Goal: Task Accomplishment & Management: Use online tool/utility

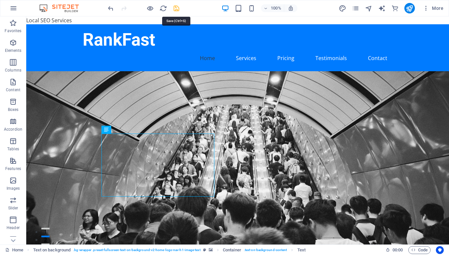
click at [176, 8] on icon "save" at bounding box center [177, 9] width 8 height 8
checkbox input "false"
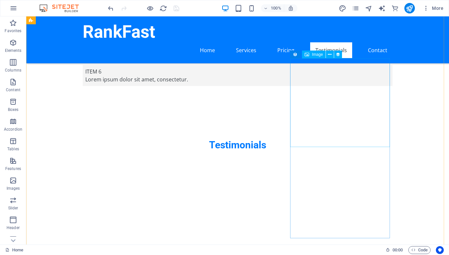
scroll to position [1655, 0]
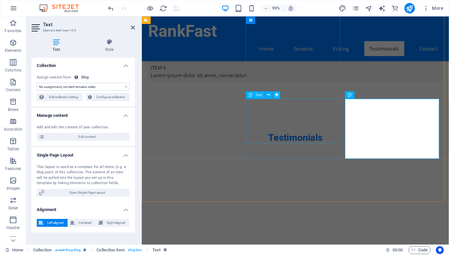
select select "description"
drag, startPoint x: 133, startPoint y: 28, endPoint x: 182, endPoint y: 72, distance: 66.3
click at [133, 28] on icon at bounding box center [133, 27] width 4 height 5
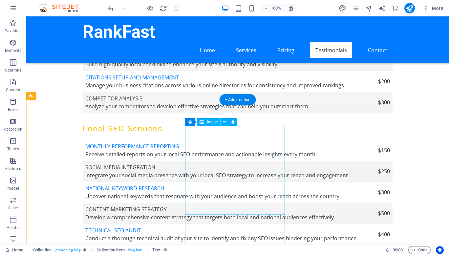
scroll to position [1315, 0]
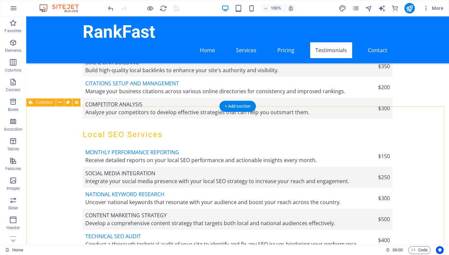
select select "columns.publishing_date_DESC"
select select "columns.status"
select select "columns.publishing_date"
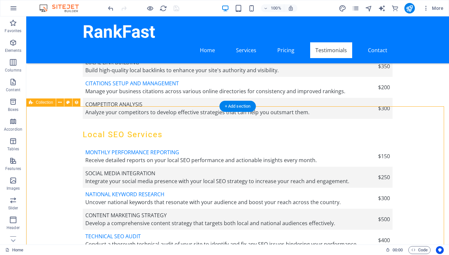
select select "past"
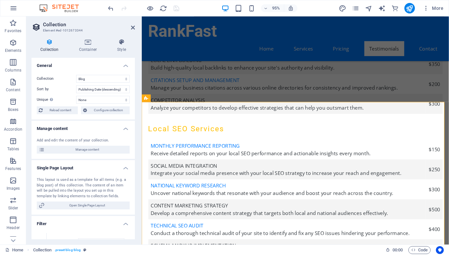
click at [135, 29] on aside "Collection Element #ed-1012673344 Collection Container Style General Collection…" at bounding box center [84, 130] width 116 height 228
click at [131, 27] on icon at bounding box center [133, 27] width 4 height 5
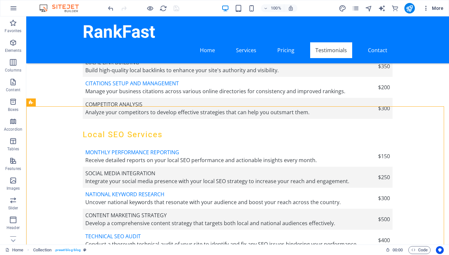
click at [423, 4] on button "More" at bounding box center [433, 8] width 26 height 11
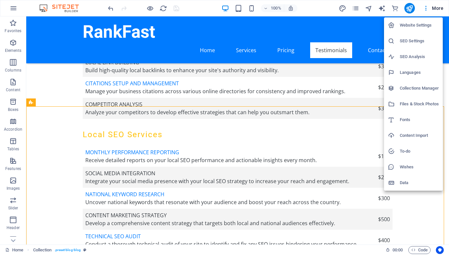
click at [428, 8] on div at bounding box center [224, 127] width 449 height 255
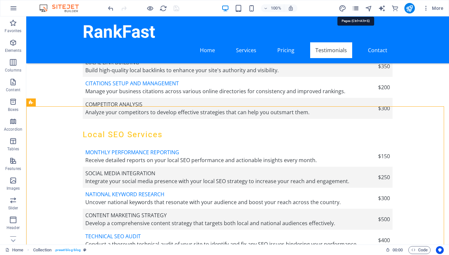
click at [357, 8] on icon "pages" at bounding box center [356, 9] width 8 height 8
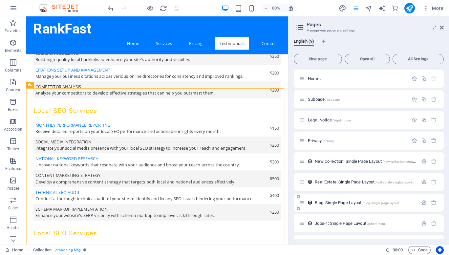
scroll to position [16, 0]
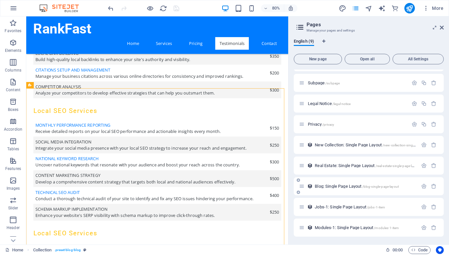
click at [331, 187] on span "Blog: Single Page Layout /blog-single-page-layout" at bounding box center [357, 186] width 84 height 5
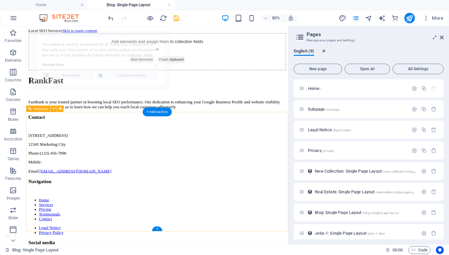
scroll to position [0, 0]
select select "68e153e39306663cac077b19"
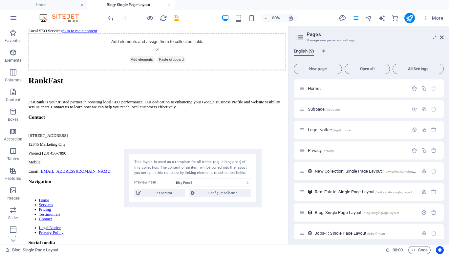
drag, startPoint x: 125, startPoint y: 47, endPoint x: 215, endPoint y: 182, distance: 161.6
click at [215, 176] on div "This layout is used as a template for all items (e.g. a blog post) of this coll…" at bounding box center [192, 168] width 117 height 16
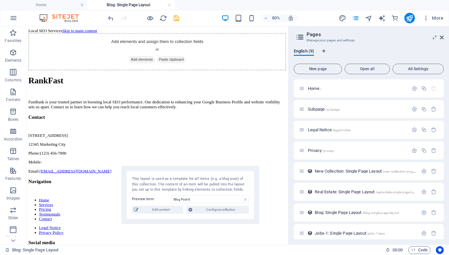
click at [441, 34] on h2 "Pages" at bounding box center [375, 35] width 137 height 6
click at [442, 36] on icon at bounding box center [442, 37] width 4 height 5
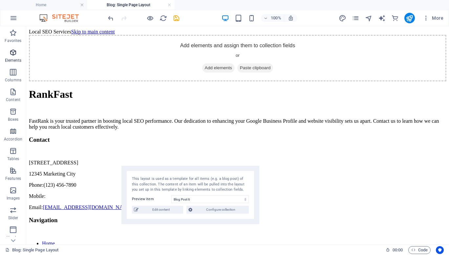
click at [14, 57] on span "Elements" at bounding box center [13, 57] width 26 height 16
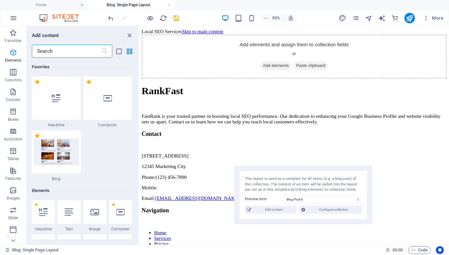
scroll to position [124, 0]
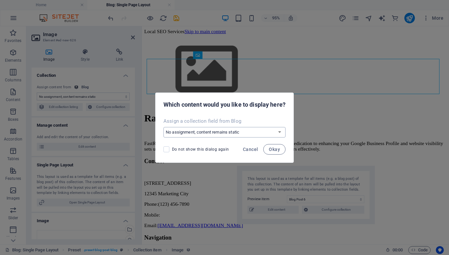
click at [202, 134] on select "No assignment, content remains static Create a new field Created at (Date) Upda…" at bounding box center [225, 132] width 122 height 11
select select "image"
click at [164, 127] on select "No assignment, content remains static Create a new field Created at (Date) Upda…" at bounding box center [225, 132] width 122 height 11
click at [276, 150] on span "Okay" at bounding box center [274, 149] width 11 height 5
select select "image"
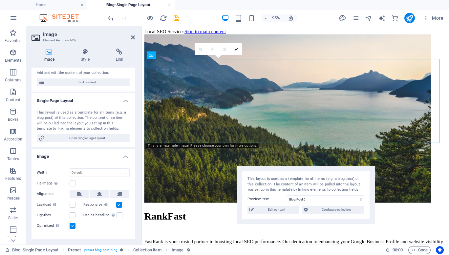
scroll to position [67, 0]
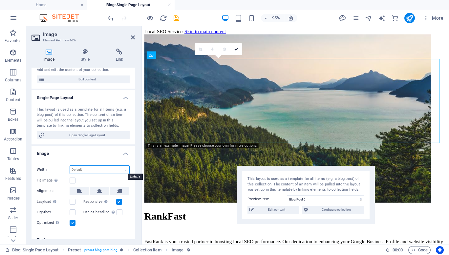
click at [89, 170] on select "Default auto px rem % em vh vw" at bounding box center [99, 170] width 59 height 8
click at [70, 166] on select "Default auto px rem % em vh vw" at bounding box center [99, 170] width 59 height 8
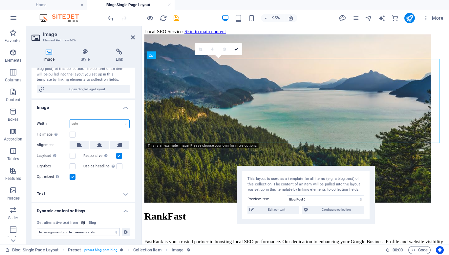
scroll to position [114, 0]
click at [91, 121] on select "Default auto px rem % em vh vw" at bounding box center [99, 124] width 59 height 8
select select "%"
click at [119, 120] on select "Default auto px rem % em vh vw" at bounding box center [99, 124] width 59 height 8
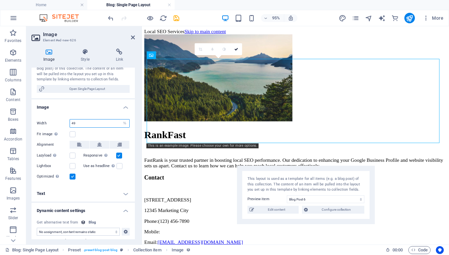
click at [86, 125] on input "49" at bounding box center [99, 124] width 59 height 8
drag, startPoint x: 86, startPoint y: 125, endPoint x: 65, endPoint y: 130, distance: 21.3
click at [65, 130] on div "Drag files here, click to choose files or select files from Files or our free s…" at bounding box center [83, 148] width 103 height 75
type input "100"
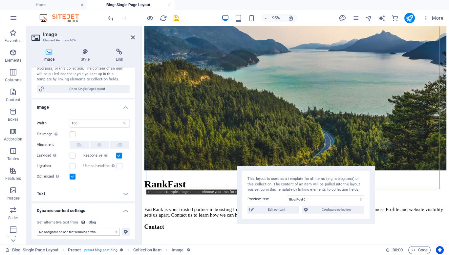
scroll to position [134, 0]
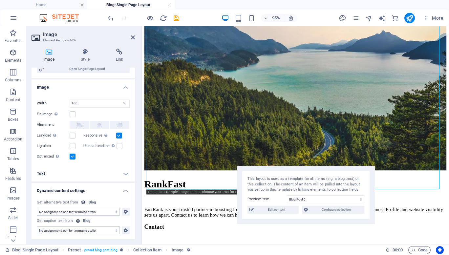
click at [75, 212] on select "No assignment, content remains static Created at (Date) Updated at (Date) Name …" at bounding box center [78, 212] width 83 height 8
click at [73, 114] on label at bounding box center [73, 114] width 6 height 6
click at [0, 0] on input "Fit image Automatically fit image to a fixed width and height" at bounding box center [0, 0] width 0 height 0
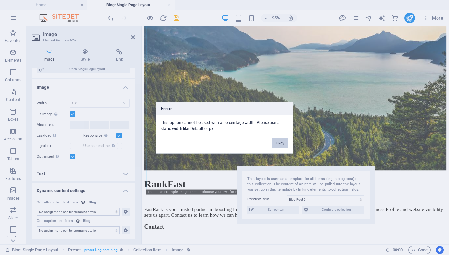
click at [283, 142] on button "Okay" at bounding box center [280, 143] width 16 height 10
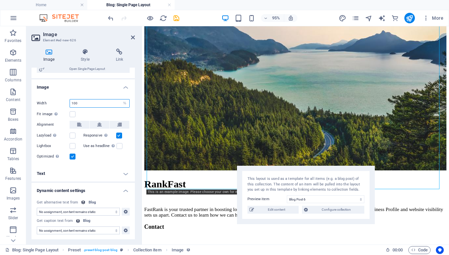
click at [87, 100] on input "100" at bounding box center [99, 103] width 59 height 8
click at [122, 101] on select "Default auto px rem % em vh vw" at bounding box center [124, 103] width 9 height 8
select select "default"
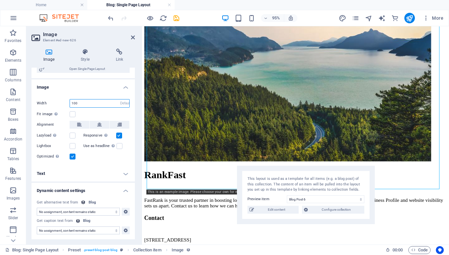
click at [120, 99] on select "Default auto px rem % em vh vw" at bounding box center [124, 103] width 9 height 8
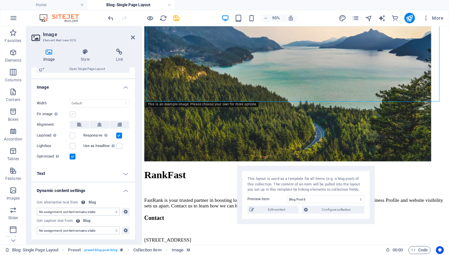
click at [73, 114] on label at bounding box center [73, 114] width 6 height 6
click at [0, 0] on input "Fit image Automatically fit image to a fixed width and height" at bounding box center [0, 0] width 0 height 0
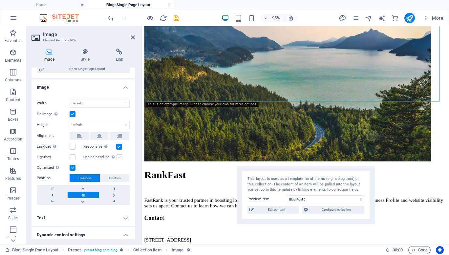
click at [118, 156] on label at bounding box center [120, 157] width 6 height 6
click at [0, 0] on input "Use as headline The image will be wrapped in an H1 headline tag. Useful for giv…" at bounding box center [0, 0] width 0 height 0
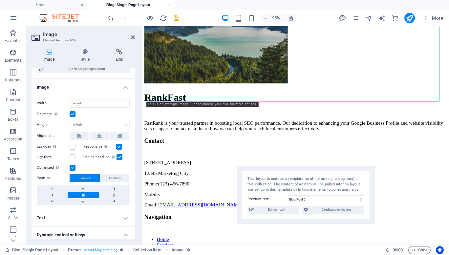
click at [118, 156] on label at bounding box center [120, 157] width 6 height 6
click at [0, 0] on input "Use as headline The image will be wrapped in an H1 headline tag. Useful for giv…" at bounding box center [0, 0] width 0 height 0
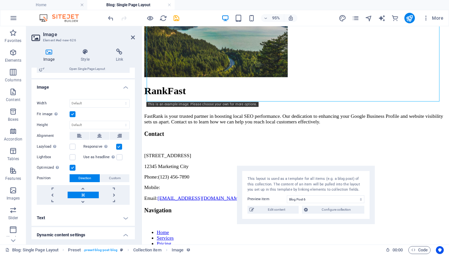
click at [73, 113] on label at bounding box center [73, 114] width 6 height 6
click at [0, 0] on input "Fit image Automatically fit image to a fixed width and height" at bounding box center [0, 0] width 0 height 0
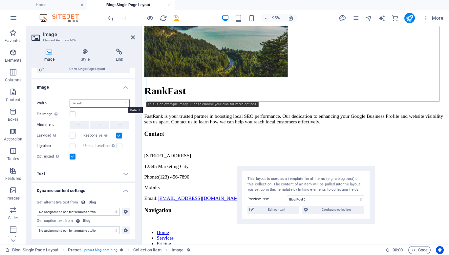
click at [84, 104] on select "Default auto px rem % em vh vw" at bounding box center [99, 103] width 59 height 8
select select "%"
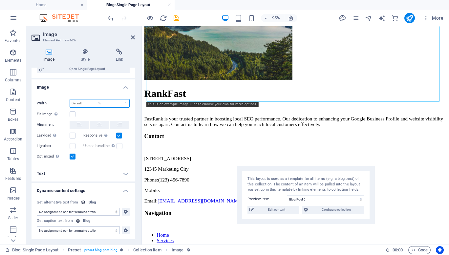
click at [119, 99] on select "Default auto px rem % em vh vw" at bounding box center [99, 103] width 59 height 8
type input "100"
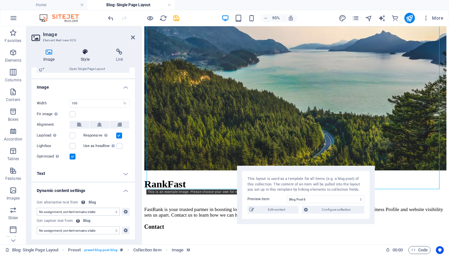
click at [84, 53] on icon at bounding box center [85, 52] width 32 height 7
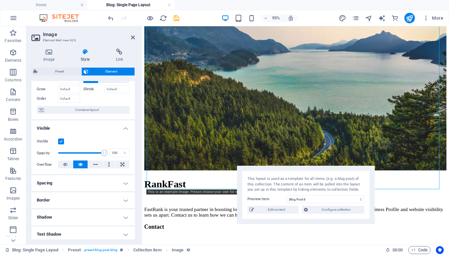
scroll to position [23, 0]
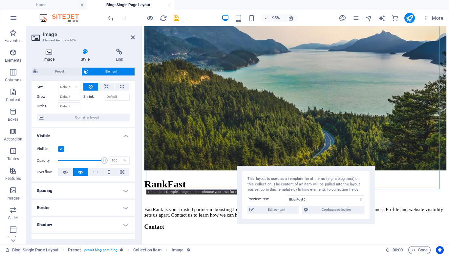
click at [50, 53] on icon at bounding box center [49, 52] width 35 height 7
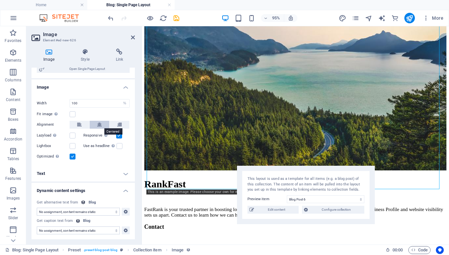
click at [100, 125] on icon at bounding box center [99, 125] width 5 height 8
click at [127, 173] on h4 "Text" at bounding box center [83, 174] width 103 height 16
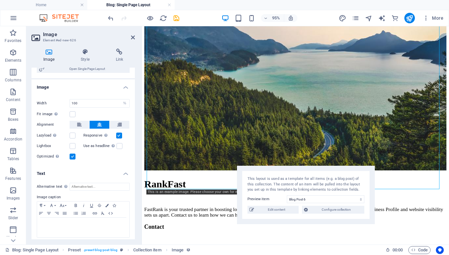
click at [127, 173] on h4 "Text" at bounding box center [83, 172] width 103 height 12
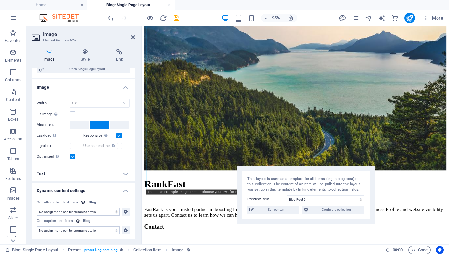
click at [127, 173] on h4 "Text" at bounding box center [83, 174] width 103 height 16
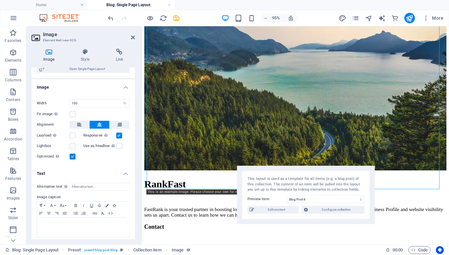
scroll to position [195, 0]
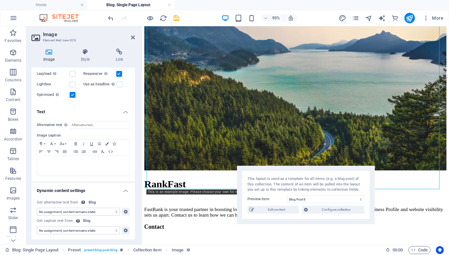
click at [125, 112] on h4 "Text" at bounding box center [83, 110] width 103 height 12
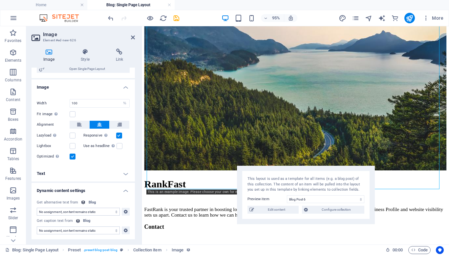
click at [124, 174] on h4 "Text" at bounding box center [83, 174] width 103 height 16
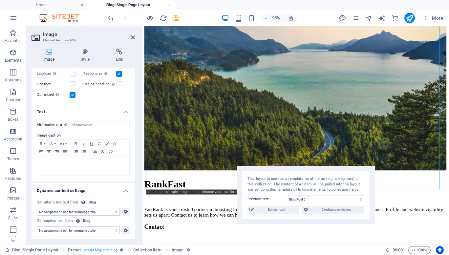
click at [94, 211] on select "No assignment, content remains static Created at (Date) Updated at (Date) Name …" at bounding box center [78, 212] width 83 height 8
click at [62, 228] on select "No assignment, content remains static Created at (Date) Updated at (Date) Name …" at bounding box center [78, 231] width 83 height 8
click at [96, 108] on h4 "Text" at bounding box center [83, 110] width 103 height 12
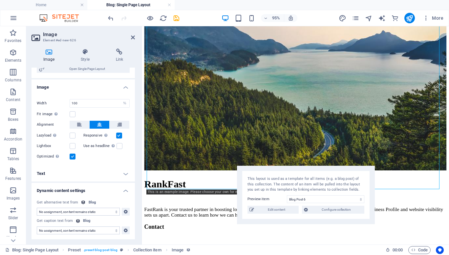
click at [69, 229] on select "No assignment, content remains static Created at (Date) Updated at (Date) Name …" at bounding box center [78, 231] width 83 height 8
click at [95, 86] on h4 "Image" at bounding box center [83, 85] width 103 height 12
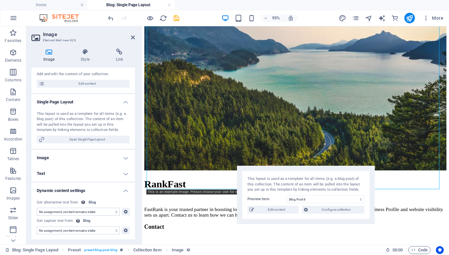
click at [64, 213] on select "No assignment, content remains static Created at (Date) Updated at (Date) Name …" at bounding box center [78, 212] width 83 height 8
select select "name"
click at [37, 208] on select "No assignment, content remains static Created at (Date) Updated at (Date) Name …" at bounding box center [78, 212] width 83 height 8
click at [125, 212] on icon at bounding box center [126, 212] width 4 height 8
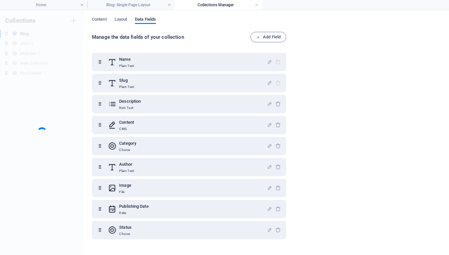
scroll to position [0, 0]
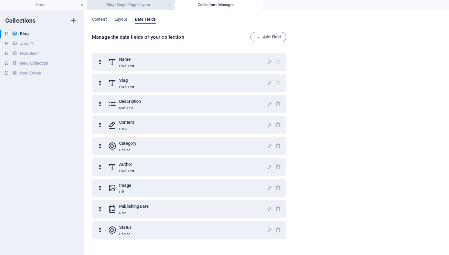
click at [148, 4] on h4 "Blog: Single Page Layout" at bounding box center [130, 4] width 87 height 7
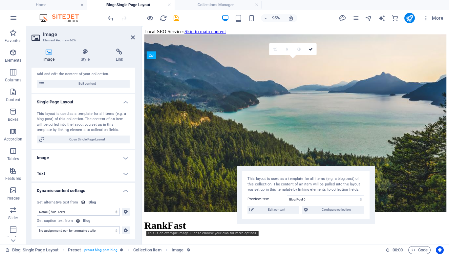
scroll to position [44, 0]
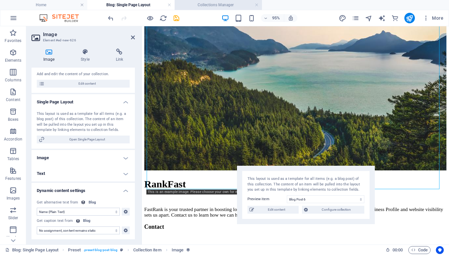
click at [227, 5] on h4 "Collections Manager" at bounding box center [218, 4] width 87 height 7
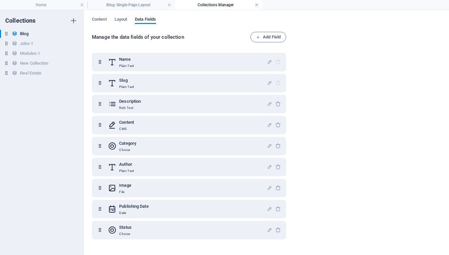
click at [255, 6] on link at bounding box center [257, 5] width 4 height 6
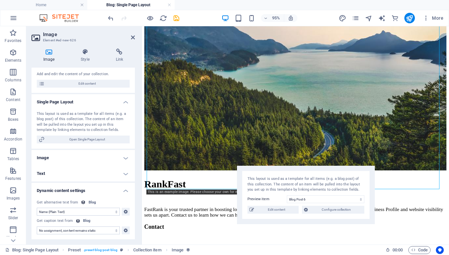
scroll to position [63, 0]
click at [59, 229] on select "No assignment, content remains static Created at (Date) Updated at (Date) Name …" at bounding box center [78, 231] width 83 height 8
click at [305, 200] on select "Blog Post 6 Blog Post 5 Blog Post 4 Blog Post 3 Blog Post 2 Blog Post 1" at bounding box center [325, 199] width 77 height 8
select select "68e153e39306663cac077b14"
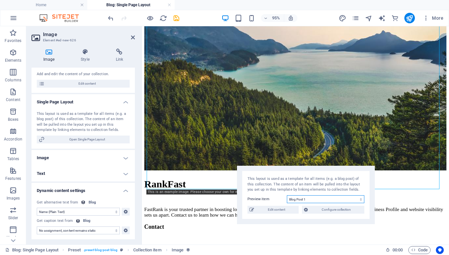
click at [287, 195] on select "Blog Post 6 Blog Post 5 Blog Post 4 Blog Post 3 Blog Post 2 Blog Post 1" at bounding box center [325, 199] width 77 height 8
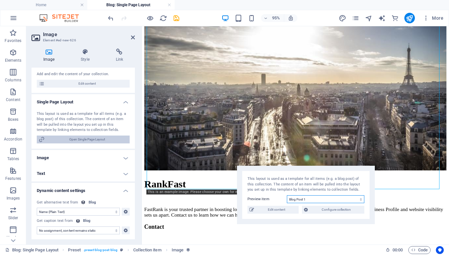
scroll to position [0, 0]
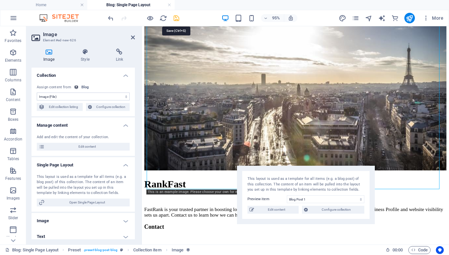
click at [175, 18] on icon "save" at bounding box center [177, 18] width 8 height 8
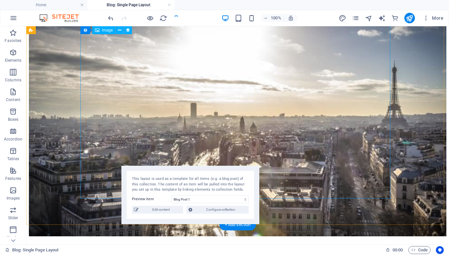
click at [220, 77] on figure at bounding box center [238, 114] width 418 height 247
select select "image"
select select "name"
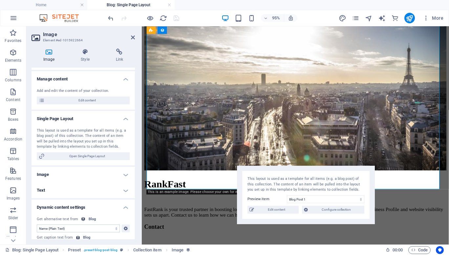
scroll to position [57, 0]
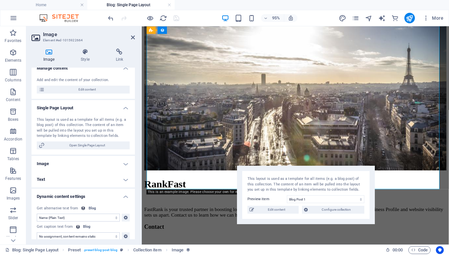
click at [122, 160] on h4 "Image" at bounding box center [83, 164] width 103 height 16
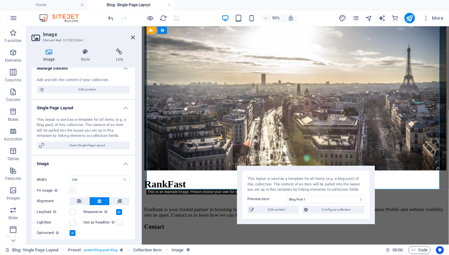
click at [71, 191] on label at bounding box center [73, 191] width 6 height 6
click at [0, 0] on input "Fit image Automatically fit image to a fixed width and height" at bounding box center [0, 0] width 0 height 0
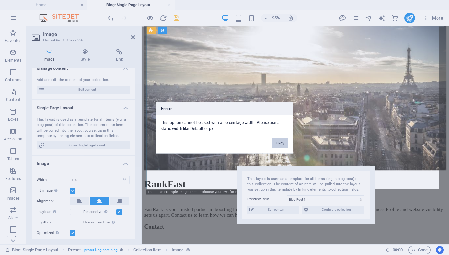
click at [280, 141] on button "Okay" at bounding box center [280, 143] width 16 height 10
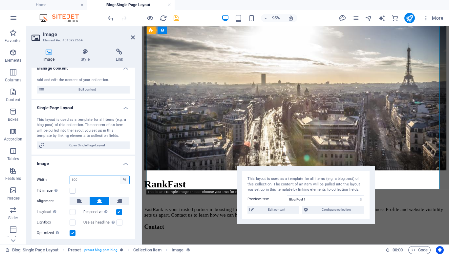
click at [126, 178] on select "Default auto px rem % em vh vw" at bounding box center [124, 180] width 9 height 8
select select "auto"
click at [120, 176] on select "Default auto px rem % em vh vw" at bounding box center [124, 180] width 9 height 8
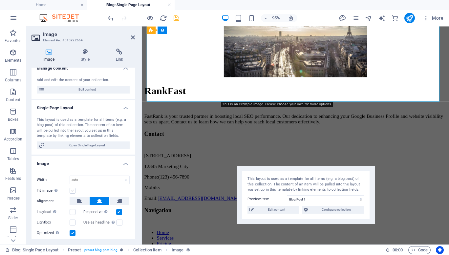
click at [74, 189] on label at bounding box center [73, 191] width 6 height 6
click at [0, 0] on input "Fit image Automatically fit image to a fixed width and height" at bounding box center [0, 0] width 0 height 0
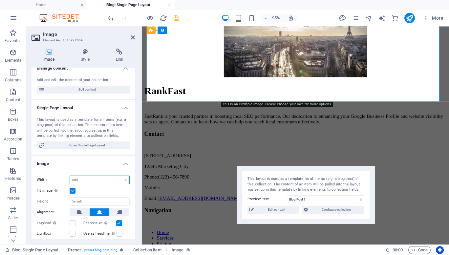
click at [125, 181] on select "Default auto px rem % em vh vw" at bounding box center [99, 180] width 59 height 8
select select "%"
click at [119, 176] on select "Default auto px rem % em vh vw" at bounding box center [99, 180] width 59 height 8
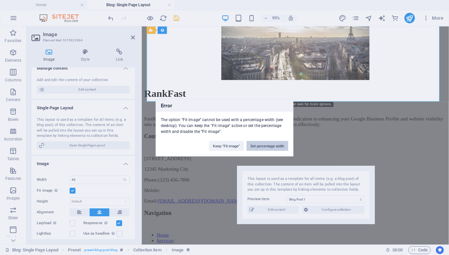
click at [253, 148] on button "Set percentage width" at bounding box center [268, 146] width 42 height 10
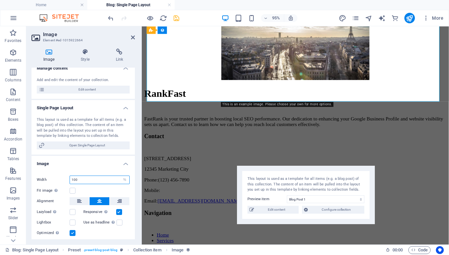
type input "100"
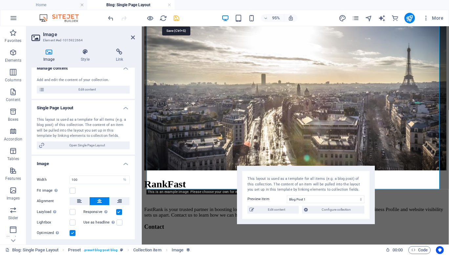
click at [176, 17] on icon "save" at bounding box center [177, 18] width 8 height 8
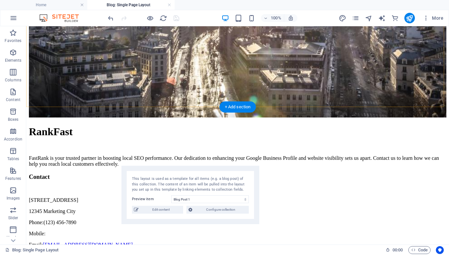
scroll to position [163, 0]
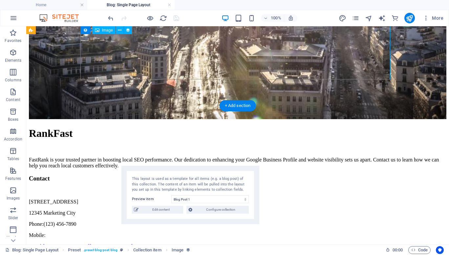
select select "image"
select select "%"
select select "name"
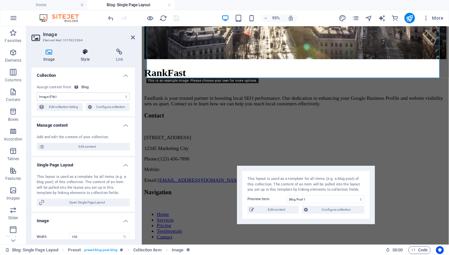
click at [81, 57] on h4 "Style" at bounding box center [86, 56] width 35 height 14
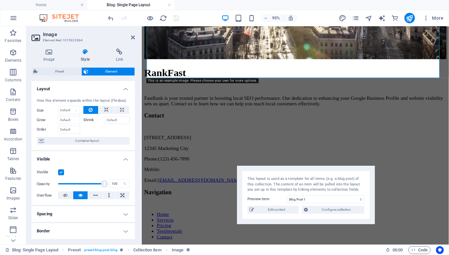
click at [42, 120] on label "Grow" at bounding box center [47, 120] width 21 height 8
click at [58, 120] on input "Grow" at bounding box center [69, 120] width 22 height 8
click at [89, 121] on label "Shrink" at bounding box center [93, 120] width 21 height 8
click at [105, 121] on input "Shrink" at bounding box center [117, 120] width 25 height 8
click at [89, 121] on label "Shrink" at bounding box center [93, 120] width 21 height 8
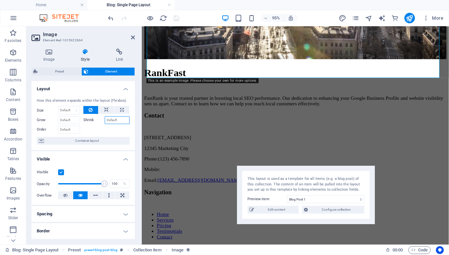
click at [105, 121] on input "Shrink" at bounding box center [117, 120] width 25 height 8
click at [102, 142] on span "Container layout" at bounding box center [87, 141] width 82 height 8
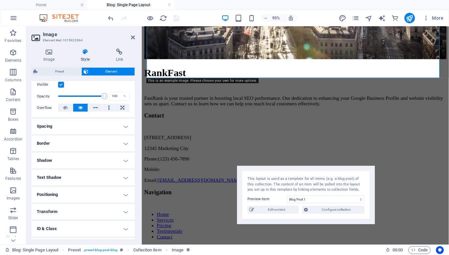
scroll to position [88, 0]
click at [121, 195] on h4 "Positioning" at bounding box center [83, 194] width 103 height 16
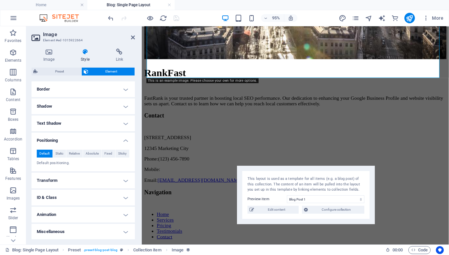
click at [121, 230] on h4 "Miscellaneous" at bounding box center [83, 232] width 103 height 16
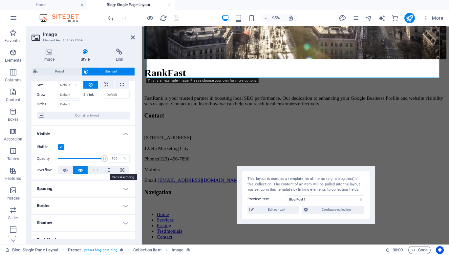
scroll to position [0, 0]
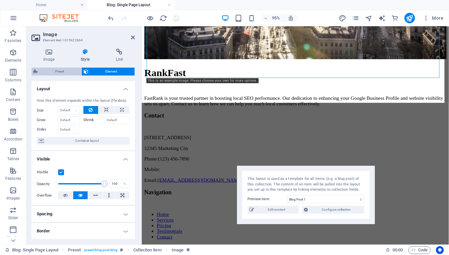
click at [65, 73] on span "Preset" at bounding box center [60, 72] width 40 height 8
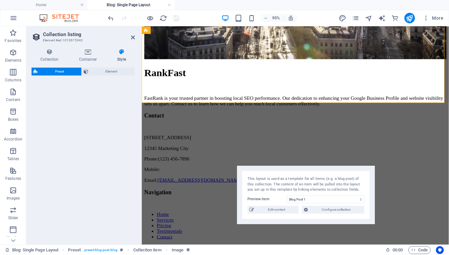
select select "preset-blog-post-blog"
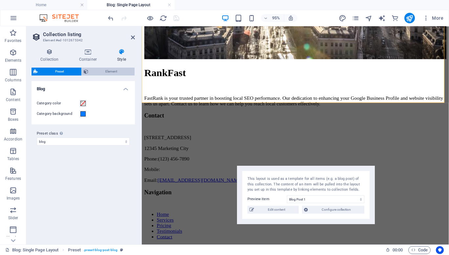
click at [103, 72] on span "Element" at bounding box center [111, 72] width 43 height 8
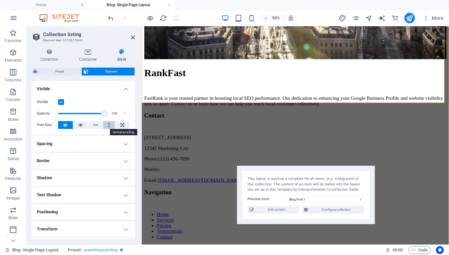
click at [103, 125] on button at bounding box center [109, 125] width 12 height 8
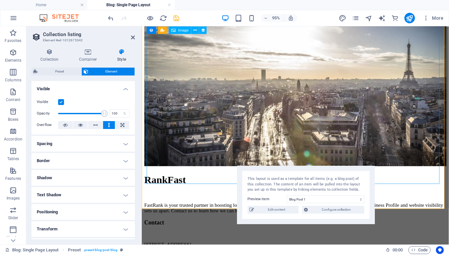
scroll to position [48, 0]
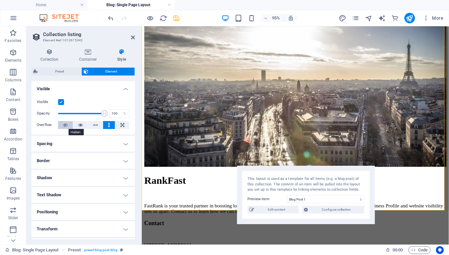
click at [64, 125] on icon at bounding box center [65, 125] width 5 height 8
click at [123, 123] on button at bounding box center [122, 125] width 14 height 8
click at [64, 125] on icon at bounding box center [65, 125] width 5 height 8
click at [59, 100] on label at bounding box center [61, 102] width 6 height 6
click at [0, 0] on input "Visible" at bounding box center [0, 0] width 0 height 0
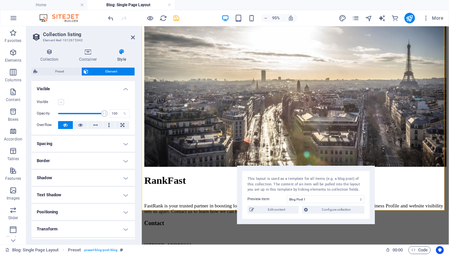
click at [62, 103] on label at bounding box center [61, 102] width 6 height 6
click at [0, 0] on input "Visible" at bounding box center [0, 0] width 0 height 0
click at [124, 90] on h4 "Visible" at bounding box center [83, 87] width 103 height 12
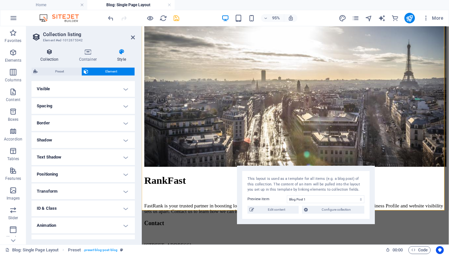
click at [48, 58] on h4 "Collection" at bounding box center [51, 56] width 39 height 14
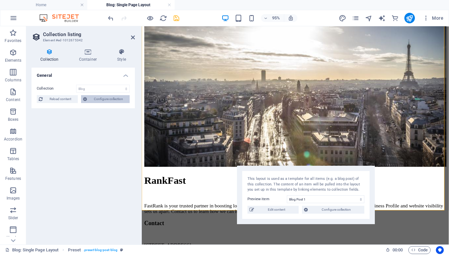
click at [112, 100] on span "Configure collection" at bounding box center [108, 99] width 39 height 8
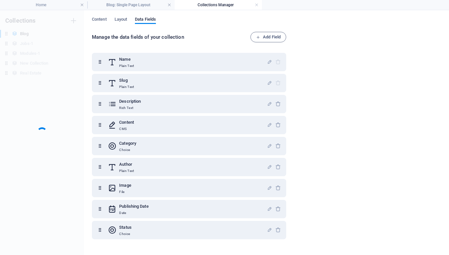
scroll to position [0, 0]
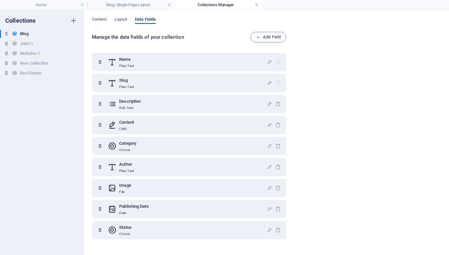
click at [257, 5] on link at bounding box center [257, 5] width 4 height 6
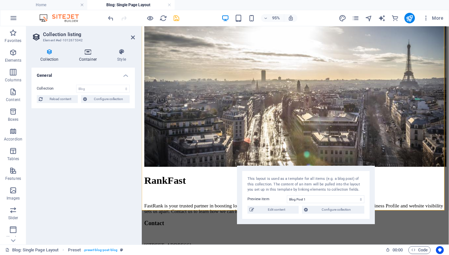
click at [88, 57] on h4 "Container" at bounding box center [89, 56] width 38 height 14
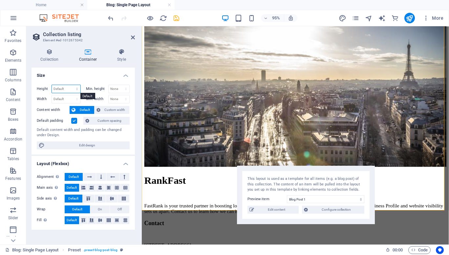
click at [77, 90] on select "Default px rem % vh vw" at bounding box center [66, 89] width 29 height 8
select select "px"
click at [71, 85] on select "Default px rem % vh vw" at bounding box center [66, 89] width 29 height 8
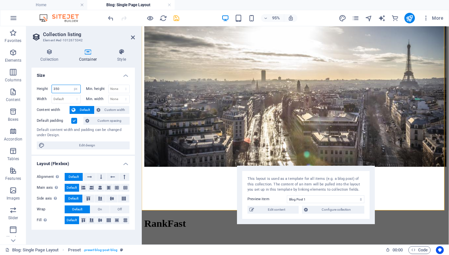
type input "350"
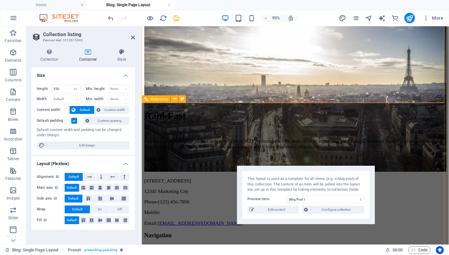
scroll to position [0, 0]
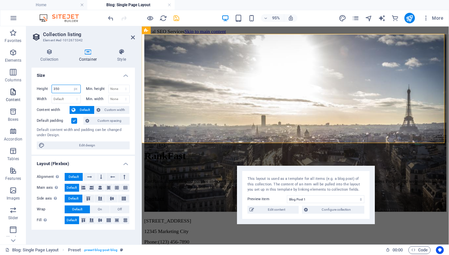
drag, startPoint x: 66, startPoint y: 89, endPoint x: 23, endPoint y: 90, distance: 43.7
click at [23, 90] on section "Favorites Elements Columns Content Boxes Accordion Tables Features Images Slide…" at bounding box center [224, 135] width 449 height 218
type input "0"
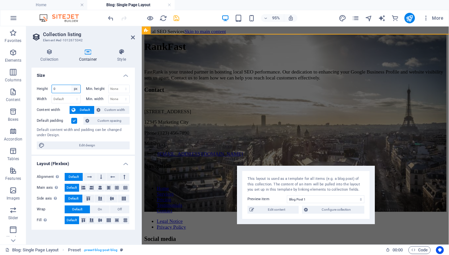
click at [76, 91] on select "Default px rem % vh vw" at bounding box center [75, 89] width 9 height 8
select select "default"
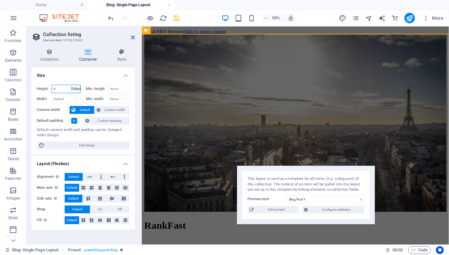
click at [71, 85] on select "Default px rem % vh vw" at bounding box center [75, 89] width 9 height 8
select select "DISABLED_OPTION_VALUE"
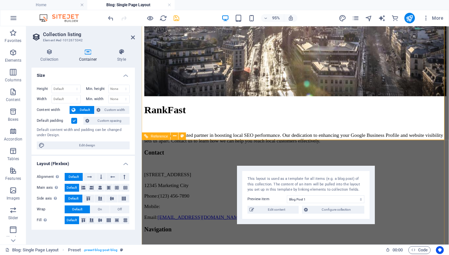
scroll to position [122, 0]
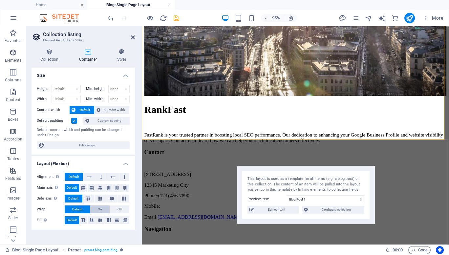
click at [100, 210] on span "On" at bounding box center [100, 210] width 4 height 8
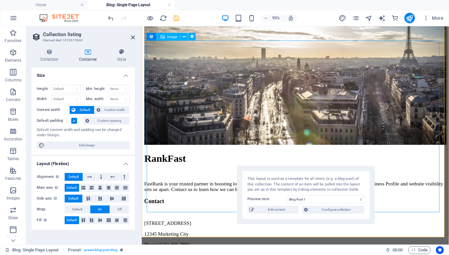
scroll to position [107, 0]
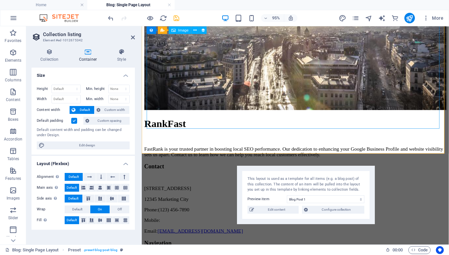
click at [195, 66] on figure at bounding box center [303, 21] width 318 height 188
click at [180, 30] on span "Image" at bounding box center [183, 30] width 11 height 4
click at [196, 30] on icon at bounding box center [195, 30] width 3 height 7
click at [178, 52] on figure at bounding box center [303, 21] width 318 height 188
click at [203, 30] on icon at bounding box center [203, 30] width 4 height 7
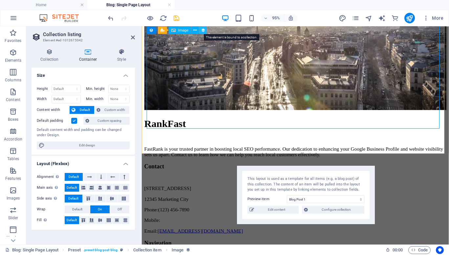
select select "image"
select select "%"
select select "name"
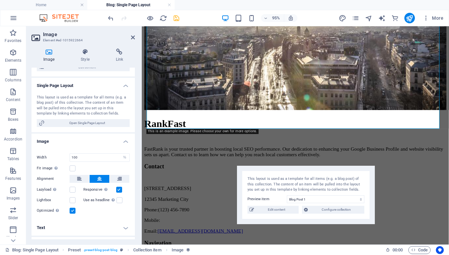
scroll to position [134, 0]
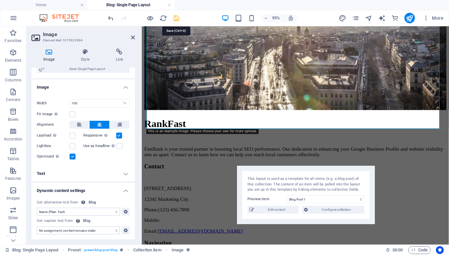
click at [179, 21] on icon "save" at bounding box center [177, 18] width 8 height 8
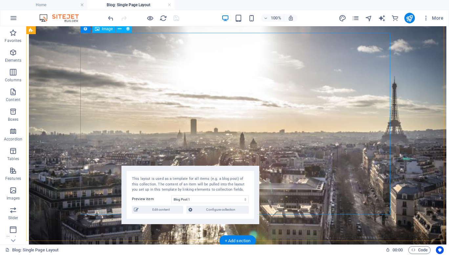
scroll to position [0, 0]
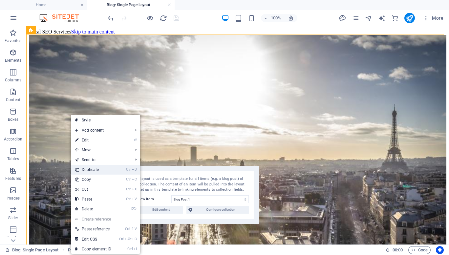
click at [92, 171] on link "Ctrl D Duplicate" at bounding box center [93, 170] width 44 height 10
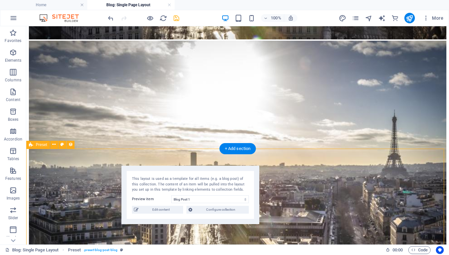
scroll to position [250, 0]
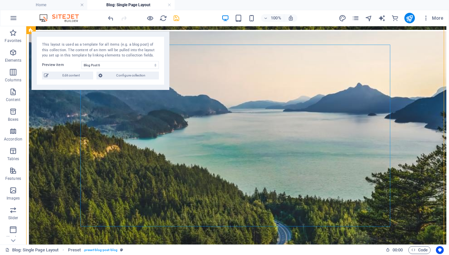
click at [159, 130] on figure at bounding box center [238, 154] width 418 height 247
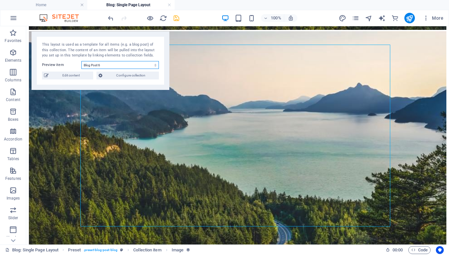
click at [119, 65] on select "Blog Post 6 Blog Post 5 Blog Post 4 Blog Post 3 Blog Post 2 Blog Post 1" at bounding box center [119, 65] width 77 height 8
select select "68e153e39306663cac077b14"
click at [81, 61] on select "Blog Post 6 Blog Post 5 Blog Post 4 Blog Post 3 Blog Post 2 Blog Post 1" at bounding box center [119, 65] width 77 height 8
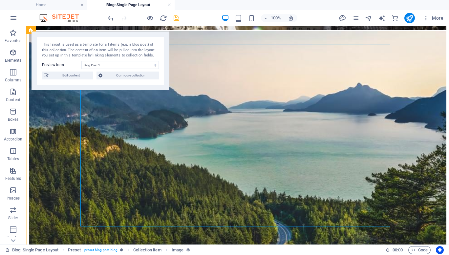
click at [230, 126] on figure at bounding box center [238, 154] width 418 height 247
select select "image"
select select "%"
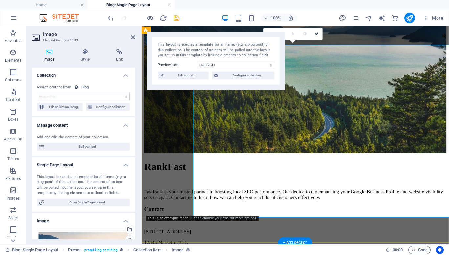
select select "name"
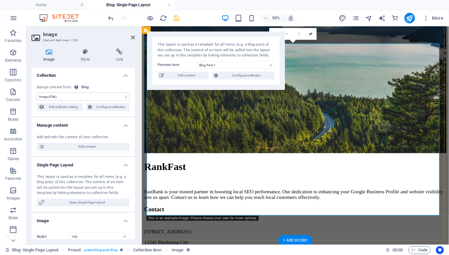
scroll to position [249, 0]
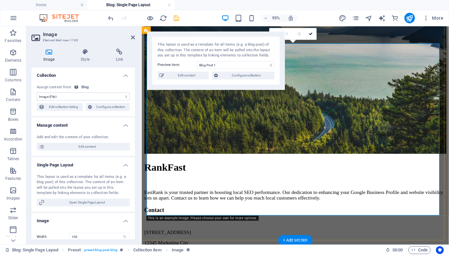
click at [258, 155] on figure at bounding box center [303, 68] width 318 height 188
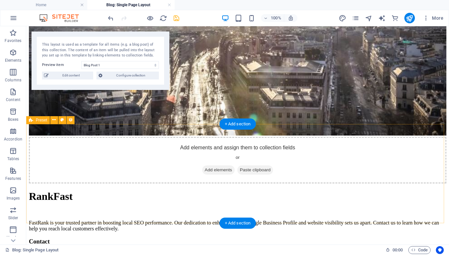
scroll to position [144, 0]
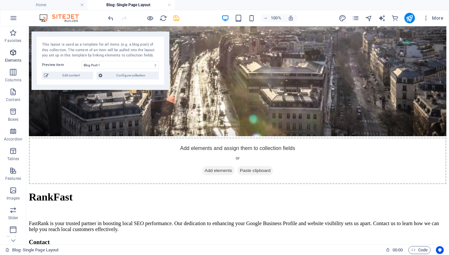
click at [11, 50] on icon "button" at bounding box center [13, 53] width 8 height 8
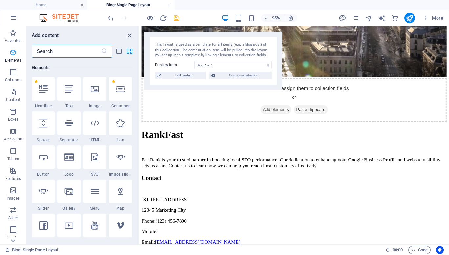
scroll to position [124, 0]
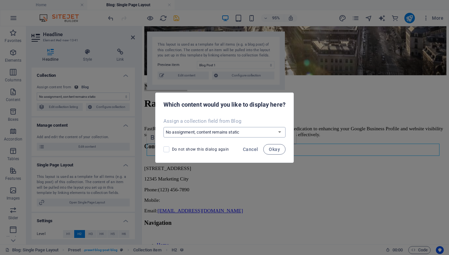
click at [207, 131] on select "No assignment, content remains static Create a new field Created at (Date) Upda…" at bounding box center [225, 132] width 122 height 11
select select "name"
click at [164, 127] on select "No assignment, content remains static Create a new field Created at (Date) Upda…" at bounding box center [225, 132] width 122 height 11
click at [277, 149] on span "Okay" at bounding box center [274, 149] width 11 height 5
select select "name"
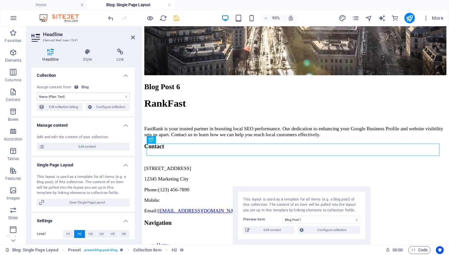
drag, startPoint x: 242, startPoint y: 45, endPoint x: 328, endPoint y: 208, distance: 184.3
click at [328, 208] on div "This layout is used as a template for all items (e.g. a blog post) of this coll…" at bounding box center [301, 205] width 117 height 16
click at [321, 220] on select "Blog Post 6 Blog Post 5 Blog Post 4 Blog Post 3 Blog Post 2 Blog Post 1" at bounding box center [321, 220] width 77 height 8
click at [283, 216] on select "Blog Post 6 Blog Post 5 Blog Post 4 Blog Post 3 Blog Post 2 Blog Post 1" at bounding box center [321, 220] width 77 height 8
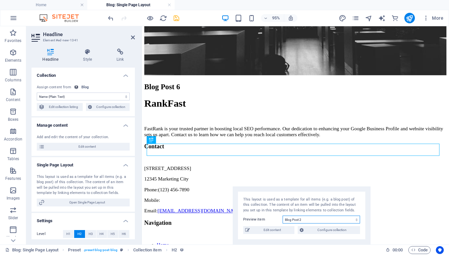
click at [315, 218] on select "Blog Post 6 Blog Post 5 Blog Post 4 Blog Post 3 Blog Post 2 Blog Post 1" at bounding box center [321, 220] width 77 height 8
select select "68e153e39306663cac077b14"
click at [283, 216] on select "Blog Post 6 Blog Post 5 Blog Post 4 Blog Post 3 Blog Post 2 Blog Post 1" at bounding box center [321, 220] width 77 height 8
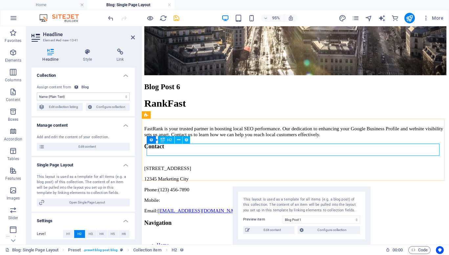
click at [205, 95] on div "Blog Post 6" at bounding box center [303, 90] width 318 height 9
click at [175, 19] on icon "save" at bounding box center [177, 18] width 8 height 8
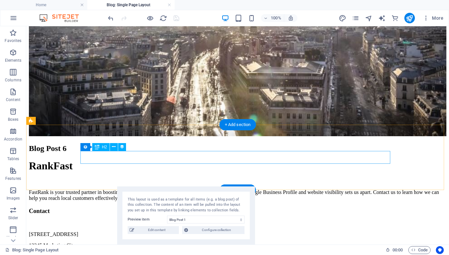
click at [172, 153] on div "Blog Post 6" at bounding box center [238, 148] width 418 height 9
select select "name"
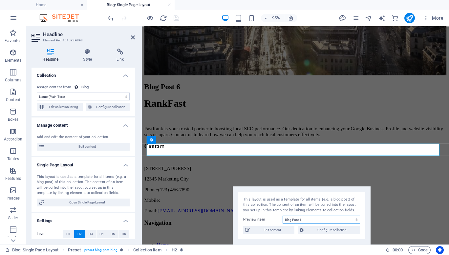
click at [314, 220] on select "Blog Post 6 Blog Post 5 Blog Post 4 Blog Post 3 Blog Post 2 Blog Post 1" at bounding box center [321, 220] width 77 height 8
click at [283, 216] on select "Blog Post 6 Blog Post 5 Blog Post 4 Blog Post 3 Blog Post 2 Blog Post 1" at bounding box center [321, 220] width 77 height 8
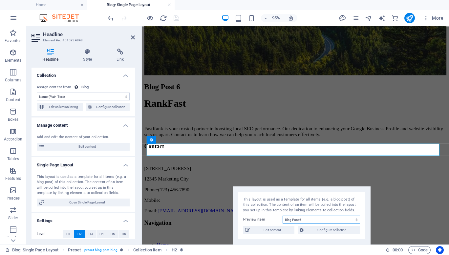
click at [306, 218] on select "Blog Post 6 Blog Post 5 Blog Post 4 Blog Post 3 Blog Post 2 Blog Post 1" at bounding box center [321, 220] width 77 height 8
select select "68e153e39306663cac077b17"
click at [283, 216] on select "Blog Post 6 Blog Post 5 Blog Post 4 Blog Post 3 Blog Post 2 Blog Post 1" at bounding box center [321, 220] width 77 height 8
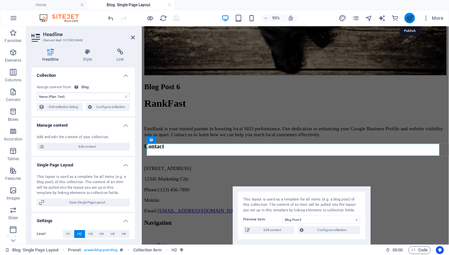
click at [408, 16] on icon "publish" at bounding box center [410, 18] width 8 height 8
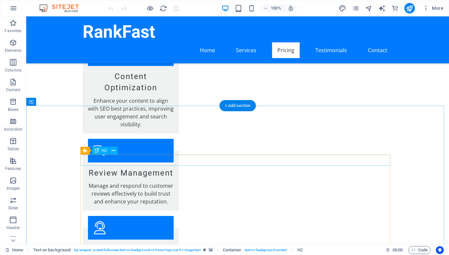
scroll to position [642, 0]
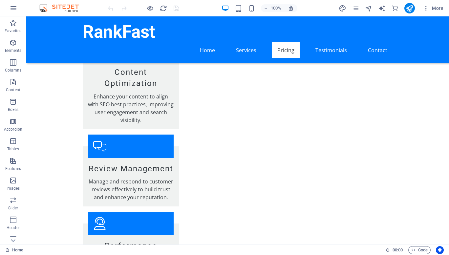
click at [355, 12] on div "More" at bounding box center [392, 8] width 107 height 11
click at [357, 8] on icon "pages" at bounding box center [356, 9] width 8 height 8
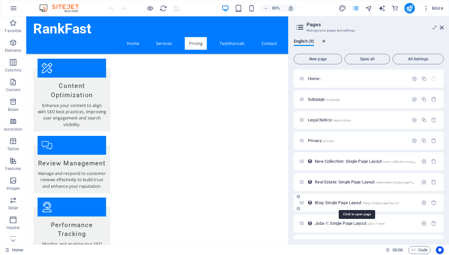
click at [343, 204] on span "Blog: Single Page Layout /blog-single-page-layout" at bounding box center [357, 202] width 84 height 5
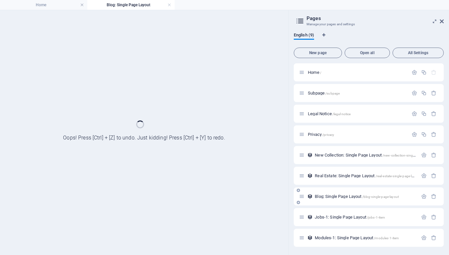
scroll to position [0, 0]
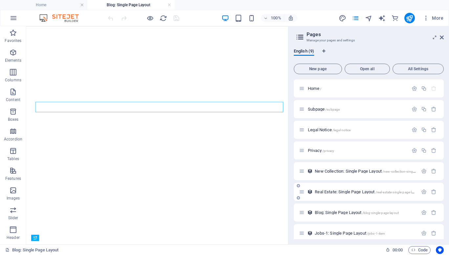
click at [340, 198] on div "Real Estate: Single Page Layout /real-estate-single-page-layout" at bounding box center [369, 192] width 150 height 18
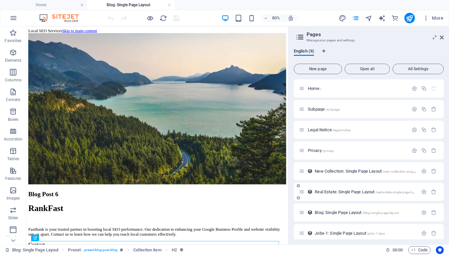
click at [340, 198] on div "Real Estate: Single Page Layout /real-estate-single-page-layout" at bounding box center [369, 192] width 150 height 18
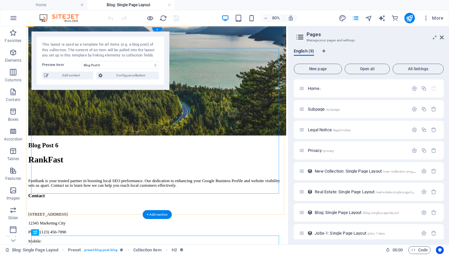
scroll to position [86, 0]
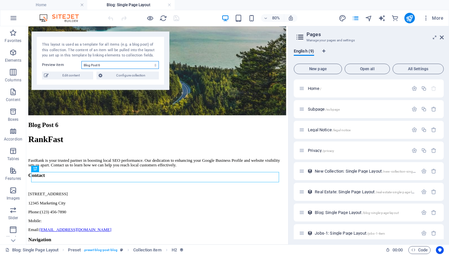
click at [104, 66] on select "Blog Post 6 Blog Post 5 Blog Post 4 Blog Post 3 Blog Post 2 Blog Post 1" at bounding box center [119, 65] width 77 height 8
select select "68e153e39306663cac077b16"
click at [81, 61] on select "Blog Post 6 Blog Post 5 Blog Post 4 Blog Post 3 Blog Post 2 Blog Post 1" at bounding box center [119, 65] width 77 height 8
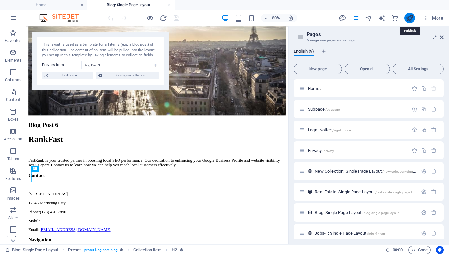
click at [409, 16] on icon "publish" at bounding box center [410, 18] width 8 height 8
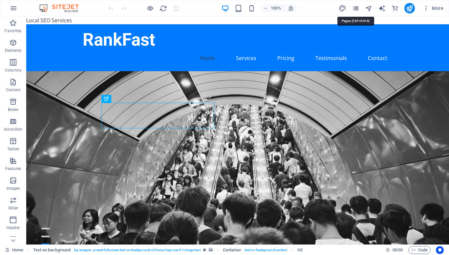
click at [357, 8] on icon "pages" at bounding box center [356, 9] width 8 height 8
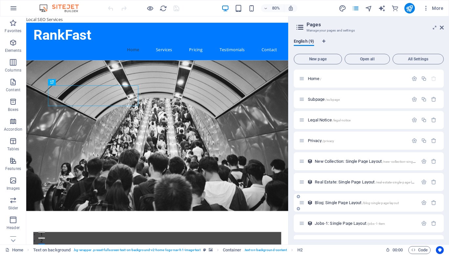
click at [365, 202] on span "/blog-single-page-layout" at bounding box center [380, 203] width 36 height 4
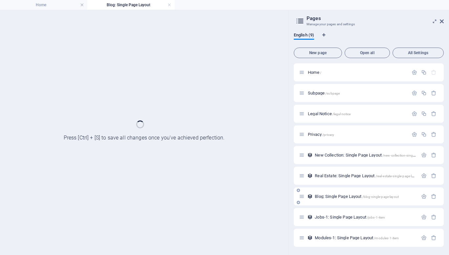
click at [365, 202] on div "Blog: Single Page Layout /blog-single-page-layout" at bounding box center [369, 196] width 150 height 18
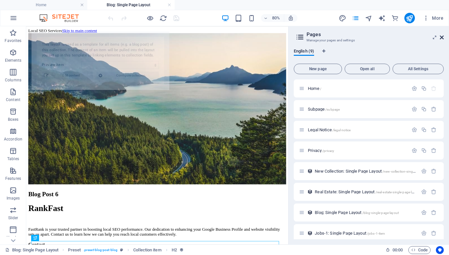
click at [442, 36] on icon at bounding box center [442, 37] width 4 height 5
select select "68e153e39306663cac077b19"
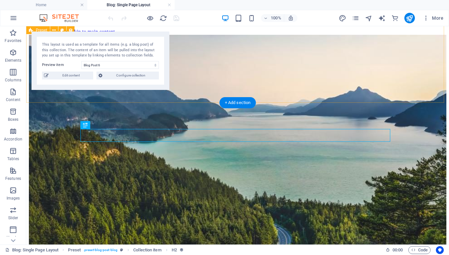
scroll to position [166, 0]
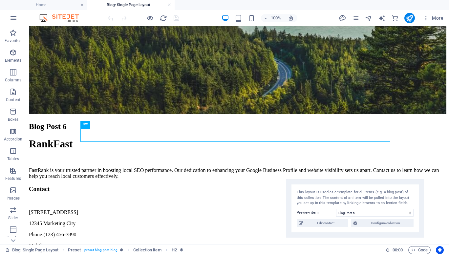
drag, startPoint x: 138, startPoint y: 50, endPoint x: 393, endPoint y: 197, distance: 294.5
click at [393, 197] on div "This layout is used as a template for all items (e.g. a blog post) of this coll…" at bounding box center [355, 198] width 117 height 16
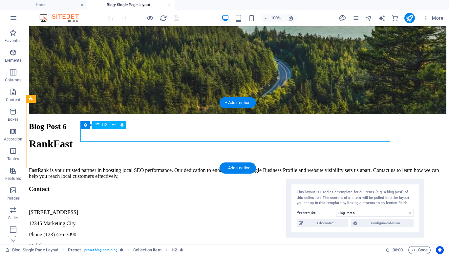
click at [148, 131] on div "Blog Post 6" at bounding box center [238, 126] width 418 height 9
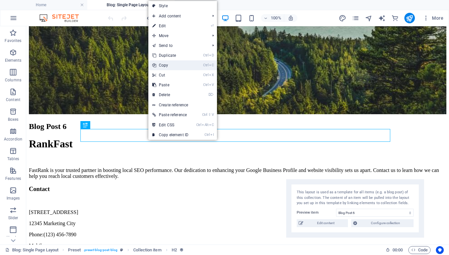
click at [164, 68] on link "Ctrl C Copy" at bounding box center [170, 65] width 44 height 10
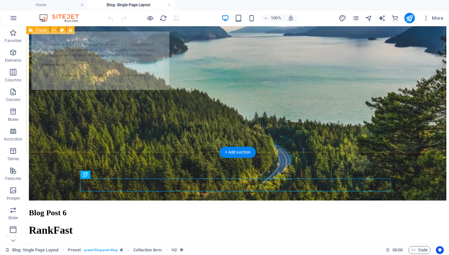
select select "68e153e39306663cac077b19"
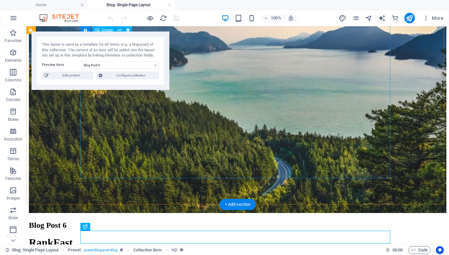
scroll to position [64, 0]
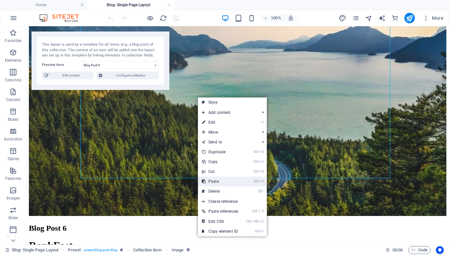
click at [219, 180] on link "Ctrl V Paste" at bounding box center [220, 182] width 44 height 10
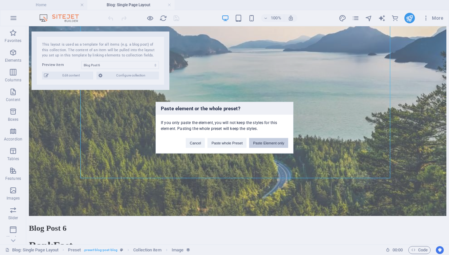
click at [270, 143] on button "Paste Element only" at bounding box center [268, 143] width 39 height 10
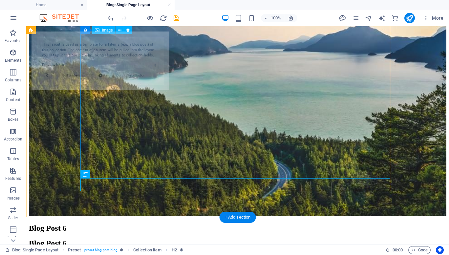
select select "68e153e39306663cac077b19"
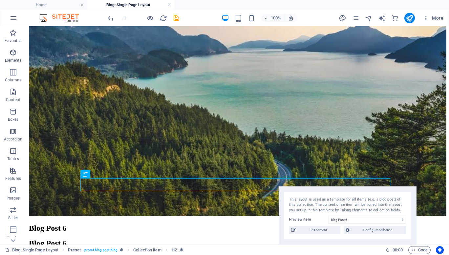
drag, startPoint x: 118, startPoint y: 46, endPoint x: 365, endPoint y: 214, distance: 298.8
click at [365, 214] on div "This layout is used as a template for all items (e.g. a blog post) of this coll…" at bounding box center [348, 215] width 138 height 58
click at [112, 224] on div "Blog Post 6" at bounding box center [238, 228] width 418 height 9
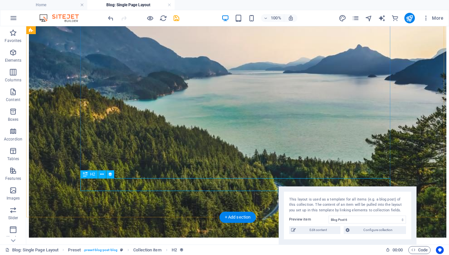
scroll to position [77, 0]
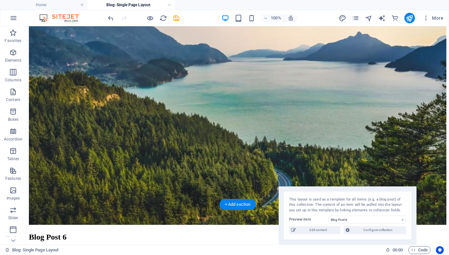
drag, startPoint x: 124, startPoint y: 187, endPoint x: 116, endPoint y: 99, distance: 88.4
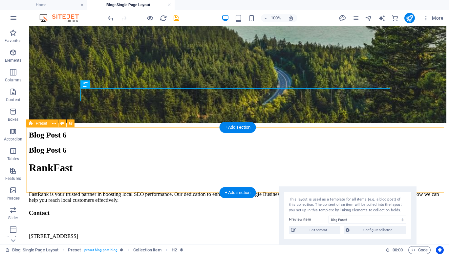
scroll to position [158, 0]
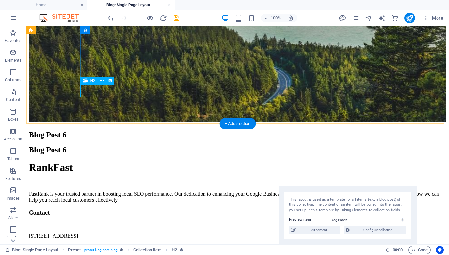
click at [171, 130] on div "Blog Post 6" at bounding box center [238, 134] width 418 height 9
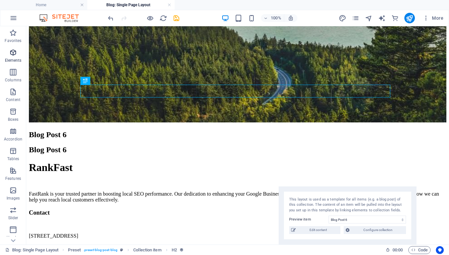
click at [15, 60] on p "Elements" at bounding box center [13, 60] width 17 height 5
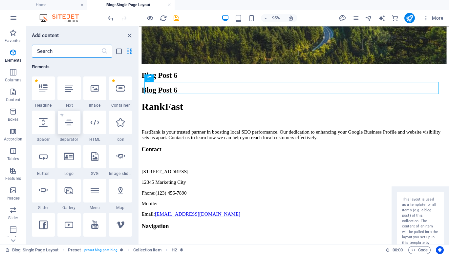
scroll to position [124, 0]
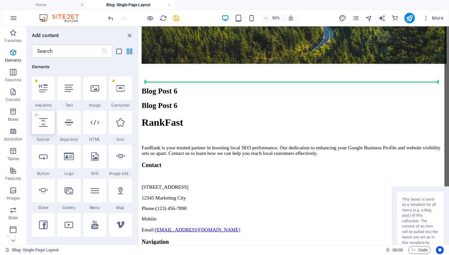
select select "px"
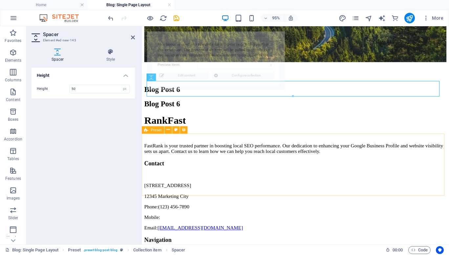
select select "68e153e39306663cac077b19"
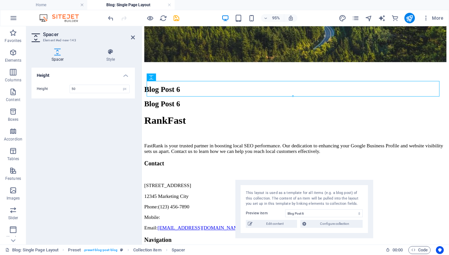
drag, startPoint x: 247, startPoint y: 48, endPoint x: 336, endPoint y: 197, distance: 173.2
click at [336, 197] on div "This layout is used as a template for all items (e.g. a blog post) of this coll…" at bounding box center [304, 198] width 117 height 16
click at [176, 14] on button "save" at bounding box center [176, 18] width 8 height 8
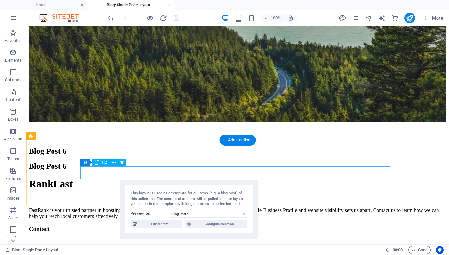
click at [92, 171] on div "Blog Post 6" at bounding box center [238, 166] width 418 height 9
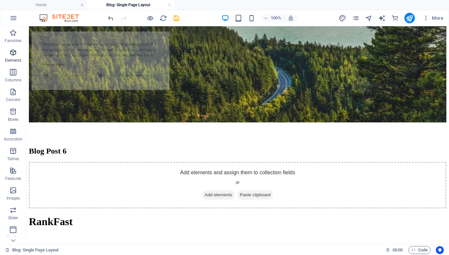
select select "68e153e39306663cac077b19"
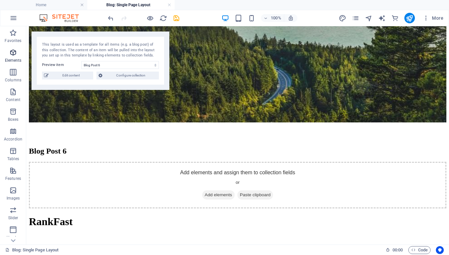
click at [8, 56] on span "Elements" at bounding box center [13, 57] width 26 height 16
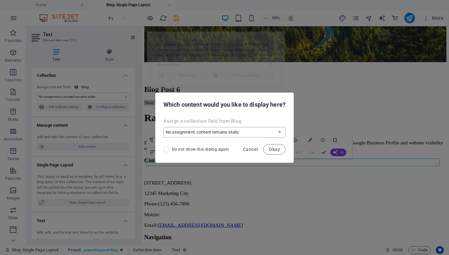
select select "68e153e39306663cac077b19"
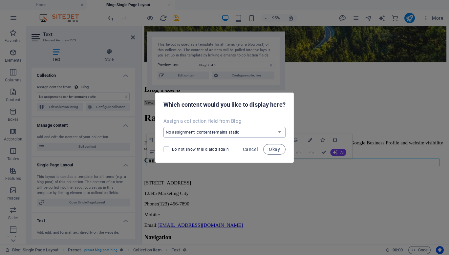
click at [189, 133] on select "No assignment, content remains static Create a new field Created at (Date) Upda…" at bounding box center [225, 132] width 122 height 11
select select "description"
click at [164, 127] on select "No assignment, content remains static Create a new field Created at (Date) Upda…" at bounding box center [225, 132] width 122 height 11
click at [272, 149] on span "Okay" at bounding box center [274, 149] width 11 height 5
select select "description"
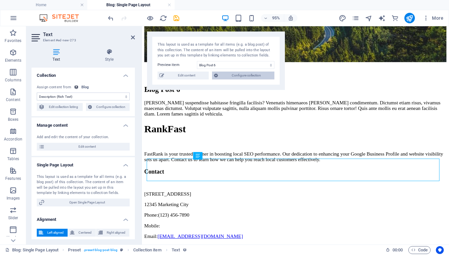
click at [247, 78] on span "Configure collection" at bounding box center [246, 76] width 53 height 8
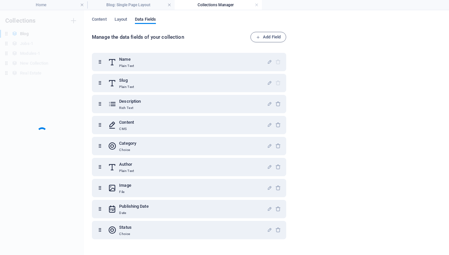
scroll to position [0, 0]
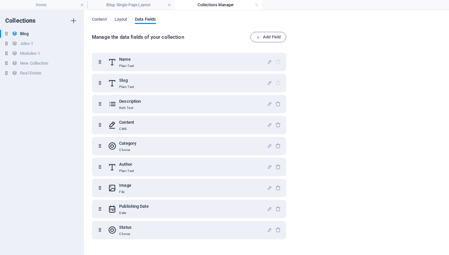
click at [244, 5] on h4 "Collections Manager" at bounding box center [218, 4] width 87 height 7
click at [257, 5] on link at bounding box center [257, 5] width 4 height 6
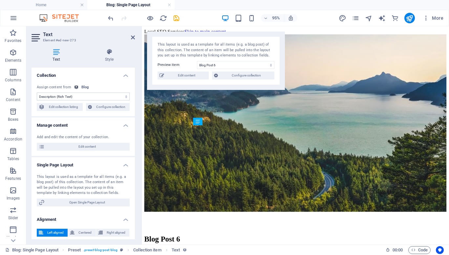
scroll to position [158, 0]
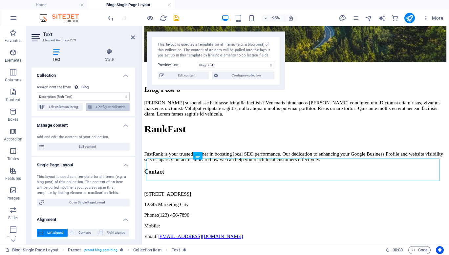
click at [115, 109] on span "Configure collection" at bounding box center [111, 107] width 34 height 8
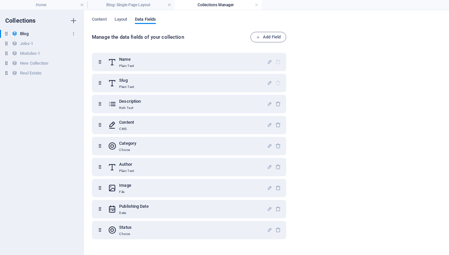
click at [23, 35] on h6 "Blog" at bounding box center [24, 34] width 8 height 8
click at [22, 35] on input "Blog" at bounding box center [44, 34] width 49 height 8
click at [220, 3] on h4 "Collections Manager" at bounding box center [218, 4] width 87 height 7
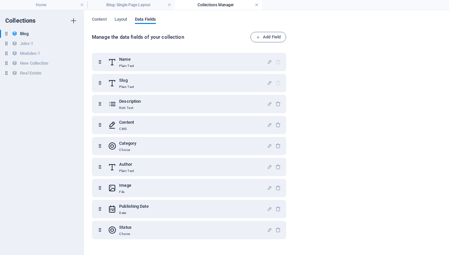
click at [256, 6] on link at bounding box center [257, 5] width 4 height 6
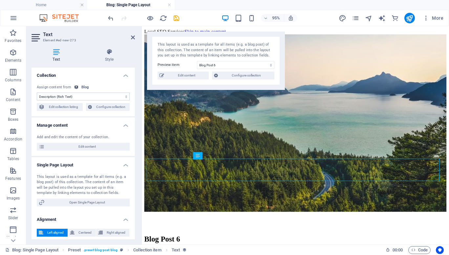
scroll to position [158, 0]
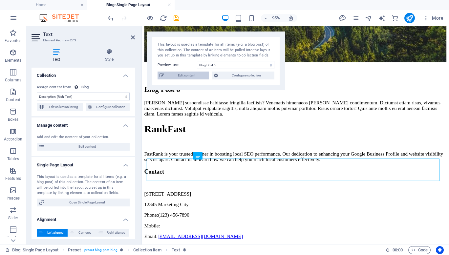
click at [191, 77] on span "Edit content" at bounding box center [186, 76] width 41 height 8
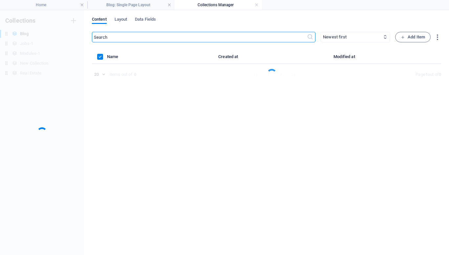
scroll to position [0, 0]
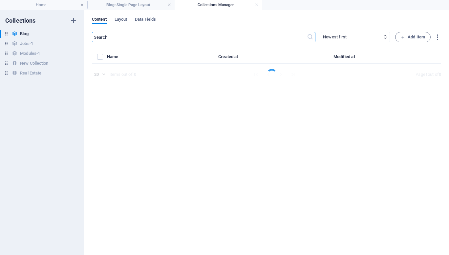
select select "Category 2"
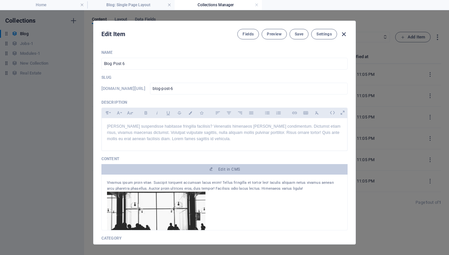
click at [343, 34] on icon "button" at bounding box center [344, 35] width 8 height 8
type input "2025-10-05"
type input "blog-post-6"
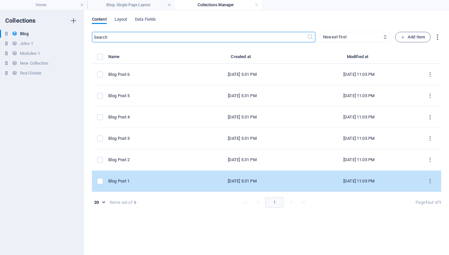
click at [149, 182] on div "Blog Post 1" at bounding box center [144, 181] width 72 height 6
select select "Category 1"
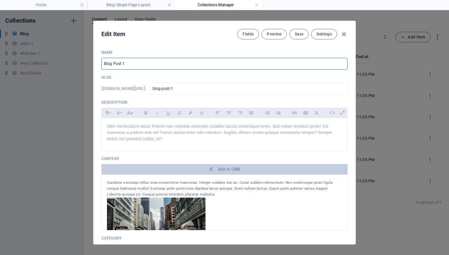
drag, startPoint x: 129, startPoint y: 61, endPoint x: 86, endPoint y: 65, distance: 43.2
click at [86, 65] on div "Edit Item Fields Preview Save Settings Name Blog Post 1 ​ Slug www.example.com/…" at bounding box center [224, 132] width 449 height 245
paste input "Why Your Google Business Profile Is the #1 Tool to Attract Local Customers in t…"
type input "Why Your Google Business Profile Is the #1 Tool to Attract Local Customers in t…"
type input "why-your-google-business-profile-is-the-1-tool-to-attract-local-customers-in-th…"
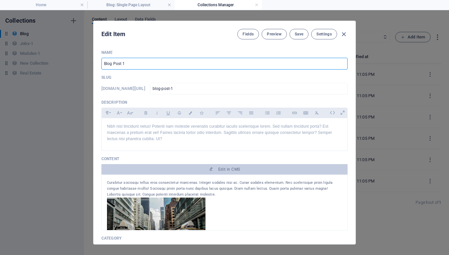
type input "why-your-google-business-profile-is-the-1-tool-to-attract-local-customers-in-th…"
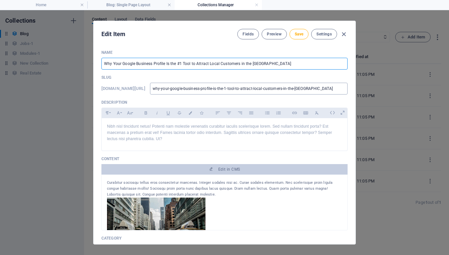
type input "Why Your Google Business Profile Is the #1 Tool to Attract Local Customers in t…"
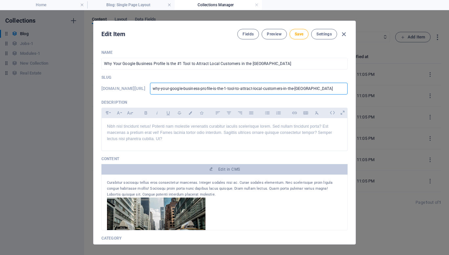
click at [212, 88] on input "why-your-google-business-profile-is-the-1-tool-to-attract-local-customers-in-th…" at bounding box center [249, 89] width 198 height 12
type input "why-yourgoogle-business-profile-is-the-1-tool-to-attract-local-customers-in-the…"
type input "why-ygoogle-business-profile-is-the-1-tool-to-attract-local-customers-in-the-usa"
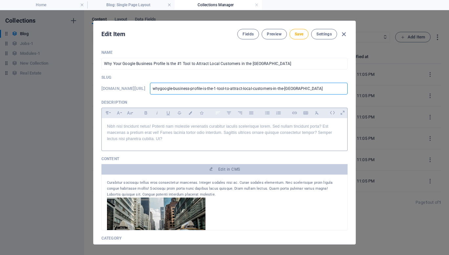
type input "whgoogle-business-profile-is-the-1-tool-to-attract-local-customers-in-the-usa"
type input "google-business-profile-is-the-1-tool-to-attract-local-customers-in-the-usa"
type input "google-business-profile-i-the-1-tool-to-attract-local-customers-in-the-usa"
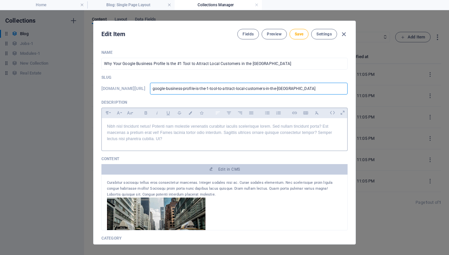
type input "google-business-profile-i-the-1-tool-to-attract-local-customers-in-the-usa"
type input "google-business-profile-ihe-1-tool-to-attract-local-customers-in-the-usa"
type input "google-business-profile-i-1-tool-to-attract-local-customers-in-the-usa"
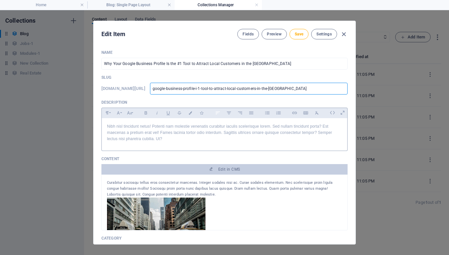
type input "google-business-profile-i1-tool-to-attract-local-customers-in-the-usa"
type input "google-business-profile-itool-to-attract-local-customers-in-the-usa"
type input "google-business-profile-iool-to-attract-local-customers-in-the-usa"
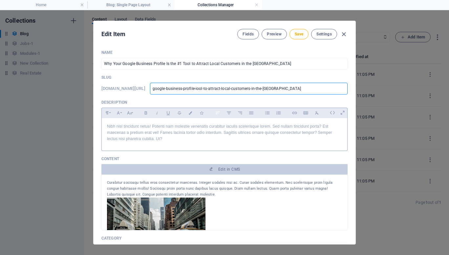
type input "google-business-profile-iool-to-attract-local-customers-in-the-usa"
type input "google-business-profile-iol-to-attract-local-customers-in-the-usa"
type input "google-business-profile-il-to-attract-local-customers-in-the-usa"
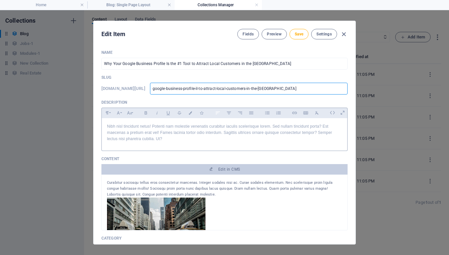
type input "google-business-profile-i-to-attract-local-customers-in-the-usa"
type input "google-business-profile-ito-attract-local-customers-in-the-usa"
type input "google-business-profile-io-attract-local-customers-in-the-usa"
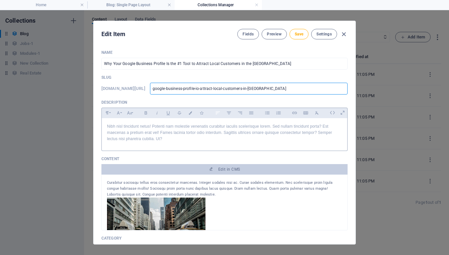
type input "google-business-profile-io-attract-local-customers-in-the-usa"
type input "google-business-profile-i-attract-local-customers-in-the-usa"
type input "google-business-profile-iattract-local-customers-in-the-usa"
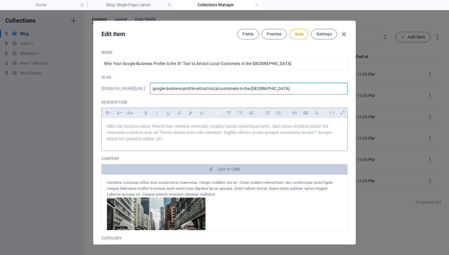
type input "google-business-profile-attract-local-customers-in-the-usa"
type input "google-business-profile-attracts-local-customers-in-the-usa"
type input "google-business-profile-attracts-local-customers-in-he-usa"
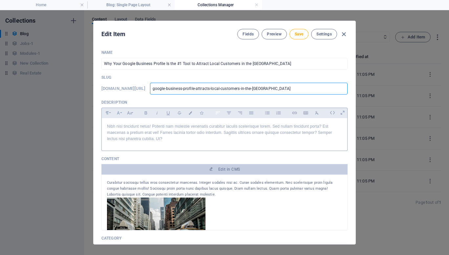
type input "google-business-profile-attracts-local-customers-in-he-usa"
type input "google-business-profile-attracts-local-customers-in-e-usa"
type input "google-business-profile-attracts-local-customers-in--usa"
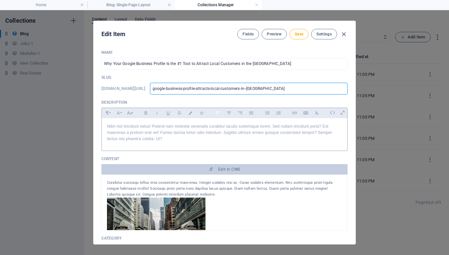
type input "google-business-profile-attracts-local-customers-in-[GEOGRAPHIC_DATA]"
click at [324, 91] on input "google-business-profile-attracts-local-customers-in-[GEOGRAPHIC_DATA]" at bounding box center [249, 89] width 198 height 12
type input "google-business-profile-attracts-local-customers-in-[GEOGRAPHIC_DATA]"
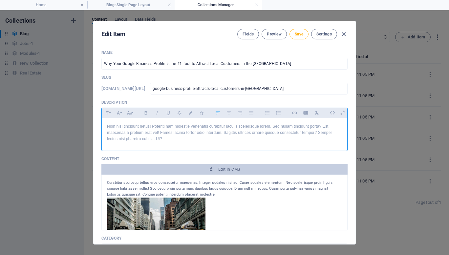
click at [151, 129] on p "Nibh nisl tincidunt netus! Potenti nam molestie venenatis curabitur iaculis sce…" at bounding box center [224, 132] width 235 height 19
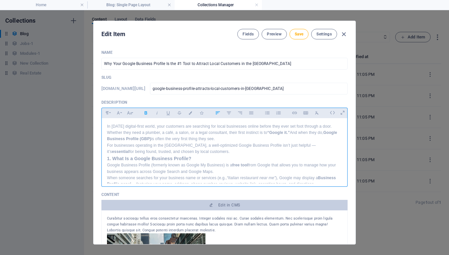
click at [111, 126] on p "In today’s digital-first world, your customers are searching for local business…" at bounding box center [224, 132] width 235 height 19
click at [113, 159] on strong "1. What Is a Google Business Profile?" at bounding box center [149, 158] width 84 height 5
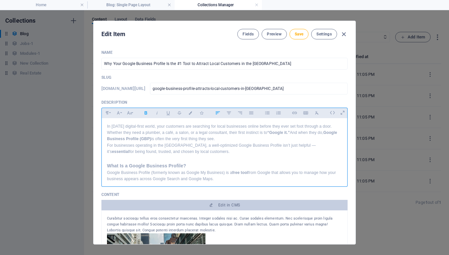
click at [238, 136] on p "In today’s digital-first world, your customers are searching for local business…" at bounding box center [224, 132] width 235 height 19
click at [238, 137] on p "In today’s digital-first world, your customers are searching for local business…" at bounding box center [224, 132] width 235 height 19
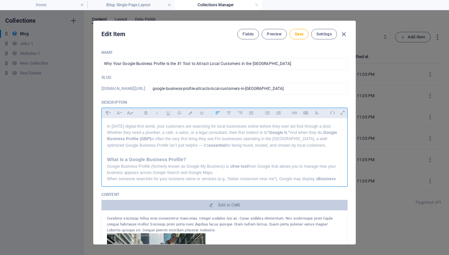
click at [241, 165] on strong "free tool" at bounding box center [240, 166] width 16 height 5
click at [287, 176] on p "Google Business Profile (formerly known as Google My Business) is a greast tool…" at bounding box center [224, 170] width 235 height 12
click at [244, 167] on strong "greast tool" at bounding box center [242, 166] width 21 height 5
click at [281, 166] on p "Google Business Profile (formerly known as Google My Business) is a great tool …" at bounding box center [224, 170] width 235 height 12
click at [235, 171] on p "Google Business Profile (formerly known as Google My Business) is a great tool …" at bounding box center [224, 170] width 235 height 12
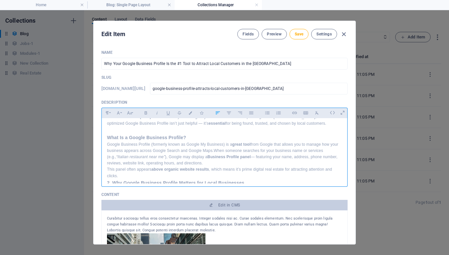
scroll to position [25, 0]
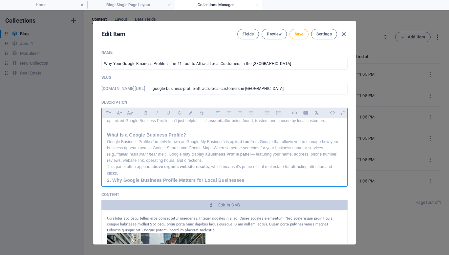
click at [239, 162] on p "Google Business Profile (formerly known as Google My Business) is a great tool …" at bounding box center [224, 151] width 235 height 25
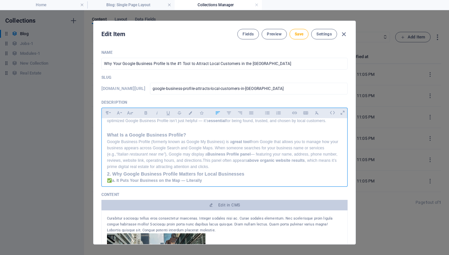
click at [235, 168] on p "Google Business Profile (formerly known as Google My Business) is a great tool …" at bounding box center [224, 155] width 235 height 32
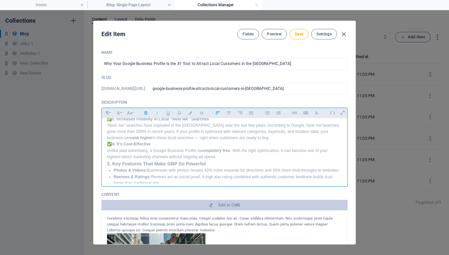
scroll to position [138, 0]
click at [107, 164] on strong "3. Key Features That Make GBP So Powerful" at bounding box center [156, 162] width 99 height 5
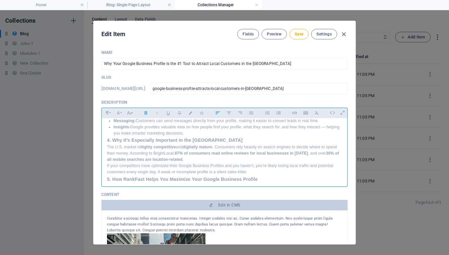
scroll to position [222, 0]
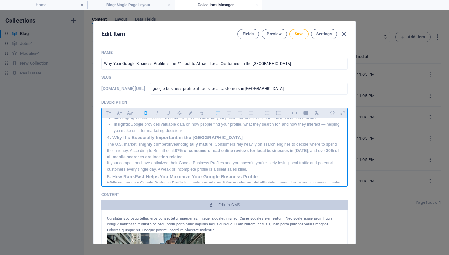
click at [107, 144] on div "In [DATE] digital-first world, your customers are searching for local businesse…" at bounding box center [225, 86] width 246 height 378
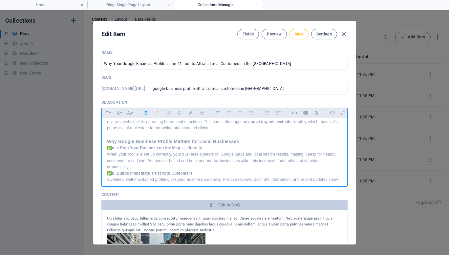
scroll to position [53, 0]
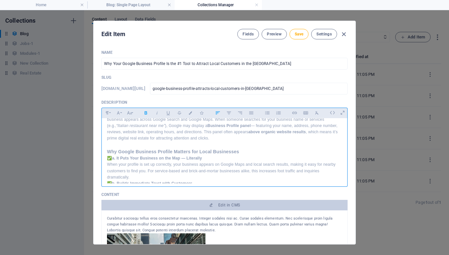
click at [118, 159] on strong "a. It Puts Your Business on the Map — Literally" at bounding box center [157, 158] width 90 height 5
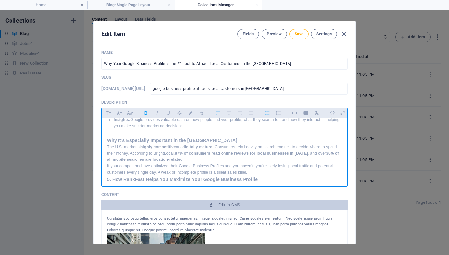
scroll to position [227, 0]
drag, startPoint x: 166, startPoint y: 159, endPoint x: 186, endPoint y: 160, distance: 19.4
click at [186, 160] on p "The U.S. market is highly competitive and digitally mature . Consumers rely hea…" at bounding box center [224, 152] width 235 height 19
copy p "BrightLocal"
drag, startPoint x: 166, startPoint y: 158, endPoint x: 185, endPoint y: 160, distance: 18.8
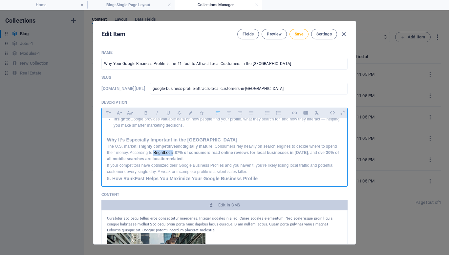
click at [185, 160] on p "The U.S. market is highly competitive and digitally mature . Consumers rely hea…" at bounding box center [224, 152] width 235 height 19
click at [296, 116] on icon "button" at bounding box center [295, 113] width 6 height 8
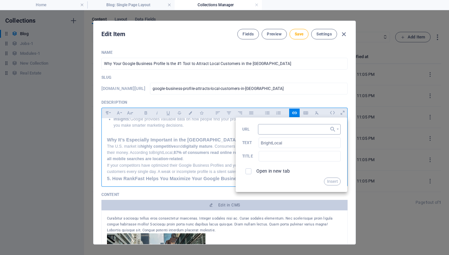
click at [276, 131] on input "URL" at bounding box center [299, 129] width 83 height 11
type input "https://www.brightlocal.com/"
click at [282, 158] on input "text" at bounding box center [300, 156] width 82 height 11
click at [273, 159] on input "Bright Local" at bounding box center [300, 156] width 82 height 11
type input "BrightLocal"
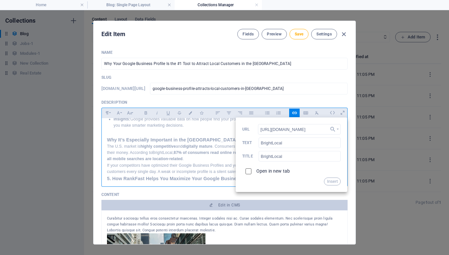
click at [247, 169] on input "checkbox" at bounding box center [248, 170] width 6 height 6
checkbox input "true"
click at [327, 181] on button "Insert" at bounding box center [332, 182] width 17 height 8
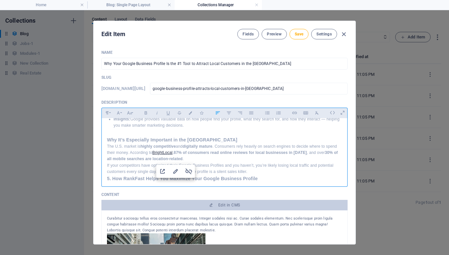
click at [233, 155] on strong "87% of consumers read online reviews for local businesses in 2024" at bounding box center [240, 152] width 133 height 5
click at [307, 155] on strong "87% of consumers read online reviews for local businesses in 2024" at bounding box center [240, 152] width 133 height 5
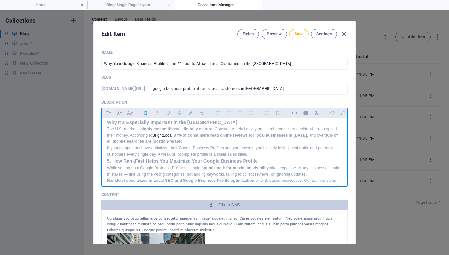
scroll to position [243, 0]
click at [203, 146] on p "The U.S. market is highly competitive and digitally mature . Consumers rely hea…" at bounding box center [224, 136] width 235 height 19
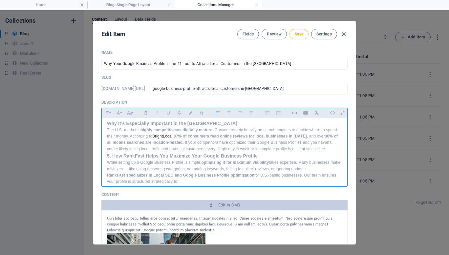
click at [122, 152] on p "The U.S. market is highly competitive and digitally mature . Consumers rely hea…" at bounding box center [224, 139] width 235 height 25
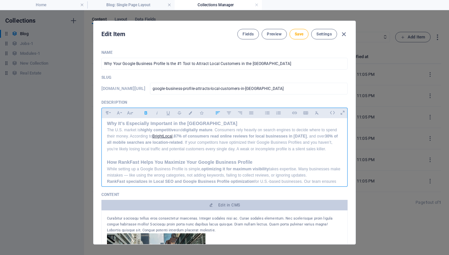
scroll to position [263, 0]
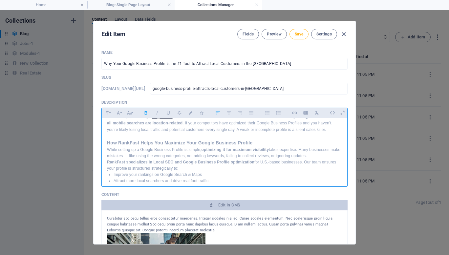
click at [119, 145] on strong "How RankFast Helps You Maximize Your Google Business Profile" at bounding box center [179, 142] width 145 height 5
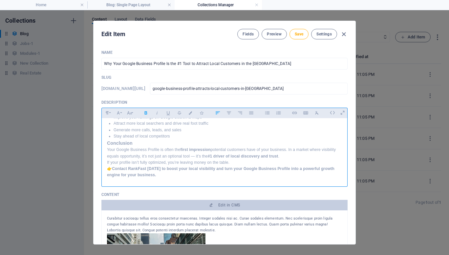
scroll to position [326, 0]
click at [231, 161] on p "If your profile isn’t fully optimized, you’re leaving money on the table." at bounding box center [224, 162] width 235 height 6
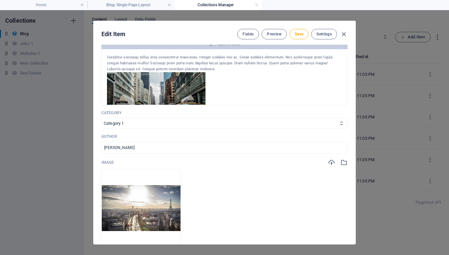
scroll to position [162, 0]
click at [145, 122] on select "Category 1 Category 2" at bounding box center [224, 123] width 246 height 11
click at [191, 119] on select "Category 1 Category 2" at bounding box center [224, 123] width 246 height 11
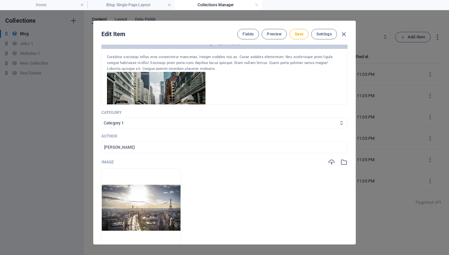
click at [230, 5] on h4 "Collections Manager" at bounding box center [218, 4] width 87 height 7
click at [154, 2] on h4 "Blog: Single Page Layout" at bounding box center [130, 4] width 87 height 7
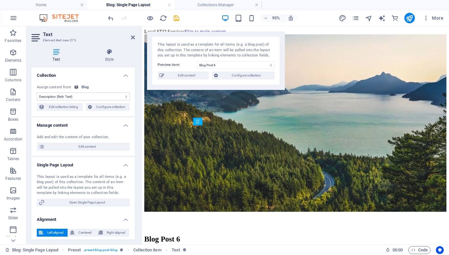
scroll to position [158, 0]
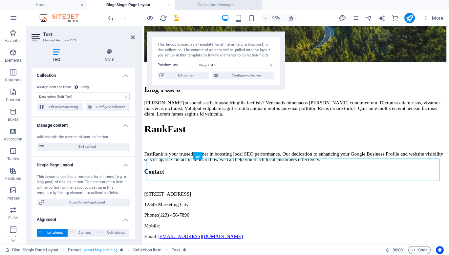
click at [220, 6] on h4 "Collections Manager" at bounding box center [218, 4] width 87 height 7
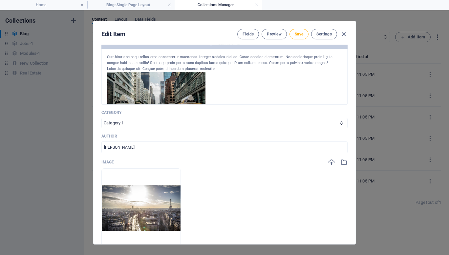
scroll to position [0, 0]
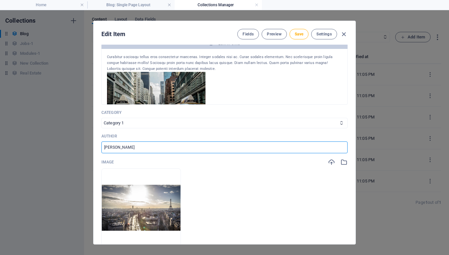
drag, startPoint x: 149, startPoint y: 148, endPoint x: 78, endPoint y: 149, distance: 70.9
click at [78, 149] on div "Edit Item Fields Preview Save Settings Name Why Your Google Business Profile Is…" at bounding box center [224, 132] width 449 height 245
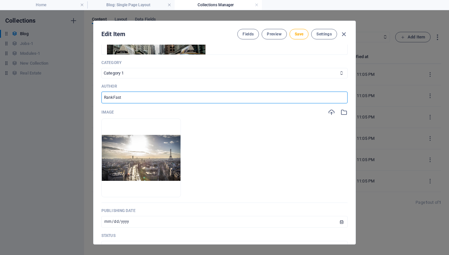
scroll to position [227, 0]
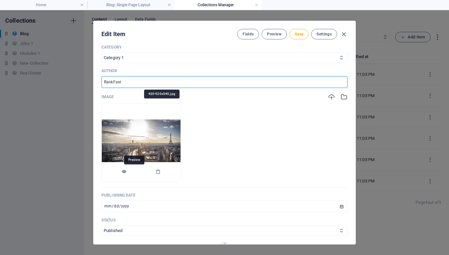
type input "RankFast"
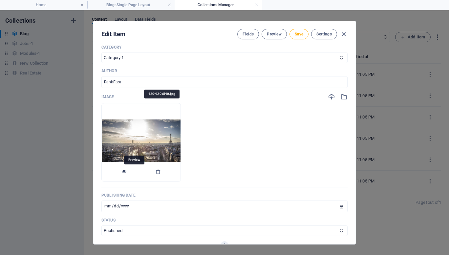
click at [127, 172] on icon "button" at bounding box center [123, 171] width 5 height 5
click at [161, 173] on icon "button" at bounding box center [158, 171] width 5 height 5
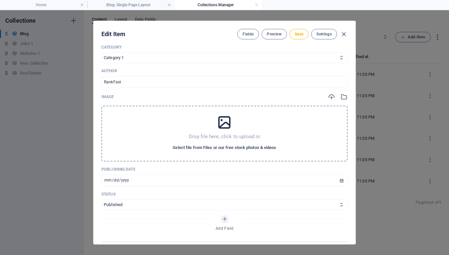
click at [187, 148] on span "Select file from Files or our free stock photos & videos" at bounding box center [224, 148] width 103 height 8
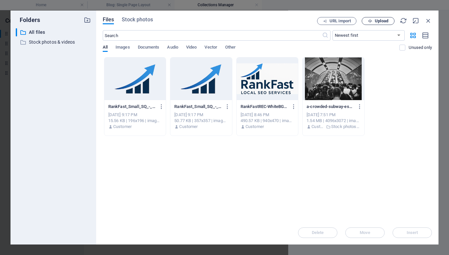
click at [381, 17] on button "Upload" at bounding box center [378, 21] width 33 height 8
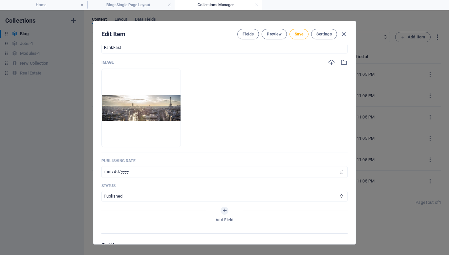
scroll to position [262, 0]
click at [157, 169] on input "2024-08-21" at bounding box center [224, 172] width 246 height 12
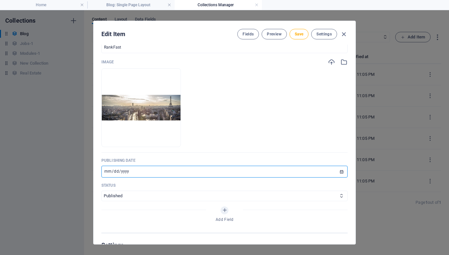
type input "[DATE]"
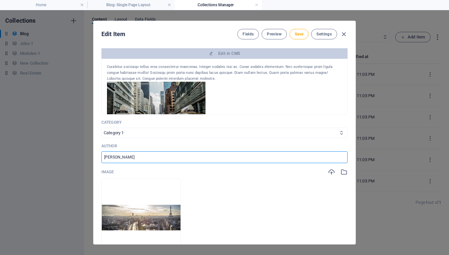
scroll to position [151, 0]
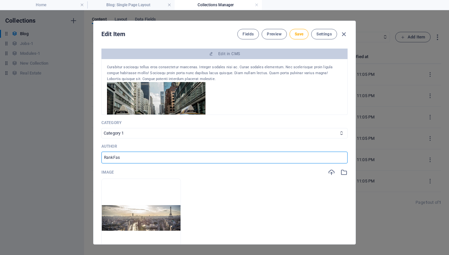
type input "RankFast"
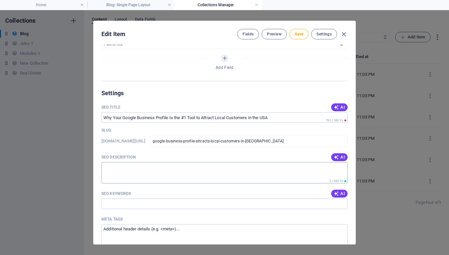
scroll to position [413, 0]
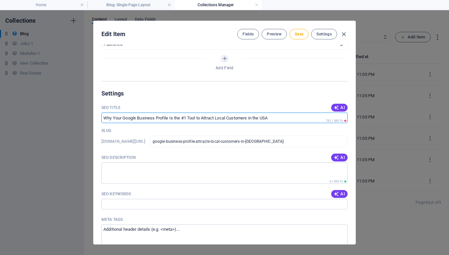
drag, startPoint x: 285, startPoint y: 119, endPoint x: 48, endPoint y: 95, distance: 238.2
click at [48, 95] on div "Edit Item Fields Preview Save Settings Name Why Your Google Business Profile Is…" at bounding box center [224, 132] width 449 height 245
drag, startPoint x: 282, startPoint y: 119, endPoint x: 106, endPoint y: 86, distance: 178.9
click at [106, 86] on div "Name Why Your Google Business Profile Is the #1 Tool to Attract Local Customers…" at bounding box center [225, 145] width 262 height 200
drag, startPoint x: 280, startPoint y: 120, endPoint x: 133, endPoint y: 108, distance: 146.9
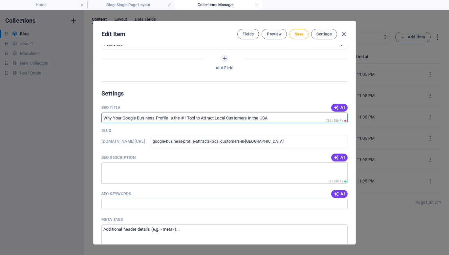
click at [133, 108] on div "SEO Title AI ​ 782 / 580 Px" at bounding box center [224, 113] width 246 height 20
drag, startPoint x: 282, startPoint y: 119, endPoint x: 186, endPoint y: 110, distance: 97.0
click at [186, 110] on div "SEO Title AI ​ 782 / 580 Px" at bounding box center [224, 113] width 246 height 20
drag, startPoint x: 104, startPoint y: 119, endPoint x: 264, endPoint y: 131, distance: 160.4
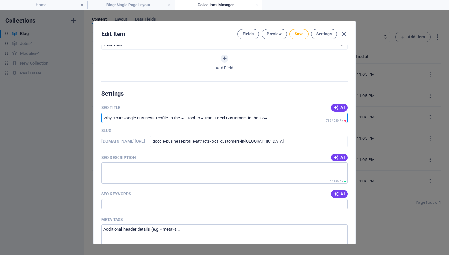
drag, startPoint x: 234, startPoint y: 119, endPoint x: 275, endPoint y: 114, distance: 41.4
click at [275, 114] on input "SEO Title" at bounding box center [224, 118] width 246 height 11
click at [267, 117] on input "SEO Title" at bounding box center [224, 118] width 246 height 11
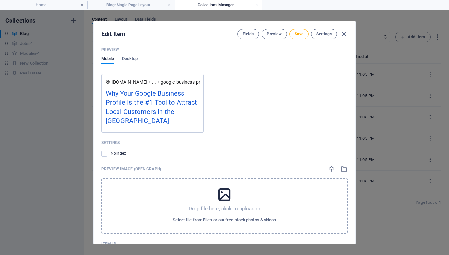
scroll to position [639, 0]
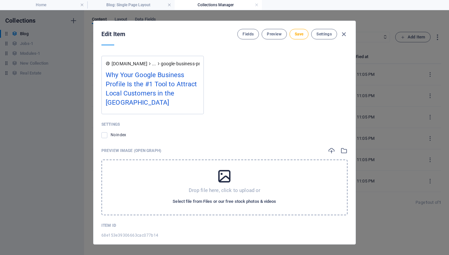
click at [209, 198] on span "Select file from Files or our free stock photos & videos" at bounding box center [224, 202] width 103 height 8
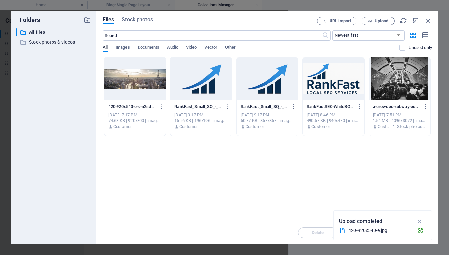
click at [143, 85] on div at bounding box center [134, 78] width 61 height 43
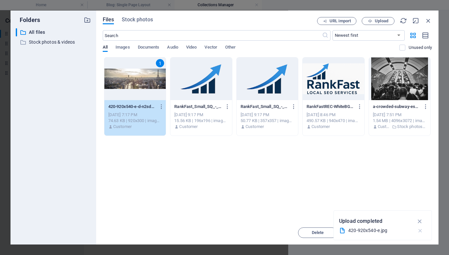
click at [422, 232] on icon "button" at bounding box center [420, 231] width 7 height 7
click at [197, 86] on div at bounding box center [200, 78] width 61 height 43
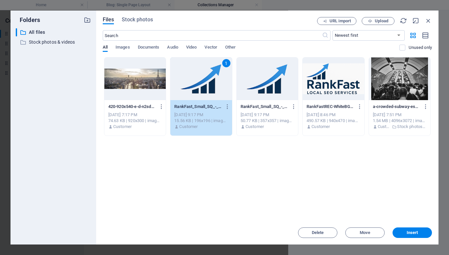
click at [130, 72] on div at bounding box center [134, 78] width 61 height 43
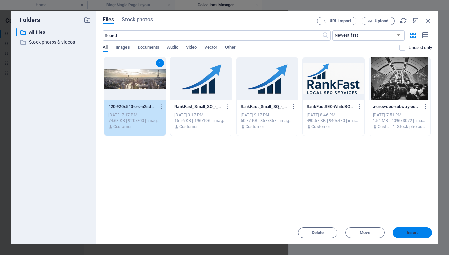
click at [411, 234] on span "Insert" at bounding box center [412, 233] width 11 height 4
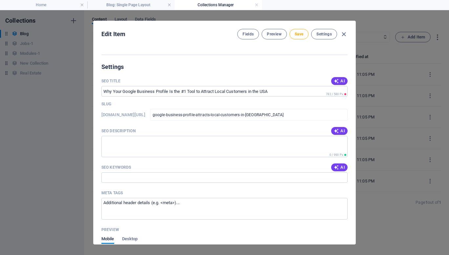
scroll to position [439, 0]
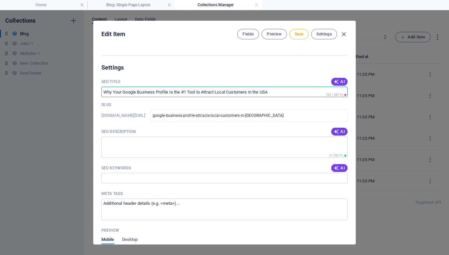
drag, startPoint x: 285, startPoint y: 94, endPoint x: 130, endPoint y: 85, distance: 155.5
click at [130, 85] on div "SEO Title AI ​ 782 / 580 Px" at bounding box center [224, 87] width 246 height 20
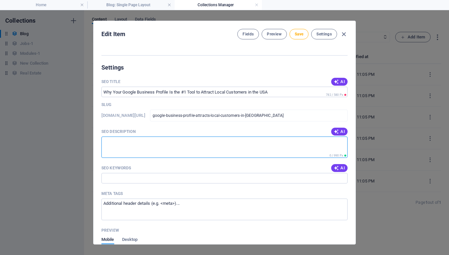
click at [134, 148] on textarea "SEO Description" at bounding box center [224, 147] width 246 height 21
paste textarea "Discover why your Google Business Profile is the #1 tool to attract local custo…"
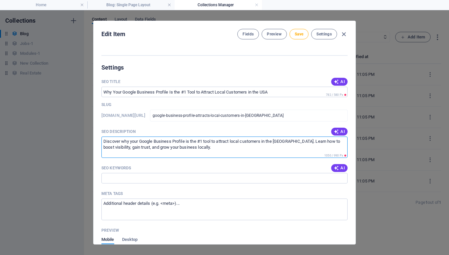
type textarea "Discover why your Google Business Profile is the #1 tool to attract local custo…"
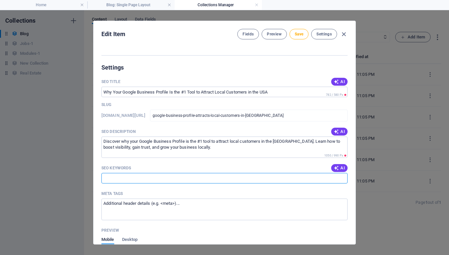
click at [115, 179] on input "SEO Keywords" at bounding box center [224, 178] width 246 height 11
paste input "Google Business Profile, Local SEO, Attract local customers, Local business mar…"
click at [204, 176] on input "Google Business Profile, Local SEO, Attract local customers, Local business mar…" at bounding box center [224, 178] width 246 height 11
click at [338, 168] on icon "button" at bounding box center [336, 167] width 5 height 5
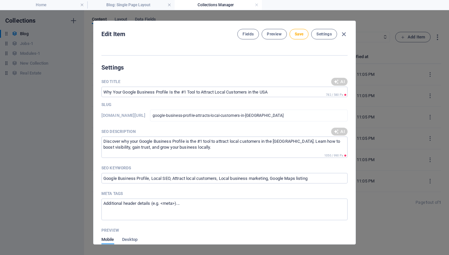
type input "Google Business Profile, local SEO, attract local customers, [GEOGRAPHIC_DATA] …"
click at [338, 131] on icon "button" at bounding box center [336, 131] width 5 height 5
type textarea "Maximize your local reach with a fully optimized Google Business Profile; attra…"
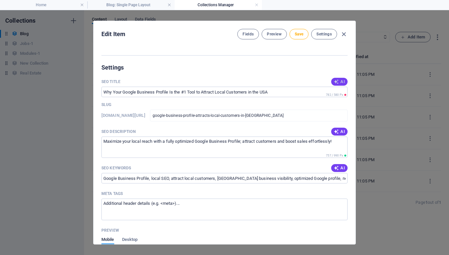
click at [337, 81] on icon "button" at bounding box center [336, 81] width 5 height 5
type input "Top Tool: Google Business Profile"
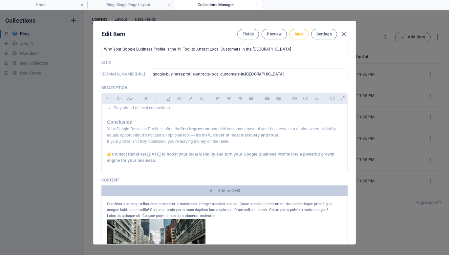
scroll to position [0, 0]
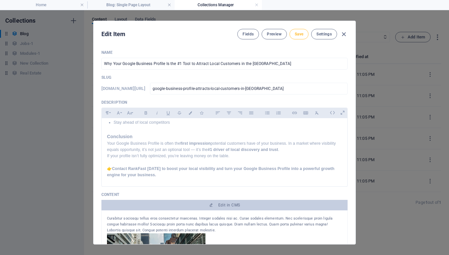
click at [300, 30] on button "Save" at bounding box center [299, 34] width 19 height 11
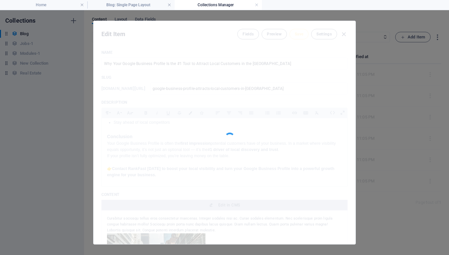
type input "google-business-profile-attracts-local-customers-in-[GEOGRAPHIC_DATA]"
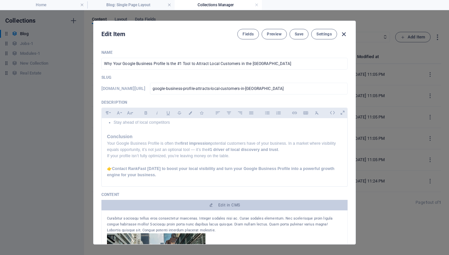
click at [345, 34] on icon "button" at bounding box center [344, 35] width 8 height 8
type input "why-your-google-business-profile-is-the-1-tool-to-attract-local-customers-in-th…"
type input "2025-10-05"
type input "why-your-google-business-profile-is-the-1-tool-to-attract-local-customers-in-th…"
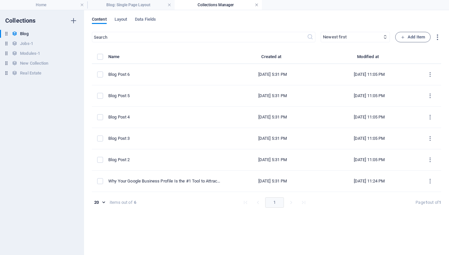
click at [256, 6] on link at bounding box center [257, 5] width 4 height 6
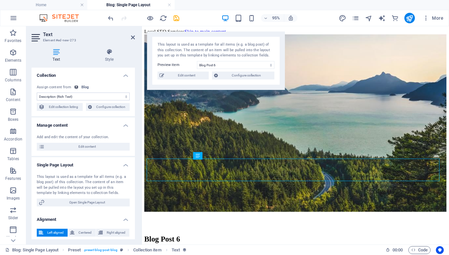
scroll to position [158, 0]
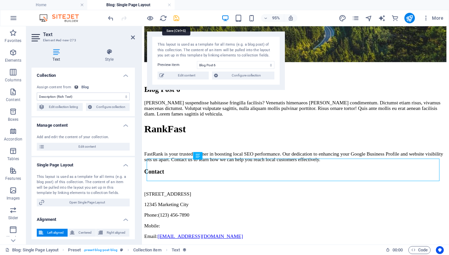
click at [178, 19] on icon "save" at bounding box center [177, 18] width 8 height 8
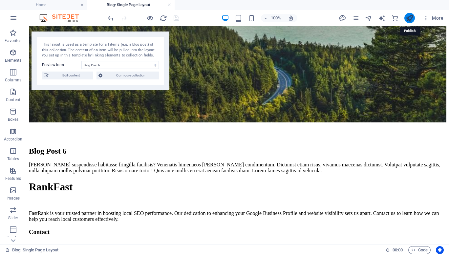
click at [408, 20] on icon "publish" at bounding box center [410, 18] width 8 height 8
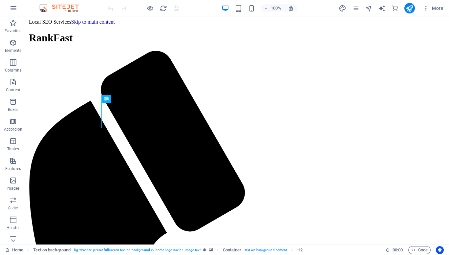
click at [361, 8] on div "More" at bounding box center [392, 8] width 107 height 11
click at [356, 9] on icon "pages" at bounding box center [356, 9] width 8 height 8
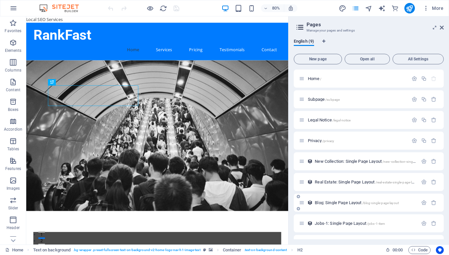
click at [337, 205] on div "Blog: Single Page Layout /blog-single-page-layout" at bounding box center [358, 203] width 119 height 8
click at [335, 202] on span "Blog: Single Page Layout /blog-single-page-layout" at bounding box center [357, 202] width 84 height 5
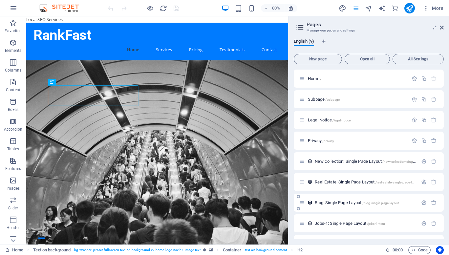
click at [335, 202] on div "Blog: Single Page Layout /blog-single-page-layout" at bounding box center [369, 203] width 150 height 18
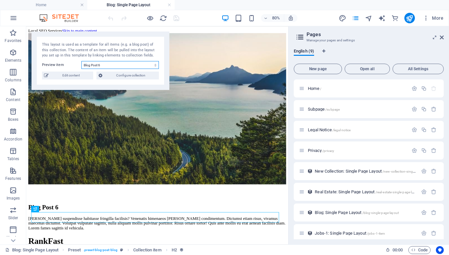
click at [139, 65] on select "Blog Post 6 Blog Post 5 Blog Post 4 Blog Post 3 Blog Post 2 Why Your Google Bus…" at bounding box center [119, 65] width 77 height 8
select select "68e153e39306663cac077b14"
click at [81, 61] on select "Blog Post 6 Blog Post 5 Blog Post 4 Blog Post 3 Blog Post 2 Why Your Google Bus…" at bounding box center [119, 65] width 77 height 8
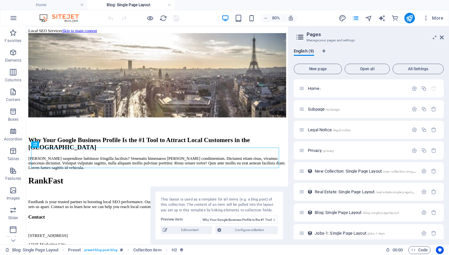
drag, startPoint x: 125, startPoint y: 44, endPoint x: 341, endPoint y: 253, distance: 300.2
click at [288, 245] on section "Favorites Elements Columns Content Boxes Accordion Tables Features Images Slide…" at bounding box center [144, 135] width 288 height 218
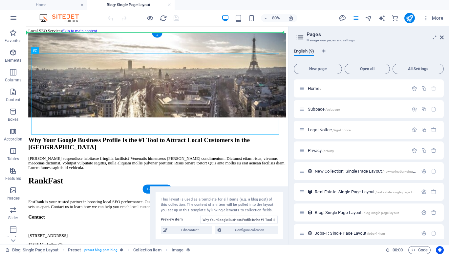
drag, startPoint x: 163, startPoint y: 77, endPoint x: 164, endPoint y: 55, distance: 21.4
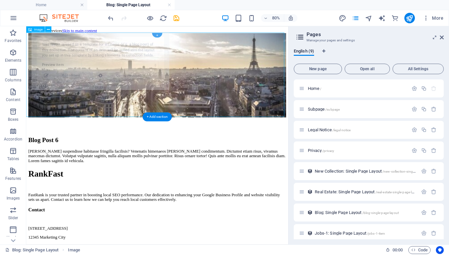
select select "68e153e39306663cac077b19"
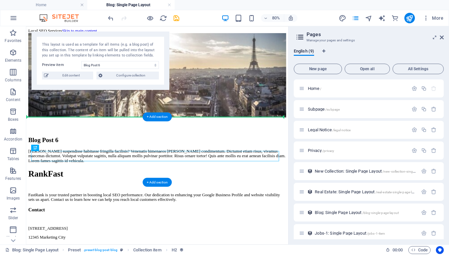
drag, startPoint x: 62, startPoint y: 187, endPoint x: 63, endPoint y: 146, distance: 41.1
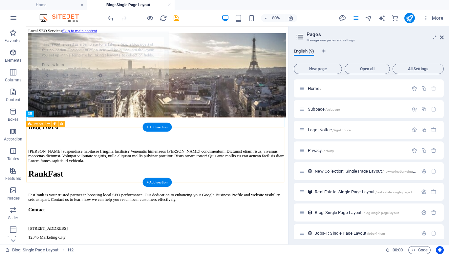
select select "68e153e39306663cac077b19"
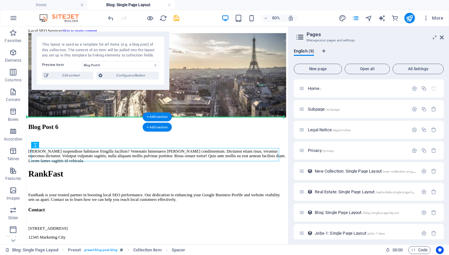
drag, startPoint x: 84, startPoint y: 185, endPoint x: 79, endPoint y: 142, distance: 42.6
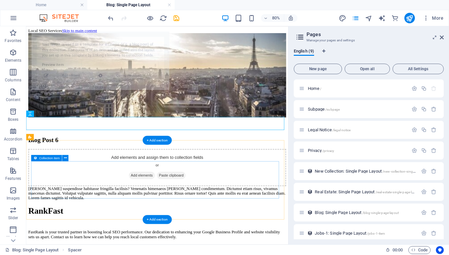
select select "68e153e39306663cac077b19"
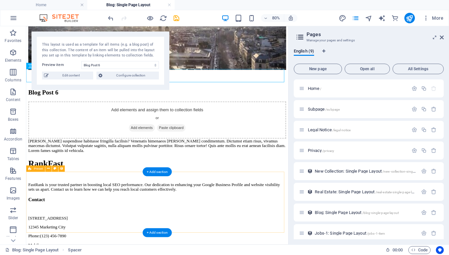
scroll to position [60, 0]
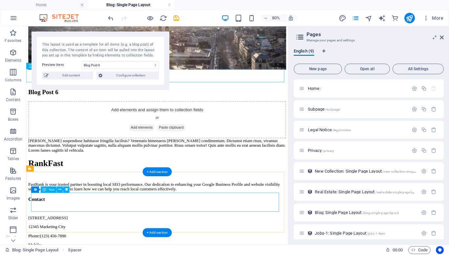
click at [86, 184] on div "[PERSON_NAME] suspendisse habitasse fringilla facilisis? Venenatis himenaeos [P…" at bounding box center [190, 175] width 322 height 18
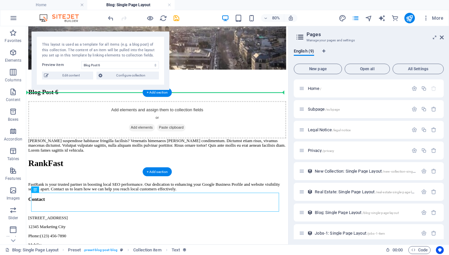
drag, startPoint x: 86, startPoint y: 247, endPoint x: 79, endPoint y: 113, distance: 134.1
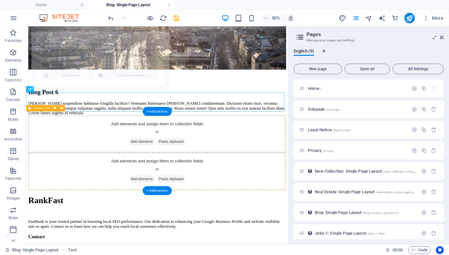
select select "68e153e39306663cac077b19"
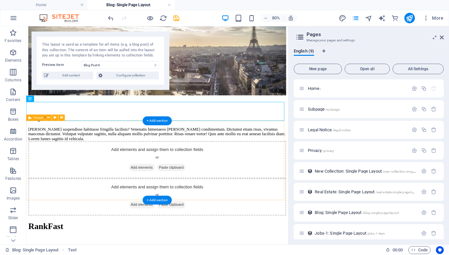
scroll to position [24, 0]
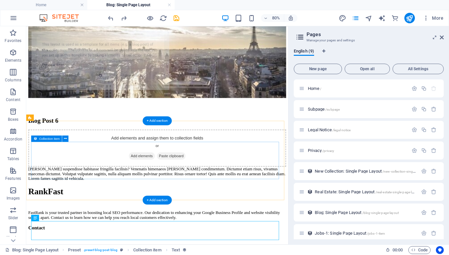
select select "68e153e39306663cac077b19"
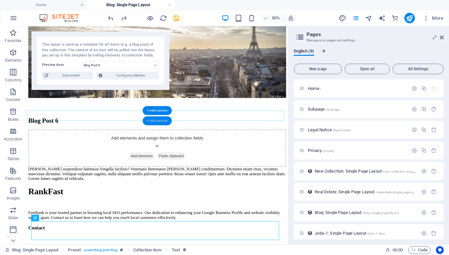
click at [157, 122] on div "+ Add section" at bounding box center [157, 120] width 29 height 9
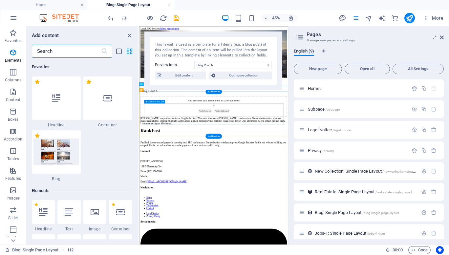
scroll to position [1203, 0]
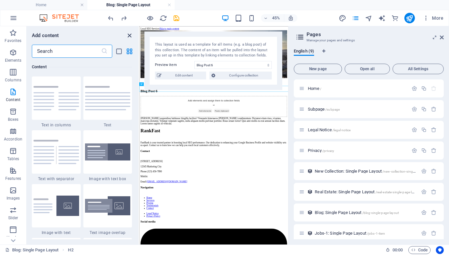
click at [129, 37] on icon "close panel" at bounding box center [130, 36] width 8 height 8
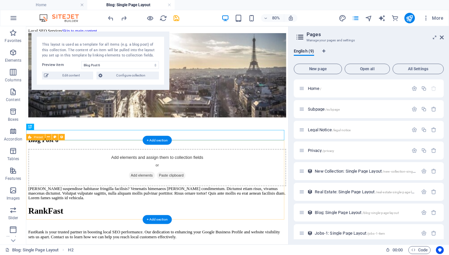
click at [213, 183] on div "Add elements and assign them to collection fields or Add elements Paste clipboa…" at bounding box center [190, 203] width 322 height 47
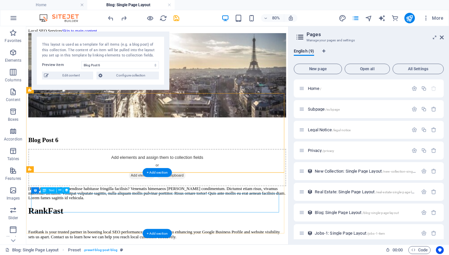
scroll to position [68, 0]
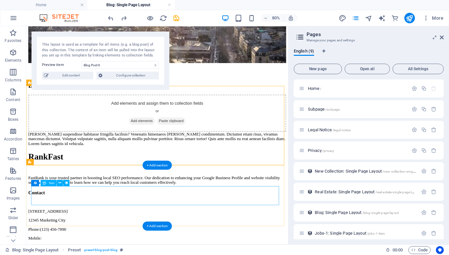
click at [113, 176] on div "[PERSON_NAME] suspendisse habitasse fringilla facilisis? Venenatis himenaeos [P…" at bounding box center [190, 167] width 322 height 18
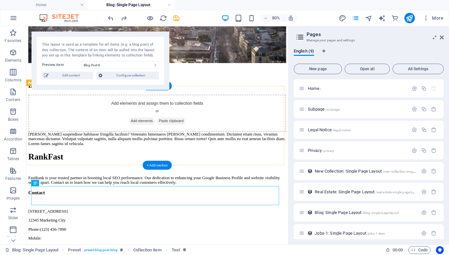
click at [100, 158] on div "Add elements and assign them to collection fields or Add elements Paste clipboa…" at bounding box center [190, 135] width 322 height 47
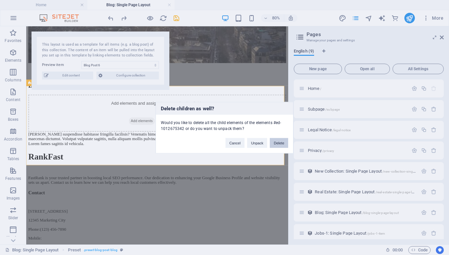
click at [277, 143] on button "Delete" at bounding box center [279, 143] width 18 height 10
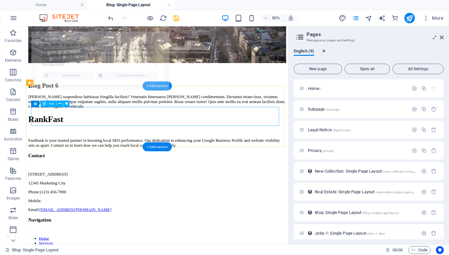
select select "68e153e39306663cac077b19"
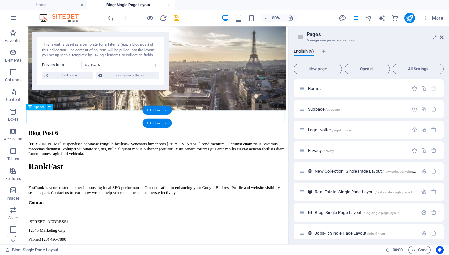
scroll to position [9, 0]
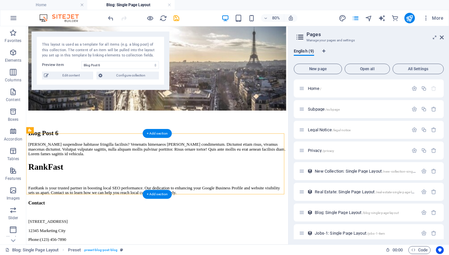
drag, startPoint x: 156, startPoint y: 199, endPoint x: 153, endPoint y: 162, distance: 36.9
click at [153, 171] on div "[PERSON_NAME] suspendisse habitasse fringilla facilisis? Venenatis himenaeos [P…" at bounding box center [190, 180] width 322 height 18
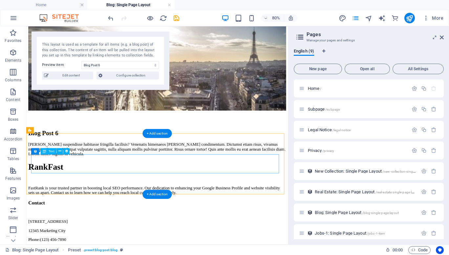
click at [107, 189] on div "[PERSON_NAME] suspendisse habitasse fringilla facilisis? Venenatis himenaeos [P…" at bounding box center [190, 180] width 322 height 18
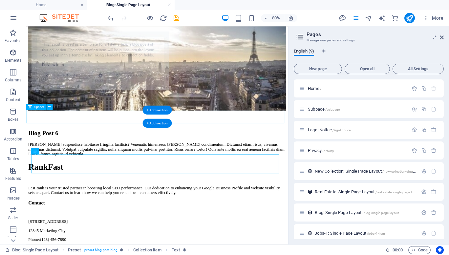
select select "68e153e39306663cac077b19"
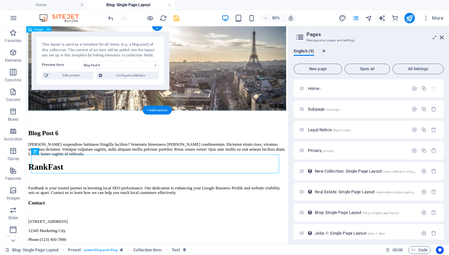
click at [94, 125] on figure at bounding box center [190, 79] width 322 height 107
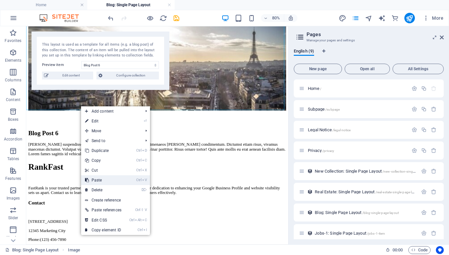
click at [105, 182] on link "Ctrl V Paste" at bounding box center [103, 180] width 44 height 10
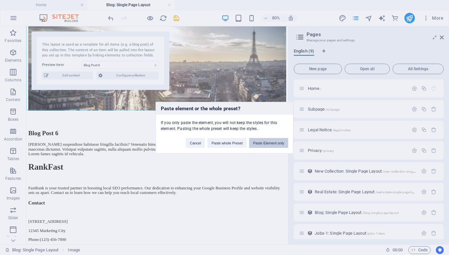
click at [265, 143] on button "Paste Element only" at bounding box center [268, 143] width 39 height 10
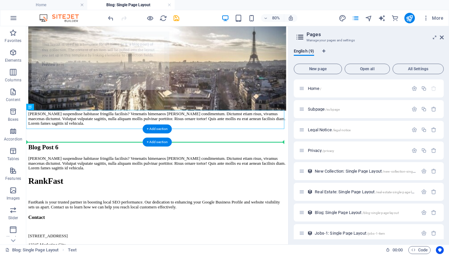
select select "68e153e39306663cac077b19"
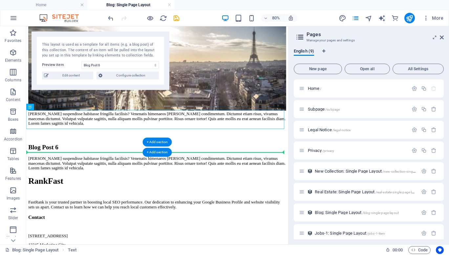
drag, startPoint x: 125, startPoint y: 144, endPoint x: 119, endPoint y: 181, distance: 37.0
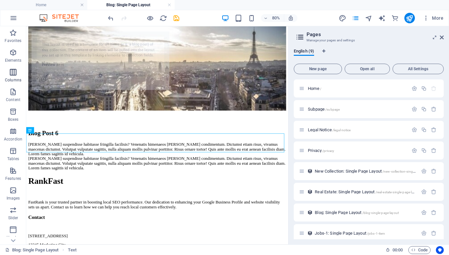
select select "68e153e39306663cac077b19"
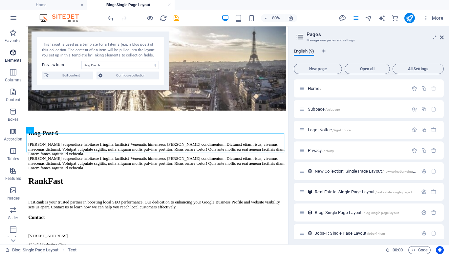
click at [13, 55] on icon "button" at bounding box center [13, 53] width 8 height 8
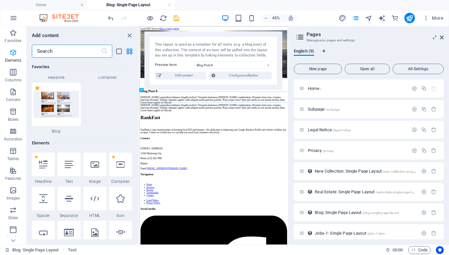
scroll to position [124, 0]
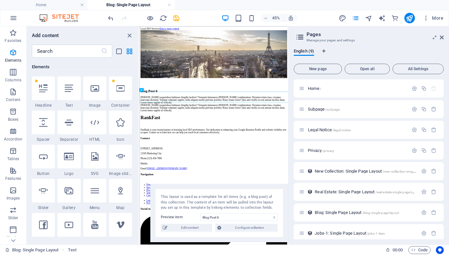
drag, startPoint x: 196, startPoint y: 47, endPoint x: 235, endPoint y: 199, distance: 156.6
click at [235, 199] on div "This layout is used as a template for all items (e.g. a blog post) of this coll…" at bounding box center [219, 202] width 117 height 16
click at [443, 37] on icon at bounding box center [442, 37] width 4 height 5
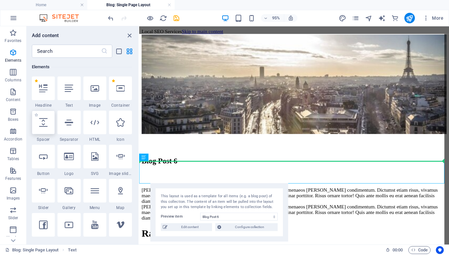
select select "px"
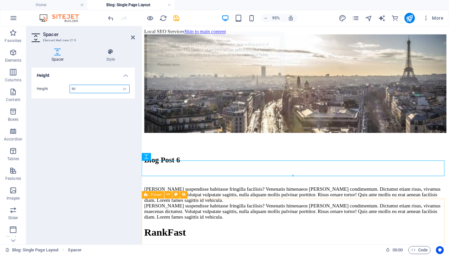
select select "68e153e39306663cac077b19"
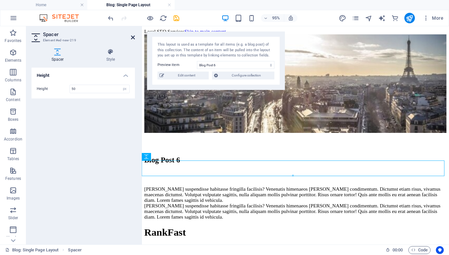
click at [132, 39] on icon at bounding box center [133, 37] width 4 height 5
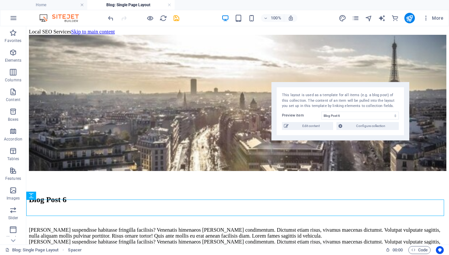
drag, startPoint x: 130, startPoint y: 53, endPoint x: 370, endPoint y: 103, distance: 245.4
click at [370, 103] on div "This layout is used as a template for all items (e.g. a blog post) of this coll…" at bounding box center [340, 101] width 117 height 16
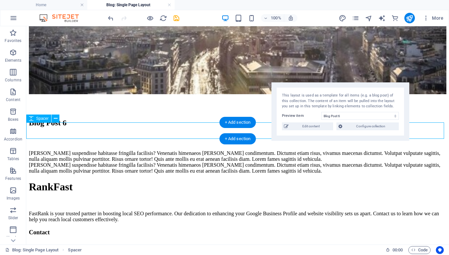
scroll to position [77, 0]
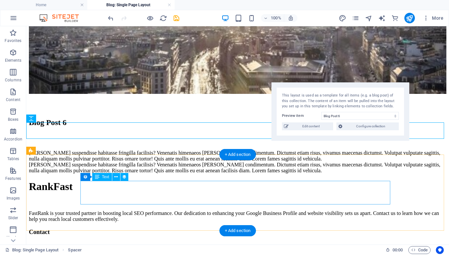
click at [138, 174] on div "[PERSON_NAME] suspendisse habitasse fringilla facilisis? Venenatis himenaeos [P…" at bounding box center [238, 168] width 418 height 12
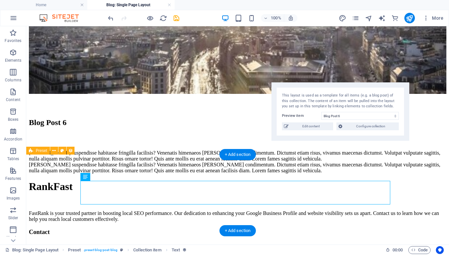
click at [62, 174] on div "[PERSON_NAME] suspendisse habitasse fringilla facilisis? Venenatis himenaeos [P…" at bounding box center [238, 168] width 418 height 12
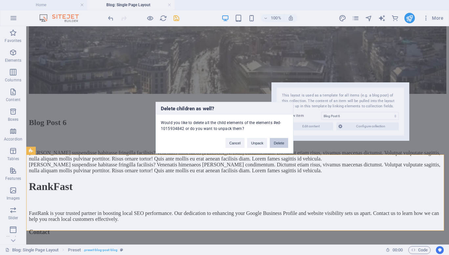
click at [282, 139] on button "Delete" at bounding box center [279, 143] width 18 height 10
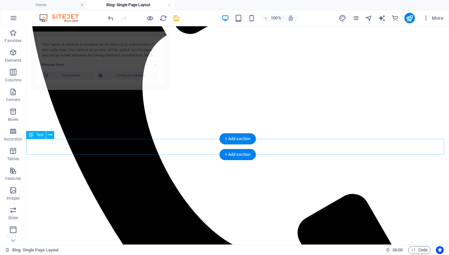
select select "68e153e39306663cac077b19"
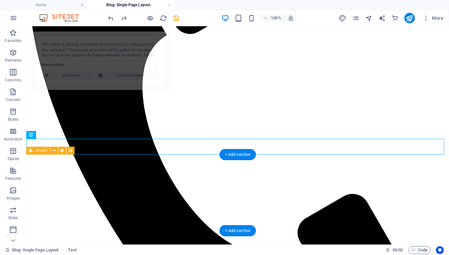
select select "68e153e39306663cac077b19"
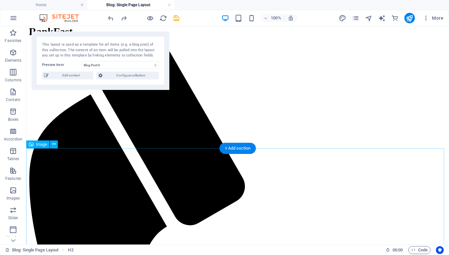
scroll to position [0, 0]
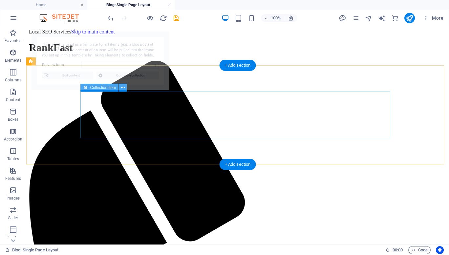
select select "68e153e39306663cac077b19"
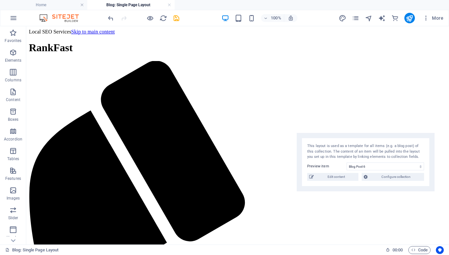
drag, startPoint x: 116, startPoint y: 50, endPoint x: 381, endPoint y: 151, distance: 284.0
click at [381, 151] on div "This layout is used as a template for all items (e.g. a blog post) of this coll…" at bounding box center [365, 151] width 117 height 16
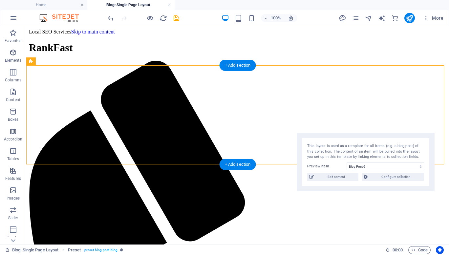
drag, startPoint x: 128, startPoint y: 103, endPoint x: 125, endPoint y: 87, distance: 16.6
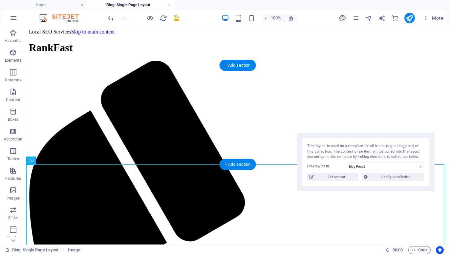
drag, startPoint x: 114, startPoint y: 196, endPoint x: 124, endPoint y: 124, distance: 72.7
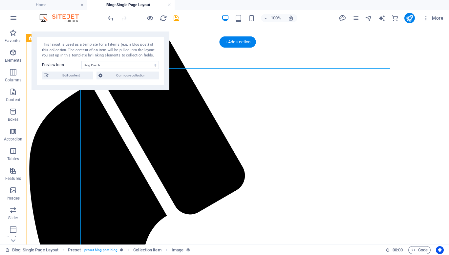
scroll to position [27, 0]
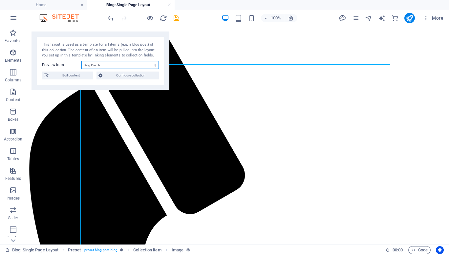
click at [96, 66] on select "Blog Post 6 Blog Post 5 Blog Post 4 Blog Post 3 Blog Post 2 Why Your Google Bus…" at bounding box center [119, 65] width 77 height 8
select select "68e153e39306663cac077b14"
click at [81, 61] on select "Blog Post 6 Blog Post 5 Blog Post 4 Blog Post 3 Blog Post 2 Why Your Google Bus…" at bounding box center [119, 65] width 77 height 8
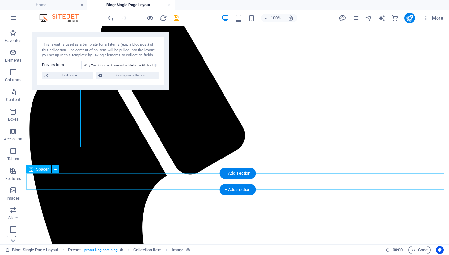
scroll to position [70, 0]
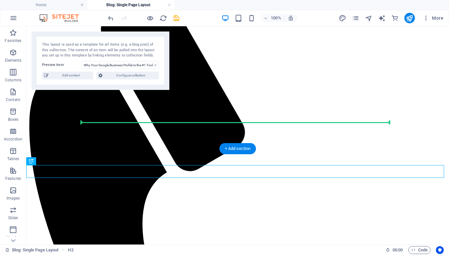
drag, startPoint x: 65, startPoint y: 174, endPoint x: 94, endPoint y: 110, distance: 71.1
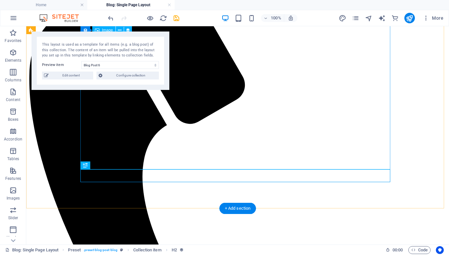
scroll to position [118, 0]
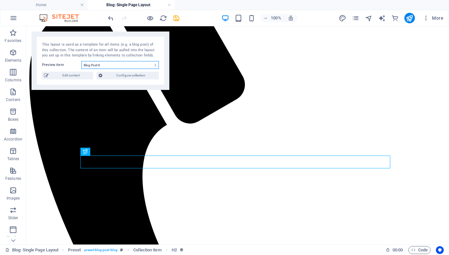
click at [107, 65] on select "Blog Post 6 Blog Post 5 Blog Post 4 Blog Post 3 Blog Post 2 Why Your Google Bus…" at bounding box center [119, 65] width 77 height 8
select select "68e153e39306663cac077b14"
click at [81, 61] on select "Blog Post 6 Blog Post 5 Blog Post 4 Blog Post 3 Blog Post 2 Why Your Google Bus…" at bounding box center [119, 65] width 77 height 8
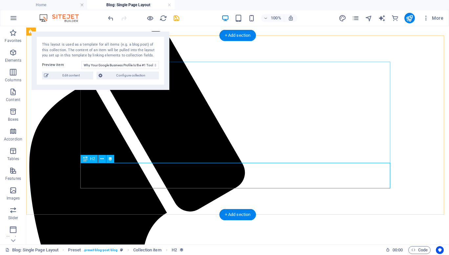
scroll to position [107, 0]
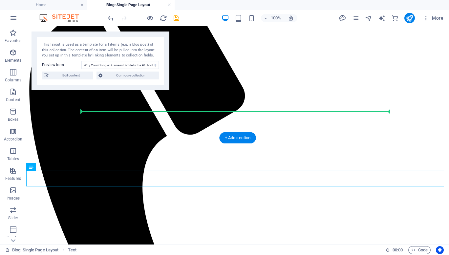
drag, startPoint x: 93, startPoint y: 177, endPoint x: 124, endPoint y: 102, distance: 80.9
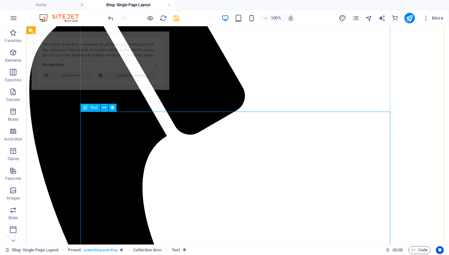
select select "68e153e39306663cac077b19"
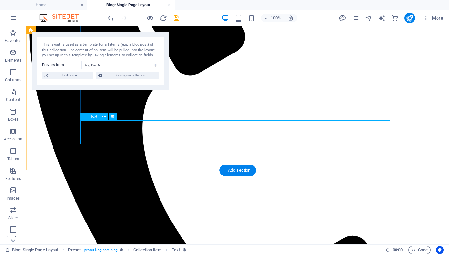
scroll to position [165, 0]
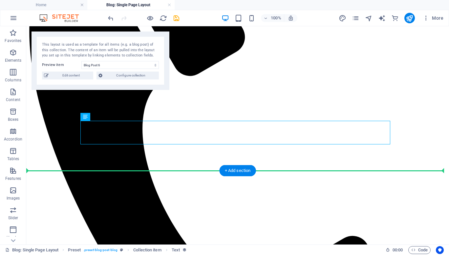
drag, startPoint x: 113, startPoint y: 134, endPoint x: 106, endPoint y: 158, distance: 24.8
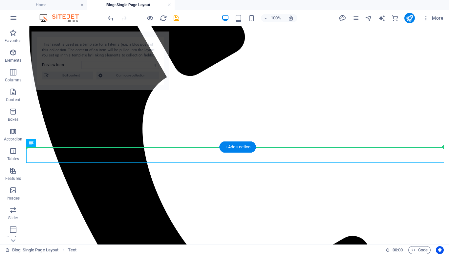
select select "68e153e39306663cac077b19"
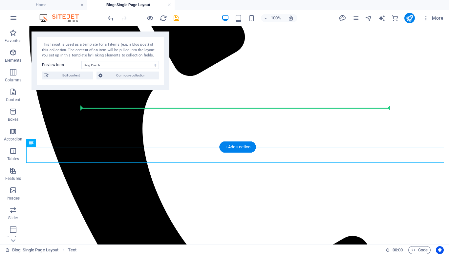
drag, startPoint x: 94, startPoint y: 151, endPoint x: 105, endPoint y: 110, distance: 42.1
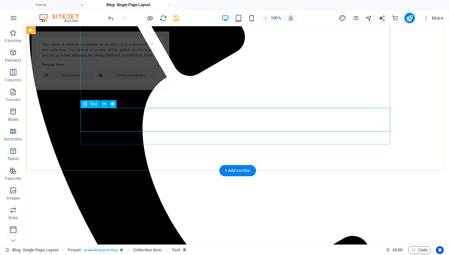
select select "68e153e39306663cac077b19"
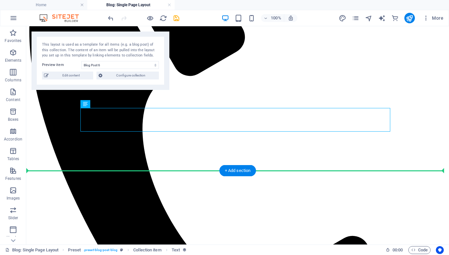
drag, startPoint x: 106, startPoint y: 122, endPoint x: 91, endPoint y: 166, distance: 46.9
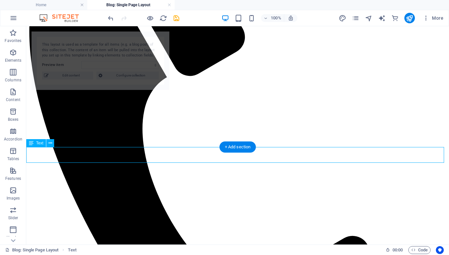
select select "68e153e39306663cac077b19"
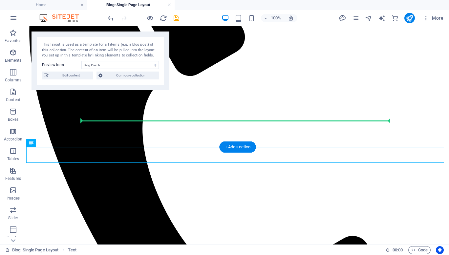
drag, startPoint x: 79, startPoint y: 151, endPoint x: 81, endPoint y: 120, distance: 30.9
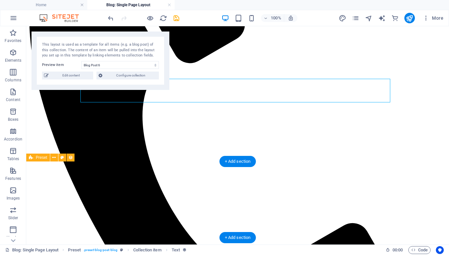
scroll to position [177, 0]
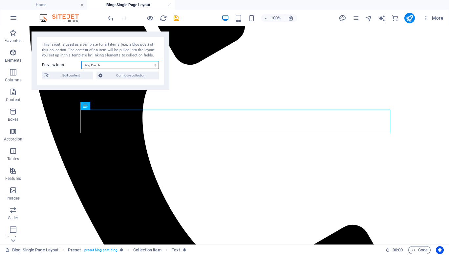
click at [108, 68] on select "Blog Post 6 Blog Post 5 Blog Post 4 Blog Post 3 Blog Post 2 Why Your Google Bus…" at bounding box center [119, 65] width 77 height 8
select select "68e153e39306663cac077b14"
click at [81, 61] on select "Blog Post 6 Blog Post 5 Blog Post 4 Blog Post 3 Blog Post 2 Why Your Google Bus…" at bounding box center [119, 65] width 77 height 8
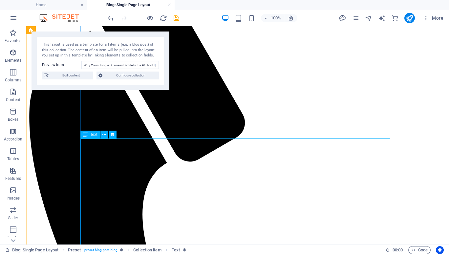
scroll to position [79, 0]
click at [14, 54] on icon "button" at bounding box center [13, 53] width 8 height 8
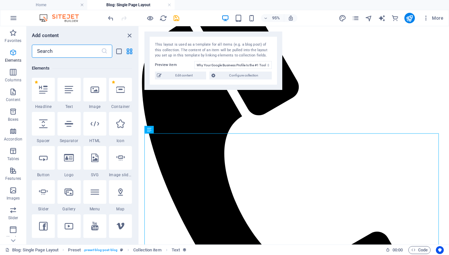
scroll to position [124, 0]
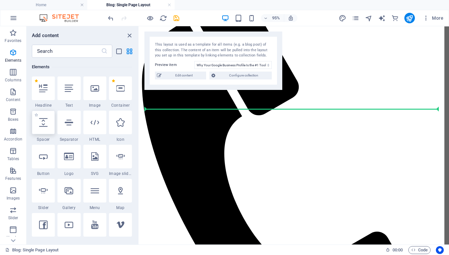
select select "px"
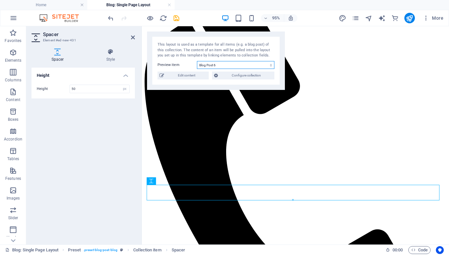
click at [221, 62] on select "Blog Post 6 Blog Post 5 Blog Post 4 Blog Post 3 Blog Post 2 Why Your Google Bus…" at bounding box center [235, 65] width 77 height 8
select select "68e153e39306663cac077b14"
click at [197, 61] on select "Blog Post 6 Blog Post 5 Blog Post 4 Blog Post 3 Blog Post 2 Why Your Google Bus…" at bounding box center [235, 65] width 77 height 8
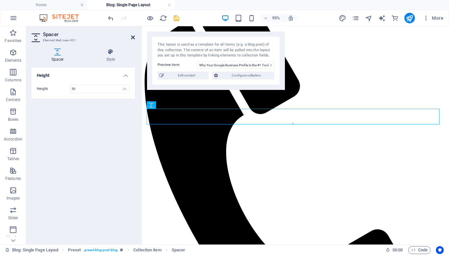
click at [133, 37] on icon at bounding box center [133, 37] width 4 height 5
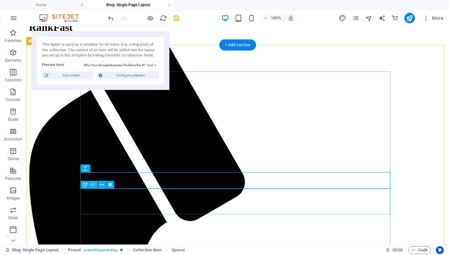
scroll to position [0, 0]
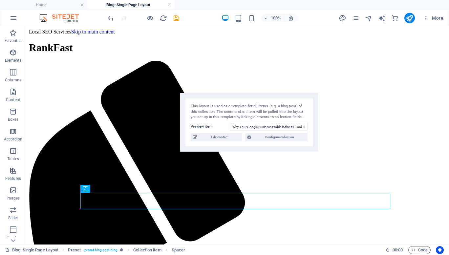
drag, startPoint x: 147, startPoint y: 55, endPoint x: 286, endPoint y: 108, distance: 148.8
click at [286, 108] on div "This layout is used as a template for all items (e.g. a blog post) of this coll…" at bounding box center [249, 112] width 117 height 16
click at [177, 18] on icon "save" at bounding box center [177, 18] width 8 height 8
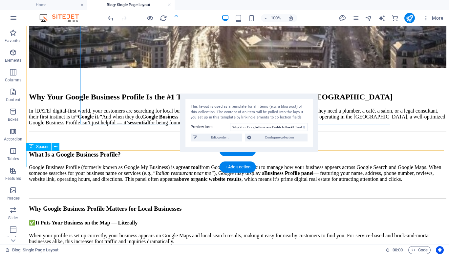
scroll to position [719, 0]
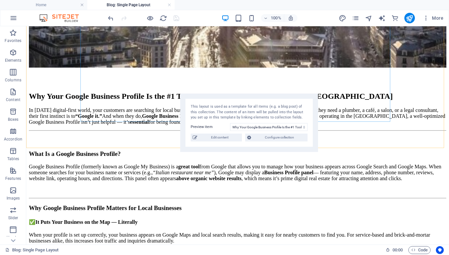
click at [144, 3] on h4 "Blog: Single Page Layout" at bounding box center [130, 4] width 87 height 7
click at [170, 4] on link at bounding box center [169, 5] width 4 height 6
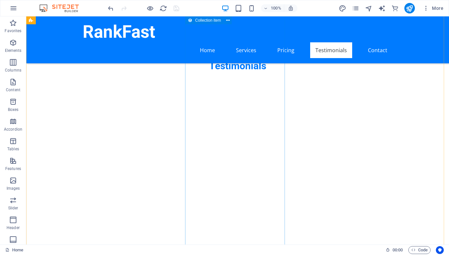
scroll to position [1702, 0]
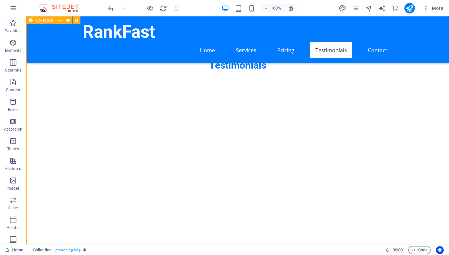
select select "columns.publishing_date_DESC"
select select "columns.status"
select select "columns.publishing_date"
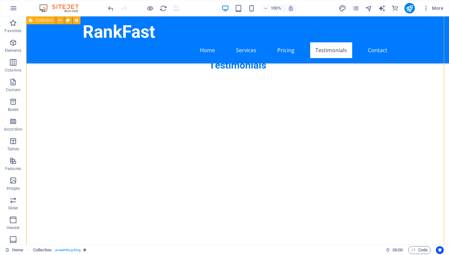
select select "past"
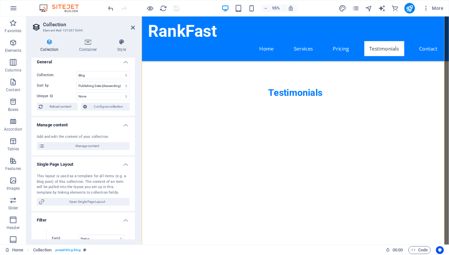
scroll to position [0, 0]
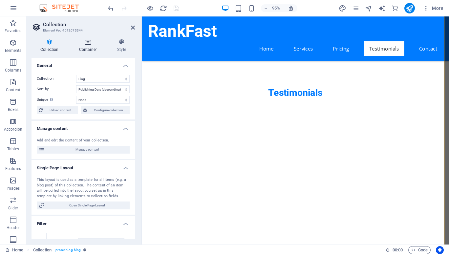
click at [92, 49] on h4 "Container" at bounding box center [89, 46] width 38 height 14
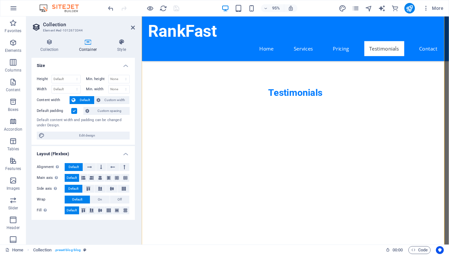
drag, startPoint x: 92, startPoint y: 49, endPoint x: 72, endPoint y: 47, distance: 20.1
click at [72, 47] on h4 "Container" at bounding box center [89, 46] width 38 height 14
click at [52, 47] on h4 "Collection" at bounding box center [51, 46] width 39 height 14
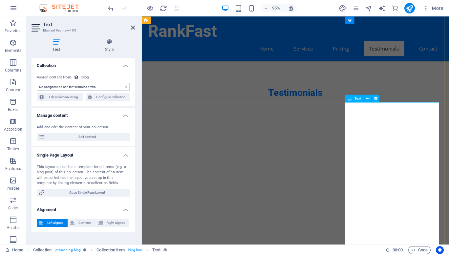
select select "description"
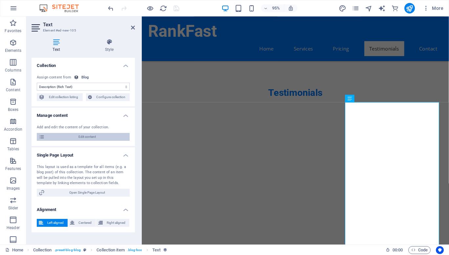
click at [80, 137] on span "Edit content" at bounding box center [87, 137] width 81 height 8
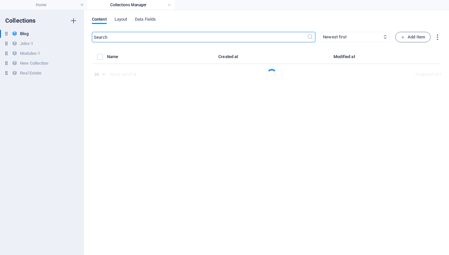
select select "Category 1"
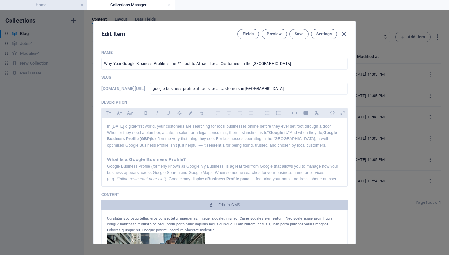
click at [56, 6] on h4 "Home" at bounding box center [43, 4] width 87 height 7
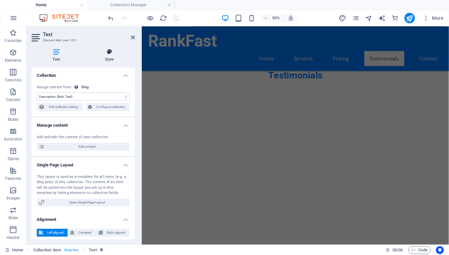
click at [108, 55] on icon at bounding box center [109, 52] width 51 height 7
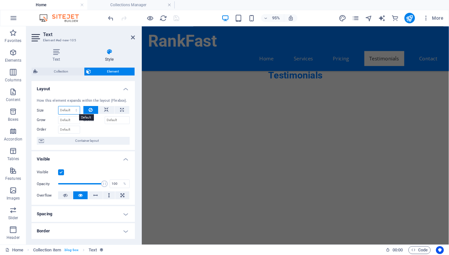
click at [62, 113] on select "Default auto px % 1/1 1/2 1/3 1/4 1/5 1/6 1/7 1/8 1/9 1/10" at bounding box center [68, 110] width 21 height 8
click at [58, 106] on select "Default auto px % 1/1 1/2 1/3 1/4 1/5 1/6 1/7 1/8 1/9 1/10" at bounding box center [68, 110] width 21 height 8
click at [67, 108] on select "Default auto px % 1/1 1/2 1/3 1/4 1/5 1/6 1/7 1/8 1/9 1/10" at bounding box center [68, 110] width 21 height 8
click at [58, 106] on select "Default auto px % 1/1 1/2 1/3 1/4 1/5 1/6 1/7 1/8 1/9 1/10" at bounding box center [68, 110] width 21 height 8
click at [69, 107] on select "Default auto px % 1/1 1/2 1/3 1/4 1/5 1/6 1/7 1/8 1/9 1/10" at bounding box center [68, 110] width 21 height 8
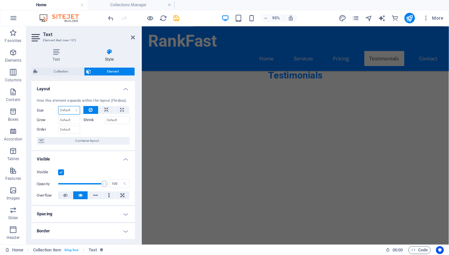
select select "px"
click at [58, 106] on select "Default auto px % 1/1 1/2 1/3 1/4 1/5 1/6 1/7 1/8 1/9 1/10" at bounding box center [68, 110] width 21 height 8
select select "DISABLED_OPTION_VALUE"
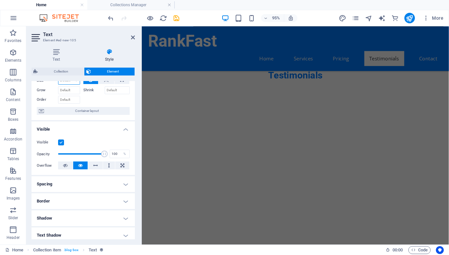
scroll to position [30, 0]
click at [66, 166] on icon at bounding box center [65, 165] width 5 height 8
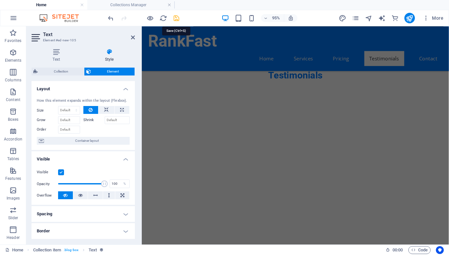
click at [176, 20] on icon "save" at bounding box center [177, 18] width 8 height 8
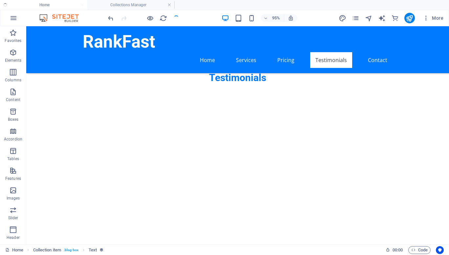
checkbox input "false"
click at [407, 17] on icon "publish" at bounding box center [410, 18] width 8 height 8
click at [147, 5] on h4 "Collections Manager" at bounding box center [130, 4] width 87 height 7
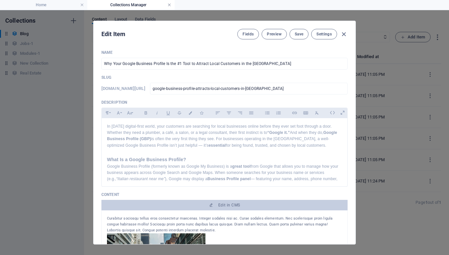
click at [171, 5] on link at bounding box center [169, 5] width 4 height 6
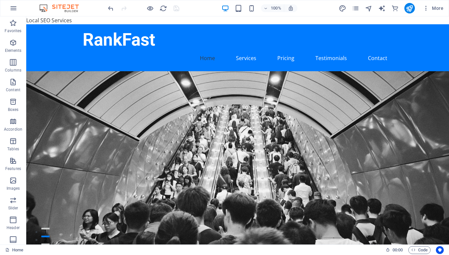
scroll to position [1731, 0]
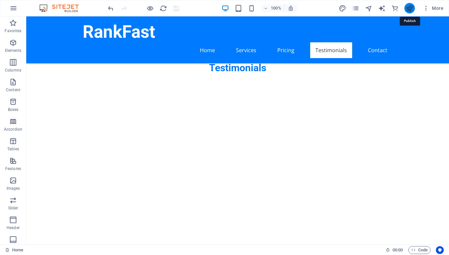
click at [410, 11] on icon "publish" at bounding box center [410, 9] width 8 height 8
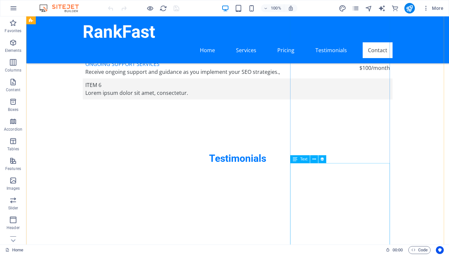
scroll to position [1655, 0]
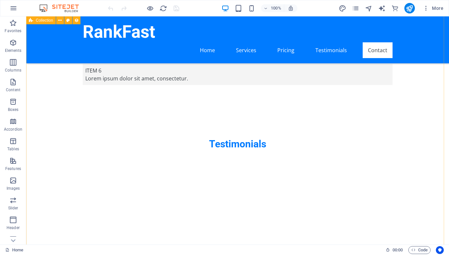
select select "columns.publishing_date_DESC"
select select "columns.status"
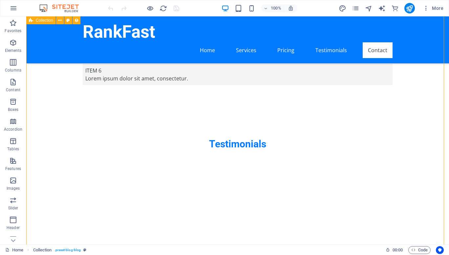
select select "columns.publishing_date"
select select "past"
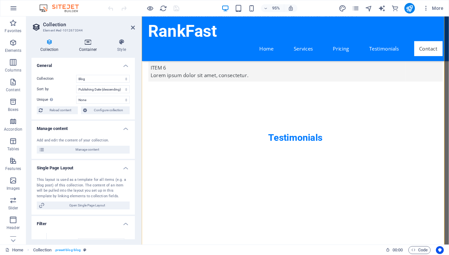
click at [87, 45] on h4 "Container" at bounding box center [89, 46] width 38 height 14
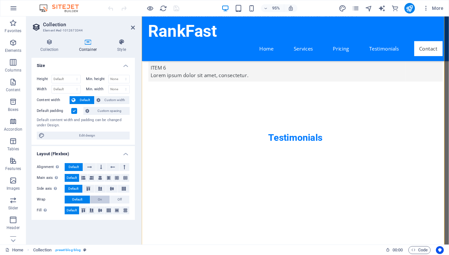
click at [99, 200] on span "On" at bounding box center [100, 200] width 4 height 8
click at [181, 7] on div "95% More" at bounding box center [277, 8] width 340 height 11
click at [174, 8] on icon "save" at bounding box center [177, 9] width 8 height 8
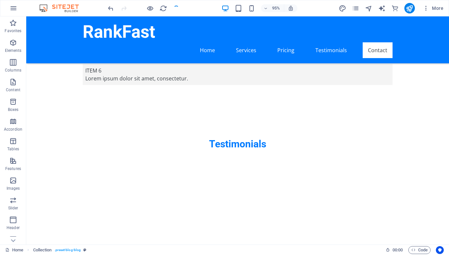
checkbox input "false"
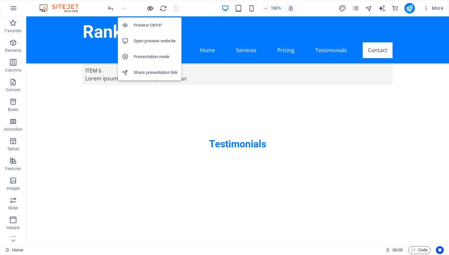
click at [151, 8] on icon "button" at bounding box center [150, 9] width 8 height 8
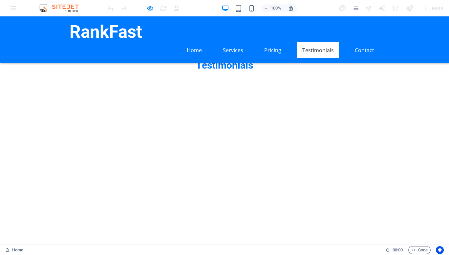
scroll to position [1760, 0]
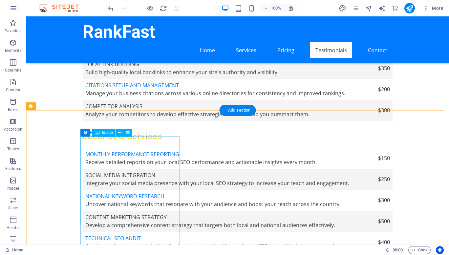
scroll to position [1311, 0]
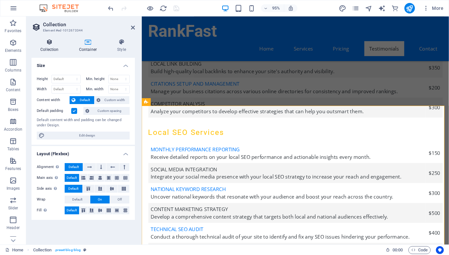
click at [41, 47] on h4 "Collection" at bounding box center [51, 46] width 39 height 14
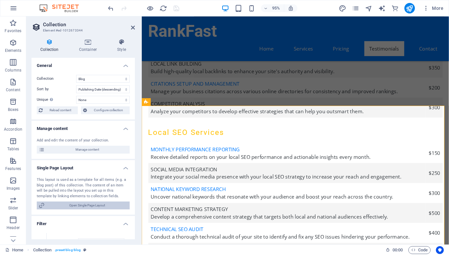
click at [74, 207] on span "Open Single Page Layout" at bounding box center [87, 206] width 81 height 8
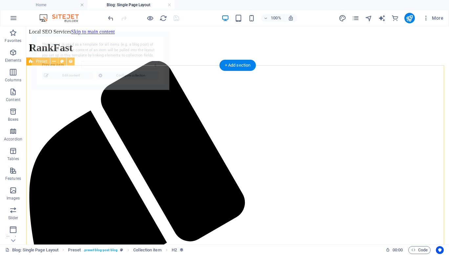
scroll to position [0, 0]
select select "68e153e39306663cac077b19"
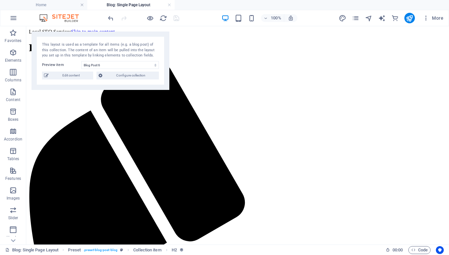
click at [167, 5] on h4 "Blog: Single Page Layout" at bounding box center [130, 4] width 87 height 7
click at [170, 6] on link at bounding box center [169, 5] width 4 height 6
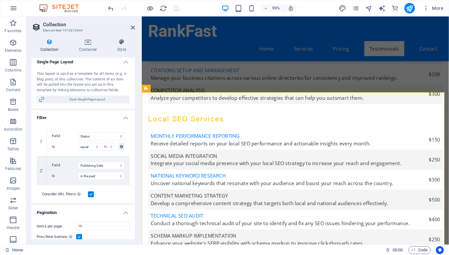
scroll to position [106, 0]
click at [89, 46] on h4 "Container" at bounding box center [89, 46] width 38 height 14
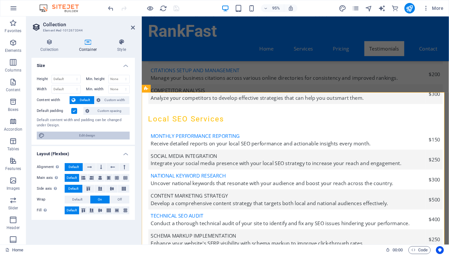
drag, startPoint x: 99, startPoint y: 139, endPoint x: 253, endPoint y: 457, distance: 353.9
click at [99, 139] on span "Edit design" at bounding box center [87, 136] width 81 height 8
select select "rem"
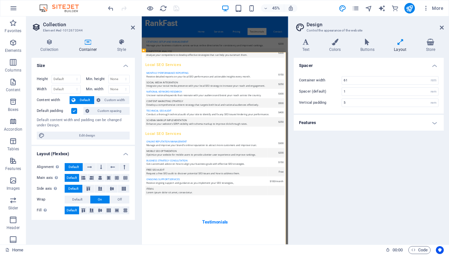
click at [396, 45] on icon at bounding box center [400, 42] width 29 height 7
click at [400, 48] on h4 "Layout" at bounding box center [402, 46] width 32 height 14
click at [434, 122] on h4 "Features" at bounding box center [369, 123] width 150 height 16
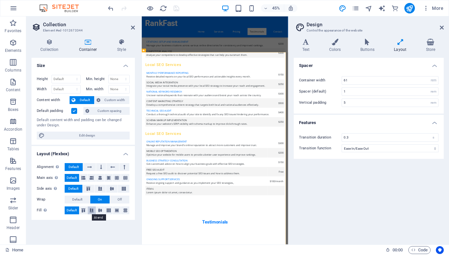
click at [92, 210] on icon at bounding box center [92, 210] width 8 height 4
click at [177, 9] on icon "save" at bounding box center [177, 9] width 8 height 8
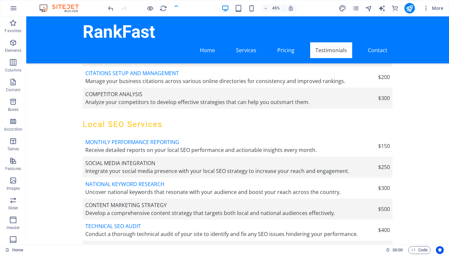
checkbox input "false"
click at [162, 9] on icon "reload" at bounding box center [164, 9] width 8 height 8
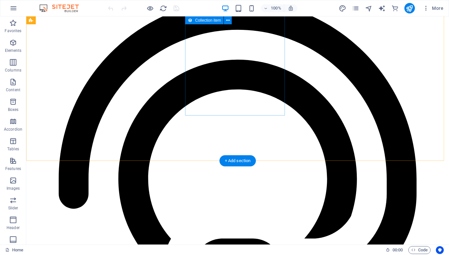
scroll to position [2990, 0]
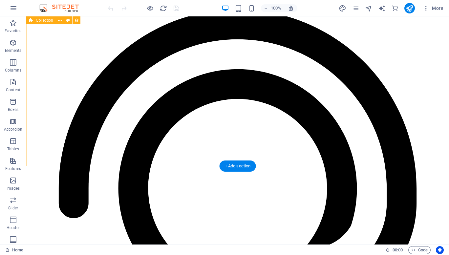
select select "columns.publishing_date_DESC"
select select "columns.status"
select select "columns.publishing_date"
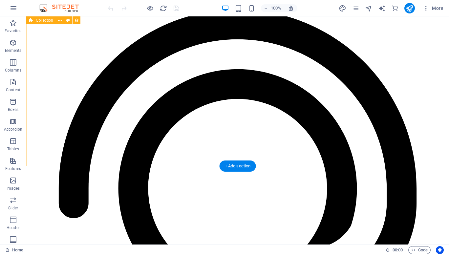
select select "past"
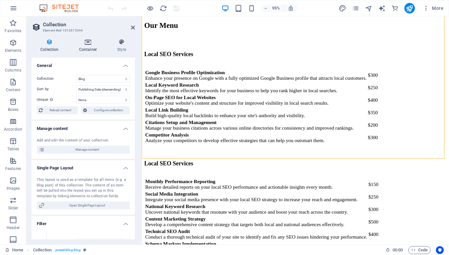
click at [89, 46] on h4 "Container" at bounding box center [89, 46] width 38 height 14
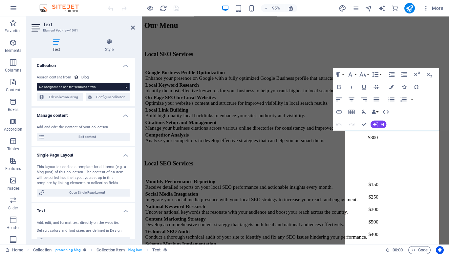
scroll to position [1665, 0]
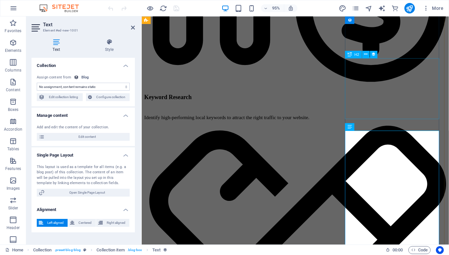
select select "description"
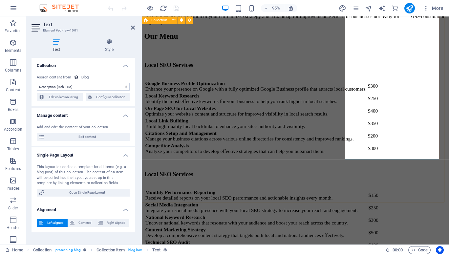
scroll to position [2943, 0]
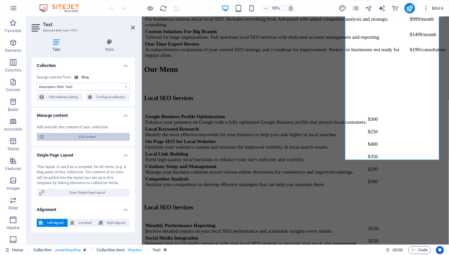
click at [88, 137] on span "Edit content" at bounding box center [87, 137] width 81 height 8
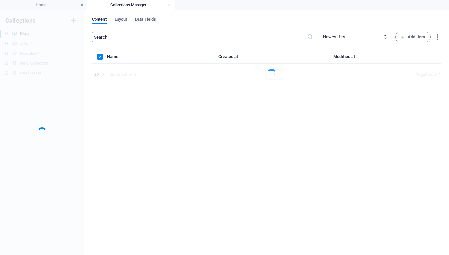
scroll to position [0, 0]
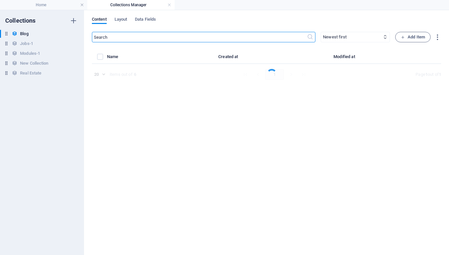
select select "Category 1"
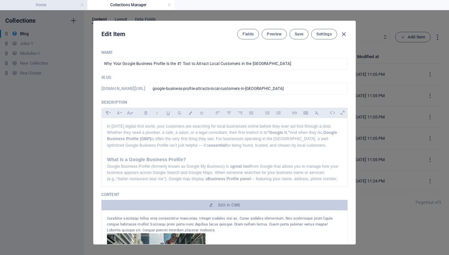
click at [59, 1] on h4 "Home" at bounding box center [43, 4] width 87 height 7
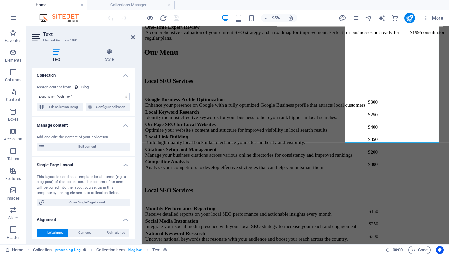
scroll to position [3, 0]
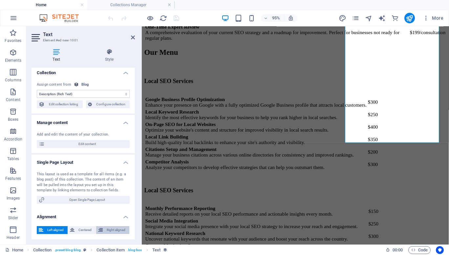
click at [109, 230] on span "Right aligned" at bounding box center [116, 230] width 23 height 8
click at [51, 230] on span "Left aligned" at bounding box center [55, 230] width 20 height 8
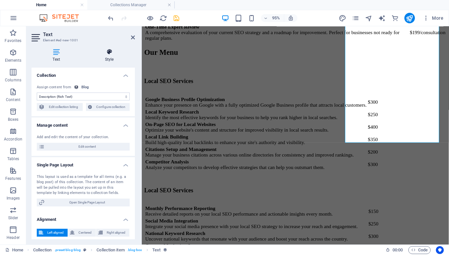
click at [111, 57] on h4 "Style" at bounding box center [109, 56] width 51 height 14
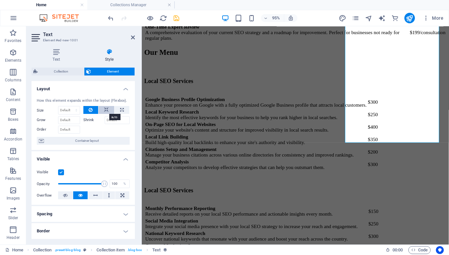
click at [105, 111] on icon at bounding box center [106, 110] width 5 height 8
click at [120, 109] on icon at bounding box center [122, 110] width 4 height 8
type input "100"
select select "%"
click at [105, 110] on icon at bounding box center [106, 110] width 5 height 8
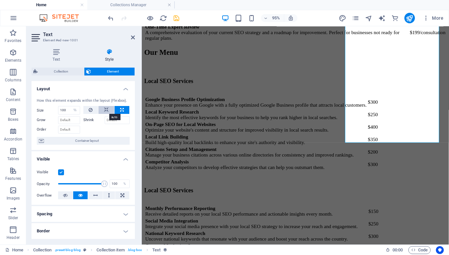
select select "DISABLED_OPTION_VALUE"
click at [123, 110] on button at bounding box center [122, 110] width 15 height 8
type input "100"
select select "%"
click at [104, 112] on icon at bounding box center [106, 110] width 5 height 8
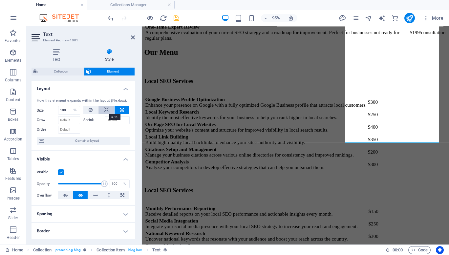
select select "DISABLED_OPTION_VALUE"
click at [87, 120] on label "Shrink" at bounding box center [93, 120] width 21 height 8
click at [105, 120] on input "Shrink" at bounding box center [117, 120] width 25 height 8
click at [64, 130] on input "Order" at bounding box center [69, 130] width 22 height 8
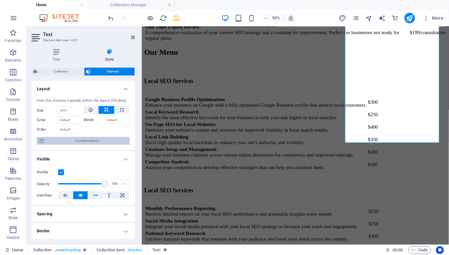
click at [74, 143] on span "Container layout" at bounding box center [87, 141] width 82 height 8
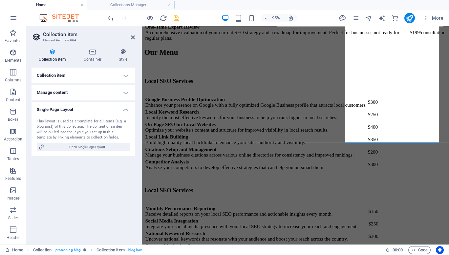
click at [126, 76] on h4 "Collection item" at bounding box center [83, 76] width 103 height 16
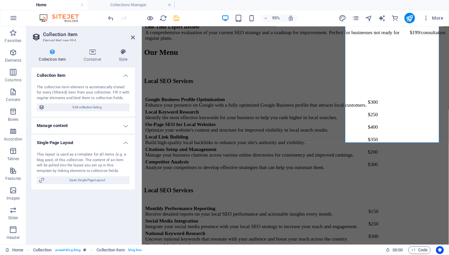
click at [124, 126] on h4 "Manage content" at bounding box center [83, 126] width 103 height 16
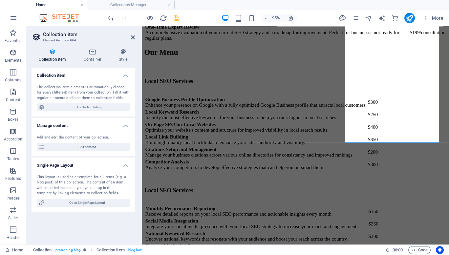
click at [121, 165] on h4 "Single Page Layout" at bounding box center [83, 164] width 103 height 12
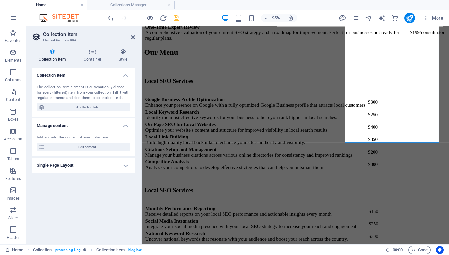
click at [121, 165] on h4 "Single Page Layout" at bounding box center [83, 166] width 103 height 16
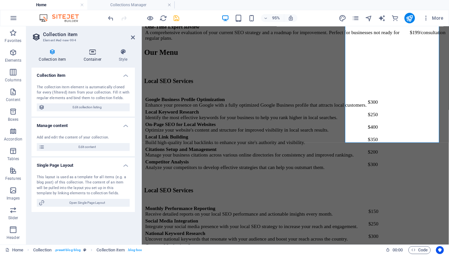
click at [87, 56] on h4 "Container" at bounding box center [93, 56] width 35 height 14
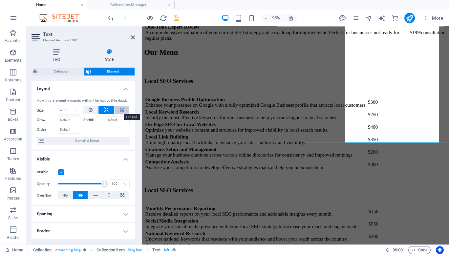
click at [119, 110] on button at bounding box center [122, 110] width 15 height 8
type input "100"
select select "%"
click at [104, 109] on icon at bounding box center [106, 110] width 5 height 8
select select "DISABLED_OPTION_VALUE"
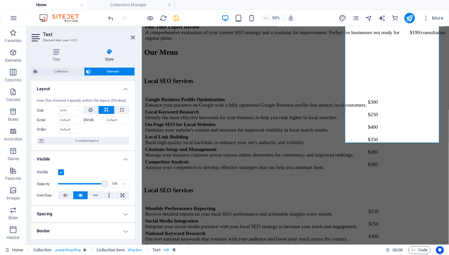
click at [63, 173] on label at bounding box center [61, 172] width 6 height 6
click at [0, 0] on input "Visible" at bounding box center [0, 0] width 0 height 0
click at [63, 173] on label at bounding box center [61, 172] width 6 height 6
click at [0, 0] on input "Visible" at bounding box center [0, 0] width 0 height 0
click at [67, 194] on icon at bounding box center [65, 195] width 5 height 8
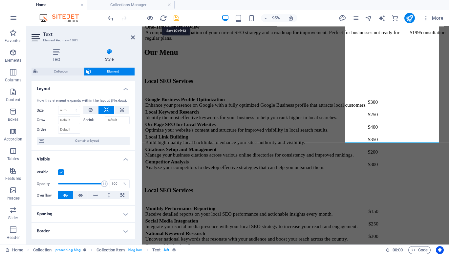
click at [176, 17] on icon "save" at bounding box center [177, 18] width 8 height 8
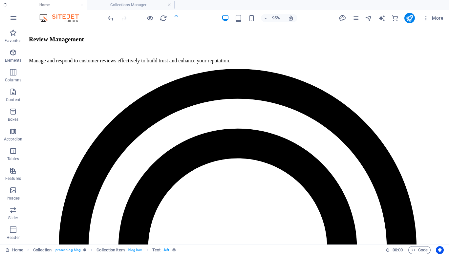
checkbox input "false"
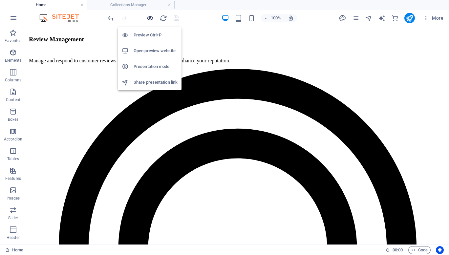
click at [150, 17] on icon "button" at bounding box center [150, 18] width 8 height 8
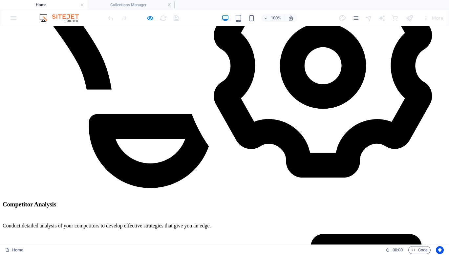
scroll to position [1629, 0]
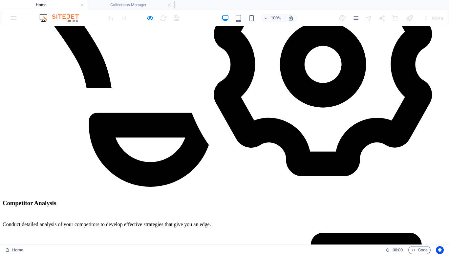
drag, startPoint x: 303, startPoint y: 203, endPoint x: 338, endPoint y: 224, distance: 41.1
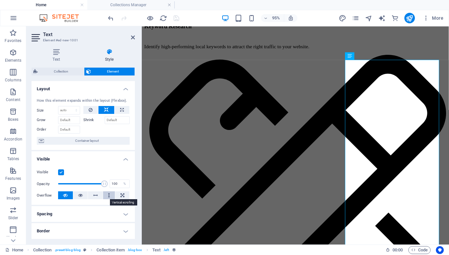
click at [109, 194] on button at bounding box center [109, 195] width 12 height 8
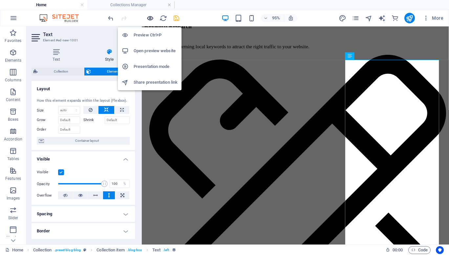
click at [151, 16] on icon "button" at bounding box center [150, 18] width 8 height 8
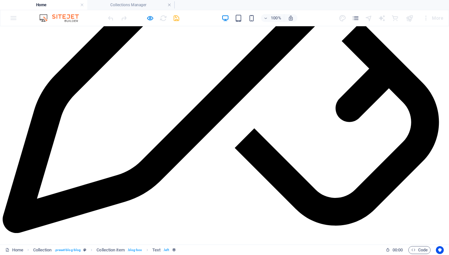
scroll to position [2513, 0]
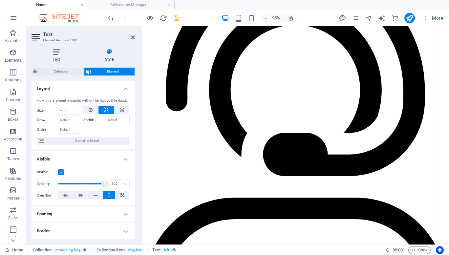
click at [61, 173] on label at bounding box center [61, 172] width 6 height 6
click at [0, 0] on input "Visible" at bounding box center [0, 0] width 0 height 0
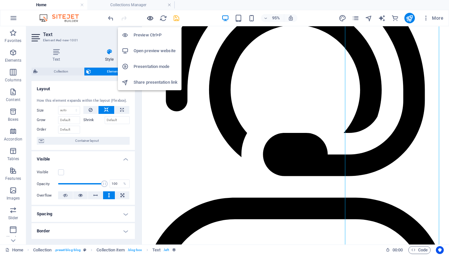
click at [147, 19] on icon "button" at bounding box center [150, 18] width 8 height 8
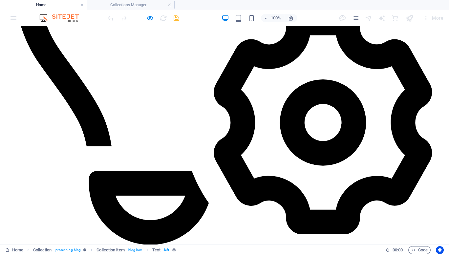
scroll to position [1571, 0]
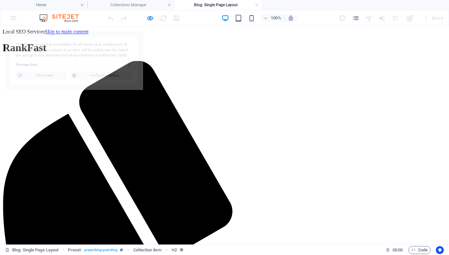
scroll to position [0, 0]
select select "68e153e39306663cac077b14"
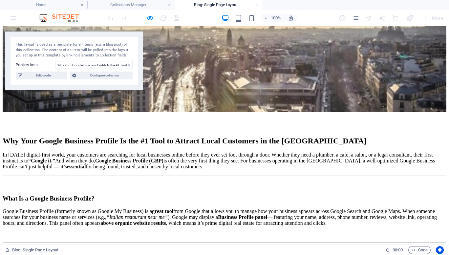
scroll to position [681, 0]
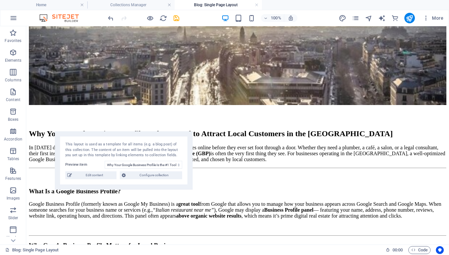
drag, startPoint x: 153, startPoint y: 15, endPoint x: 176, endPoint y: 142, distance: 129.2
click at [176, 142] on div "This layout is used as a template for all items (e.g. a blog post) of this coll…" at bounding box center [124, 160] width 138 height 58
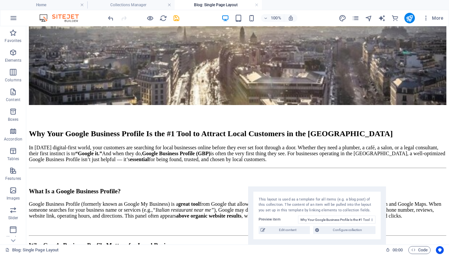
drag, startPoint x: 169, startPoint y: 145, endPoint x: 363, endPoint y: 204, distance: 202.3
click at [363, 204] on div "This layout is used as a template for all items (e.g. a blog post) of this coll…" at bounding box center [317, 205] width 117 height 16
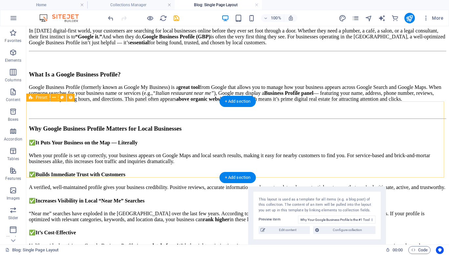
scroll to position [799, 0]
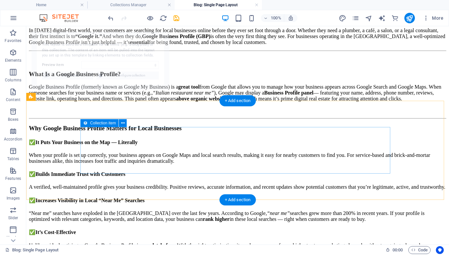
scroll to position [390, 0]
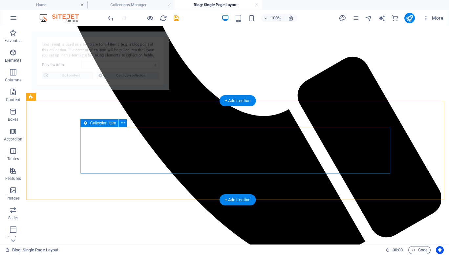
select select "68e153e39306663cac077b19"
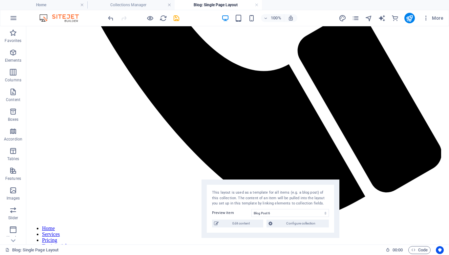
drag, startPoint x: 112, startPoint y: 49, endPoint x: 283, endPoint y: 198, distance: 226.4
click at [283, 198] on div "This layout is used as a template for all items (e.g. a blog post) of this coll…" at bounding box center [270, 198] width 117 height 16
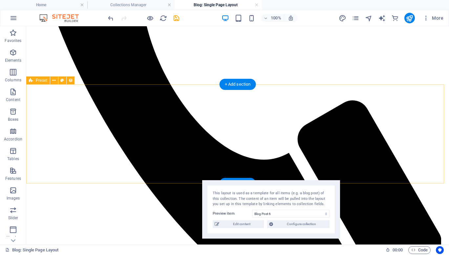
scroll to position [226, 0]
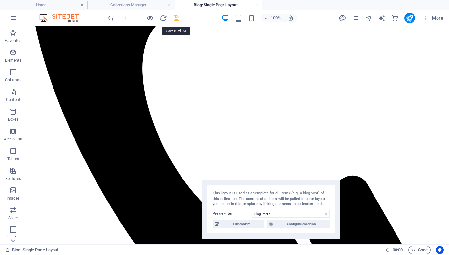
click at [174, 15] on icon "save" at bounding box center [177, 18] width 8 height 8
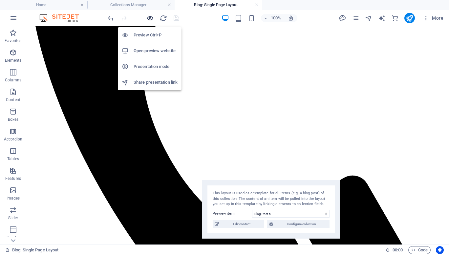
click at [150, 16] on icon "button" at bounding box center [150, 18] width 8 height 8
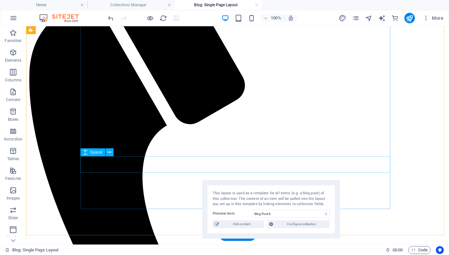
scroll to position [117, 0]
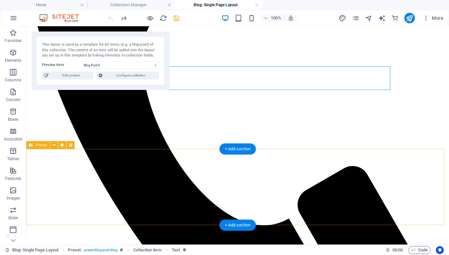
scroll to position [234, 0]
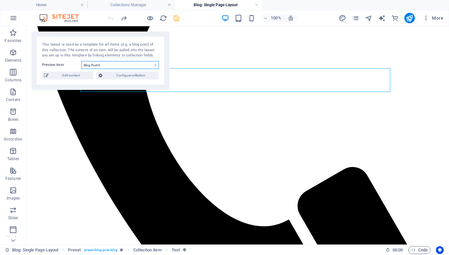
click at [100, 62] on select "Blog Post 6 Blog Post 5 Blog Post 4 Blog Post 3 Blog Post 2 Why Your Google Bus…" at bounding box center [119, 65] width 77 height 8
select select "68e153e39306663cac077b14"
click at [81, 61] on select "Blog Post 6 Blog Post 5 Blog Post 4 Blog Post 3 Blog Post 2 Why Your Google Bus…" at bounding box center [119, 65] width 77 height 8
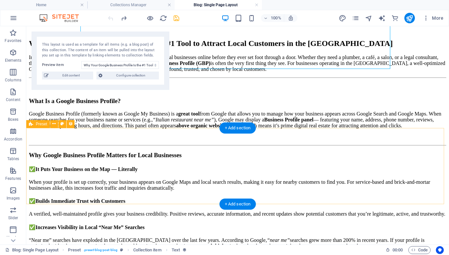
scroll to position [772, 0]
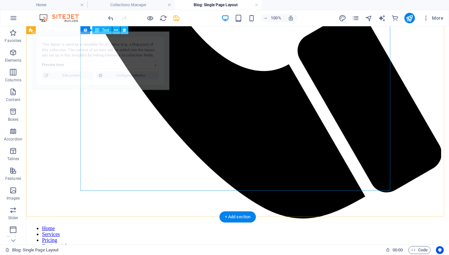
select select "68e153e39306663cac077b19"
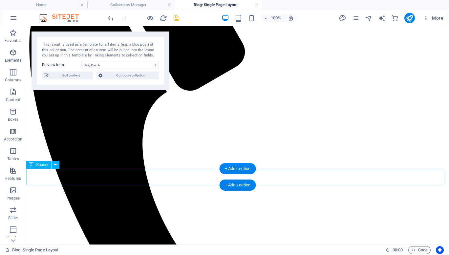
scroll to position [150, 0]
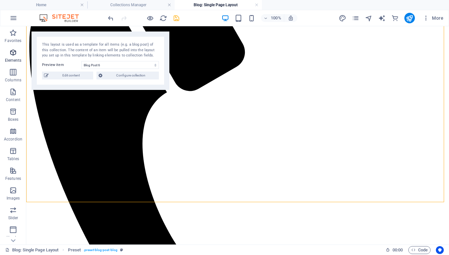
click at [12, 56] on span "Elements" at bounding box center [13, 57] width 26 height 16
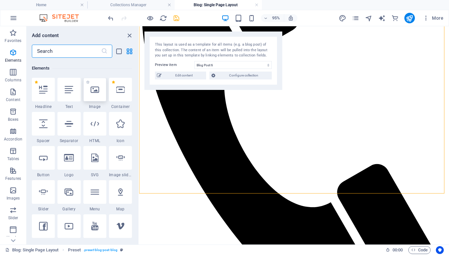
scroll to position [124, 0]
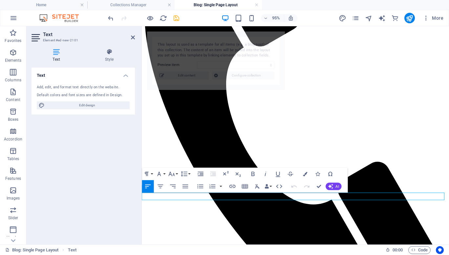
select select "68e153e39306663cac077b19"
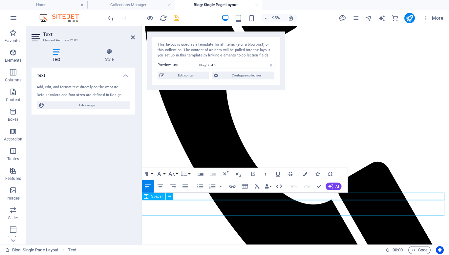
scroll to position [151, 0]
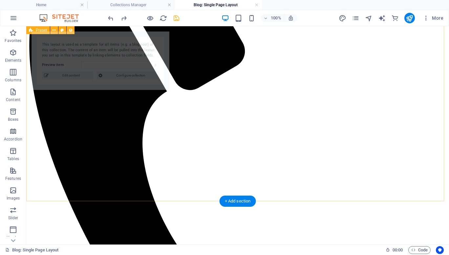
select select "68e153e39306663cac077b19"
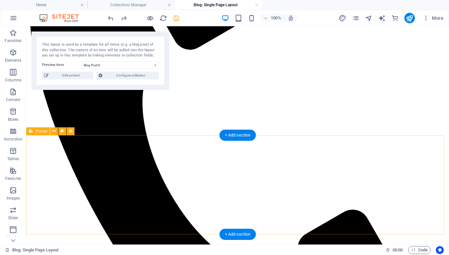
scroll to position [250, 0]
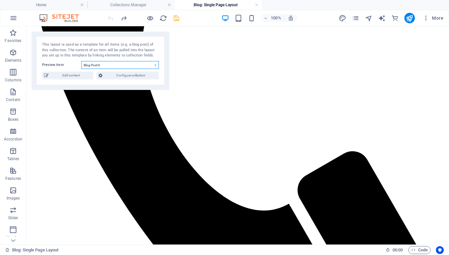
click at [126, 67] on select "Blog Post 6 Blog Post 5 Blog Post 4 Blog Post 3 Blog Post 2 Why Your Google Bus…" at bounding box center [119, 65] width 77 height 8
select select "68e153e39306663cac077b14"
click at [81, 61] on select "Blog Post 6 Blog Post 5 Blog Post 4 Blog Post 3 Blog Post 2 Why Your Google Bus…" at bounding box center [119, 65] width 77 height 8
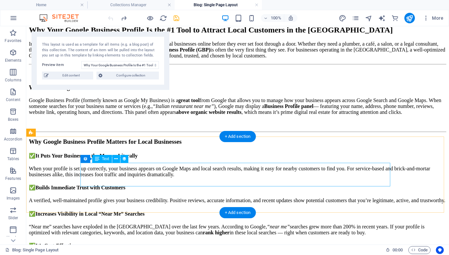
scroll to position [786, 0]
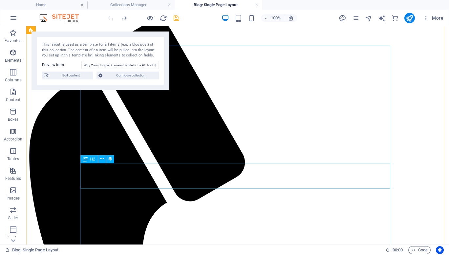
scroll to position [40, 0]
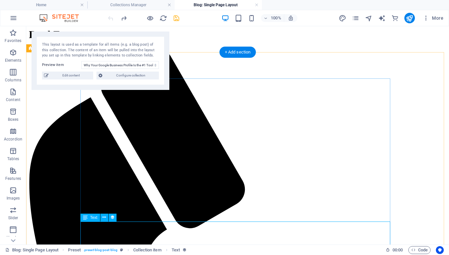
scroll to position [11, 0]
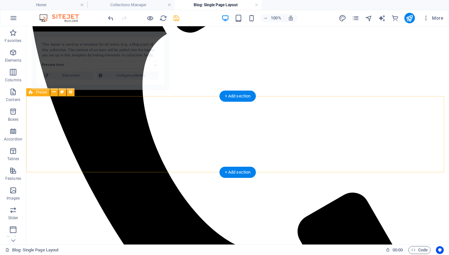
select select "68e153e39306663cac077b19"
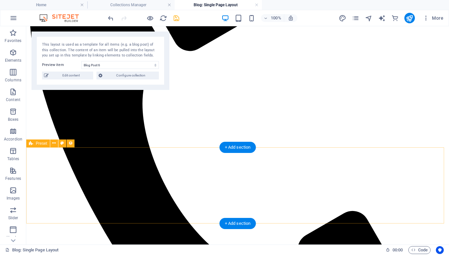
scroll to position [189, 0]
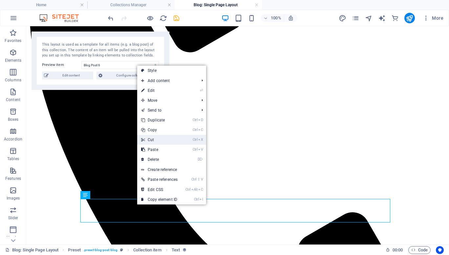
click at [158, 139] on link "Ctrl X Cut" at bounding box center [159, 140] width 44 height 10
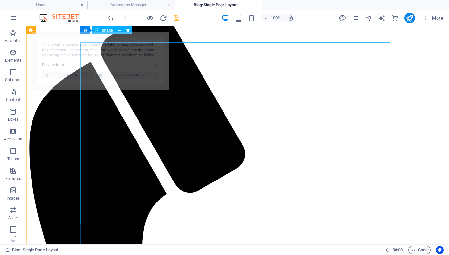
scroll to position [48, 0]
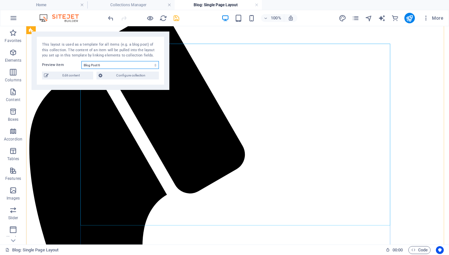
drag, startPoint x: 138, startPoint y: 92, endPoint x: 100, endPoint y: 112, distance: 42.5
click at [99, 67] on select "Blog Post 6 Blog Post 5 Blog Post 4 Blog Post 3 Blog Post 2 Why Your Google Bus…" at bounding box center [119, 65] width 77 height 8
select select "68e153e39306663cac077b14"
click at [81, 61] on select "Blog Post 6 Blog Post 5 Blog Post 4 Blog Post 3 Blog Post 2 Why Your Google Bus…" at bounding box center [119, 65] width 77 height 8
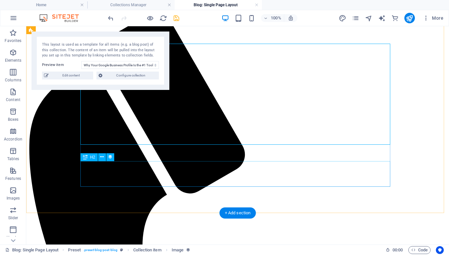
scroll to position [109, 0]
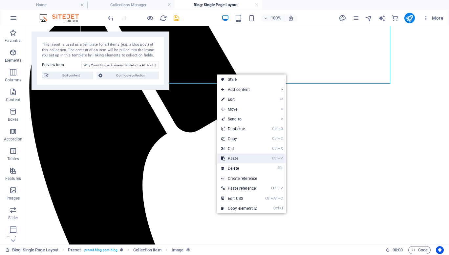
click at [235, 158] on link "Ctrl V Paste" at bounding box center [239, 159] width 44 height 10
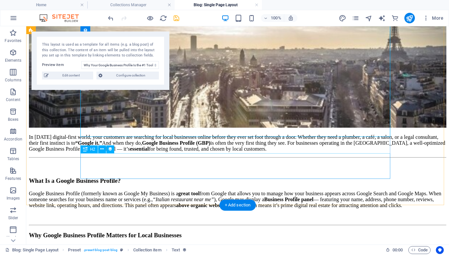
scroll to position [662, 0]
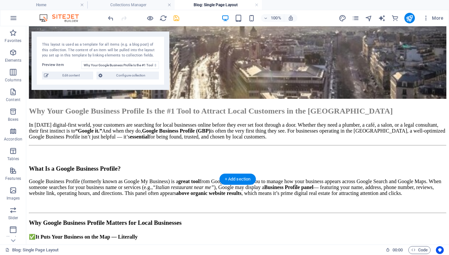
drag, startPoint x: 130, startPoint y: 165, endPoint x: 129, endPoint y: 130, distance: 34.8
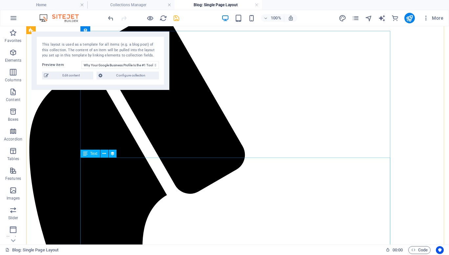
scroll to position [46, 0]
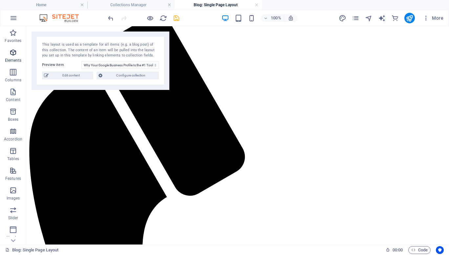
click at [11, 49] on icon "button" at bounding box center [13, 53] width 8 height 8
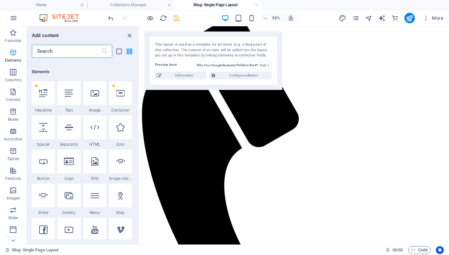
scroll to position [124, 0]
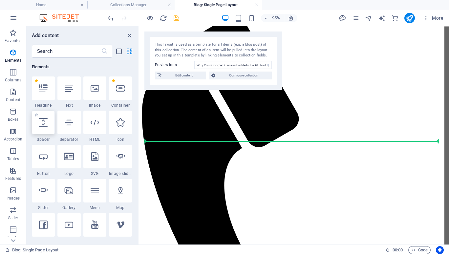
select select "px"
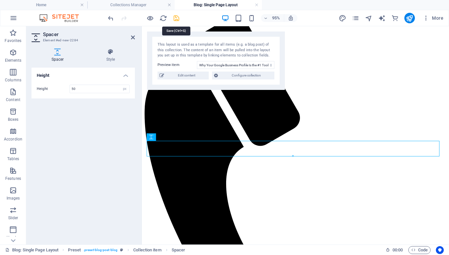
click at [176, 15] on icon "save" at bounding box center [177, 18] width 8 height 8
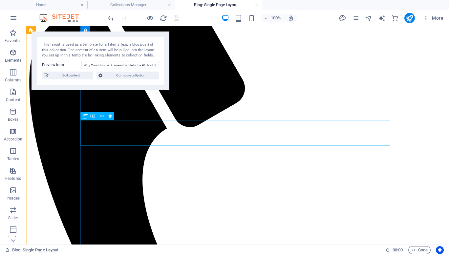
scroll to position [116, 0]
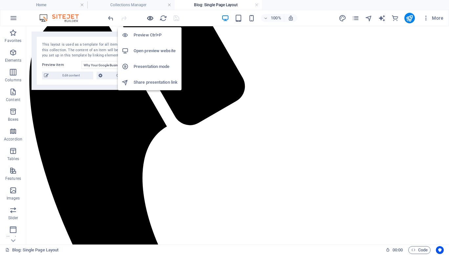
click at [150, 19] on icon "button" at bounding box center [150, 18] width 8 height 8
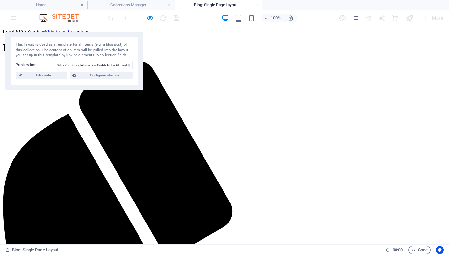
scroll to position [86, 0]
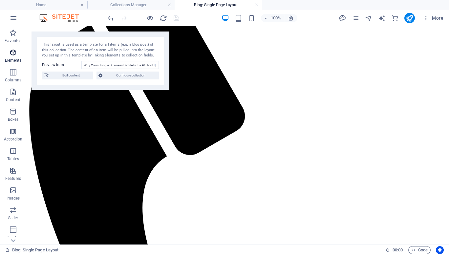
click at [11, 51] on icon "button" at bounding box center [13, 53] width 8 height 8
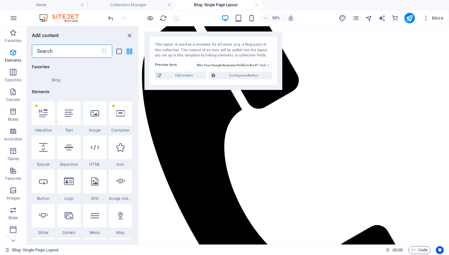
scroll to position [124, 0]
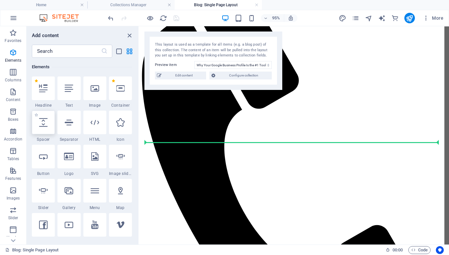
select select "px"
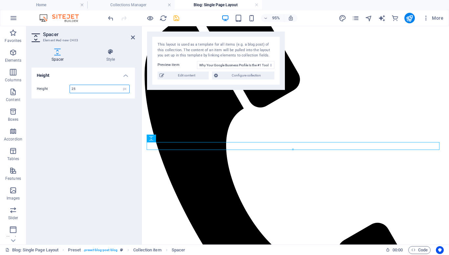
type input "25"
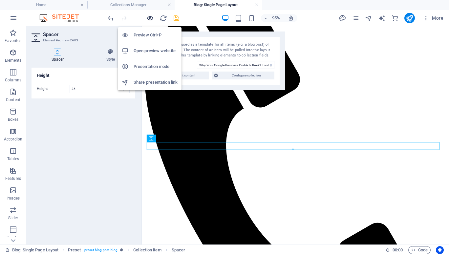
click at [151, 15] on icon "button" at bounding box center [150, 18] width 8 height 8
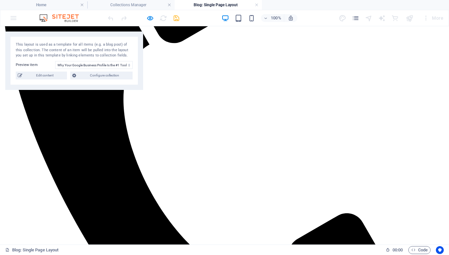
scroll to position [202, 0]
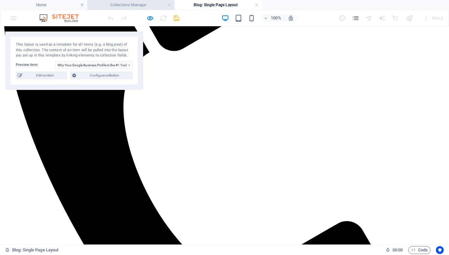
select select "px"
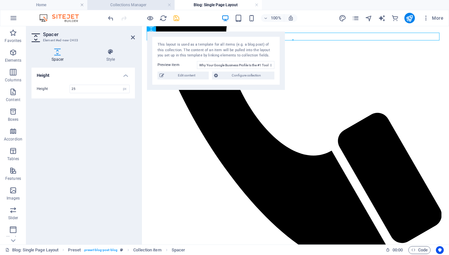
scroll to position [201, 0]
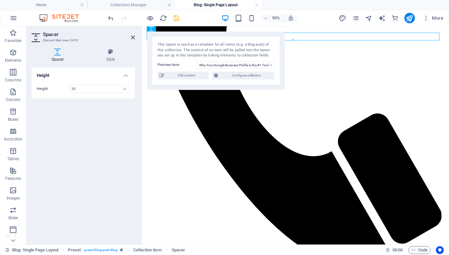
click at [176, 22] on div at bounding box center [144, 18] width 74 height 11
click at [176, 20] on icon "save" at bounding box center [177, 18] width 8 height 8
select select "px"
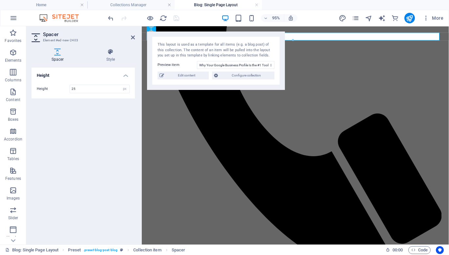
click at [239, 2] on h4 "Blog: Single Page Layout" at bounding box center [218, 4] width 87 height 7
click at [40, 5] on h4 "Home" at bounding box center [43, 4] width 87 height 7
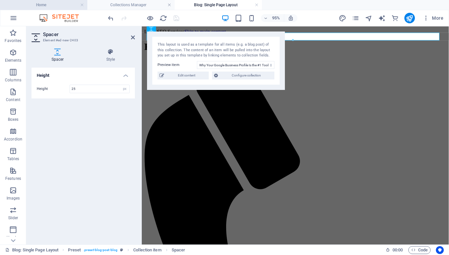
scroll to position [1600, 0]
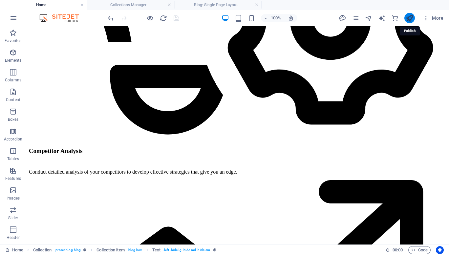
click at [408, 15] on icon "publish" at bounding box center [410, 18] width 8 height 8
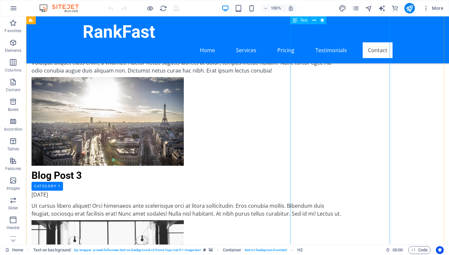
scroll to position [2331, 0]
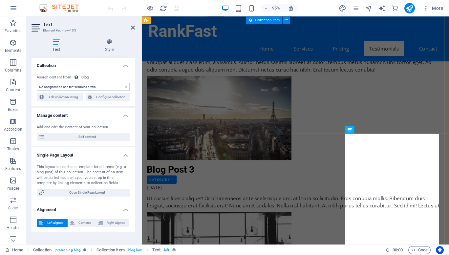
scroll to position [1669, 0]
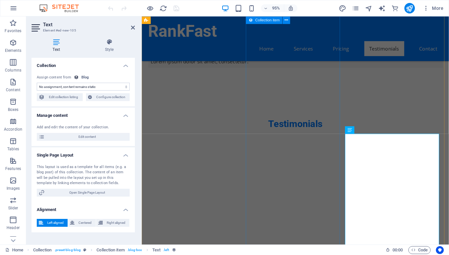
select select "description"
click at [112, 41] on icon at bounding box center [109, 42] width 51 height 7
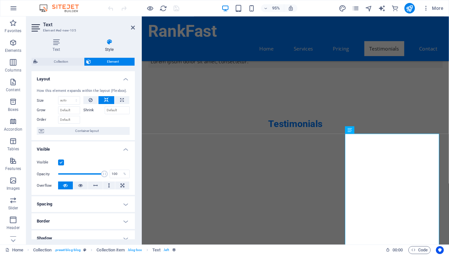
click at [62, 164] on label at bounding box center [61, 163] width 6 height 6
click at [0, 0] on input "Visible" at bounding box center [0, 0] width 0 height 0
click at [174, 8] on icon "save" at bounding box center [177, 9] width 8 height 8
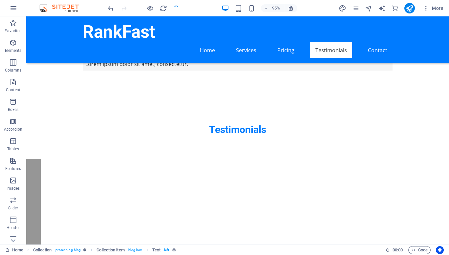
checkbox input "false"
click at [407, 5] on icon "publish" at bounding box center [410, 9] width 8 height 8
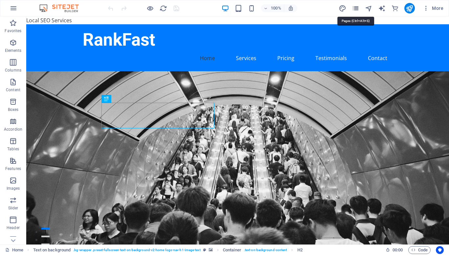
click at [353, 10] on icon "pages" at bounding box center [356, 9] width 8 height 8
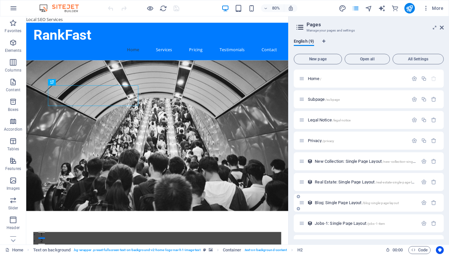
click at [335, 199] on div "Blog: Single Page Layout /blog-single-page-layout" at bounding box center [358, 203] width 119 height 8
click at [331, 204] on span "Blog: Single Page Layout /blog-single-page-layout" at bounding box center [357, 202] width 84 height 5
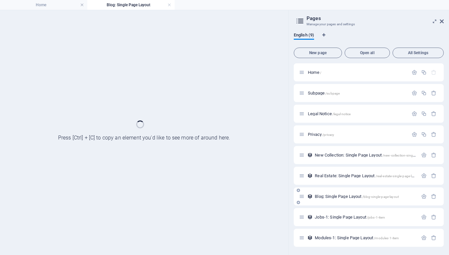
click at [331, 204] on div "Blog: Single Page Layout /blog-single-page-layout" at bounding box center [369, 196] width 150 height 18
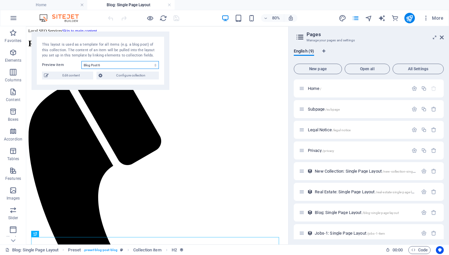
click at [125, 64] on select "Blog Post 6 Blog Post 5 Blog Post 4 Blog Post 3 Blog Post 2 Why Your Google Bus…" at bounding box center [119, 65] width 77 height 8
select select "68e153e39306663cac077b14"
click at [81, 61] on select "Blog Post 6 Blog Post 5 Blog Post 4 Blog Post 3 Blog Post 2 Why Your Google Bus…" at bounding box center [119, 65] width 77 height 8
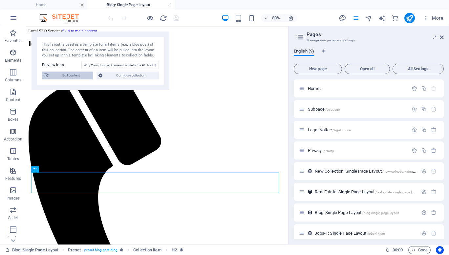
click at [75, 78] on span "Edit content" at bounding box center [71, 76] width 41 height 8
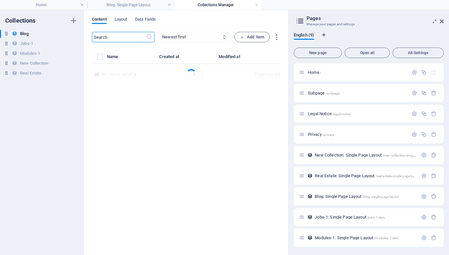
select select "Category 1"
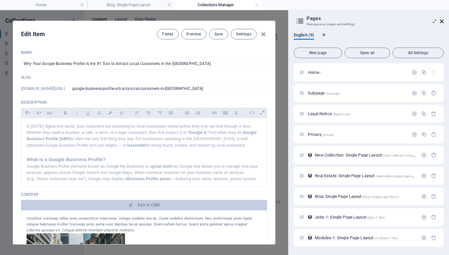
click at [444, 24] on icon at bounding box center [442, 21] width 4 height 5
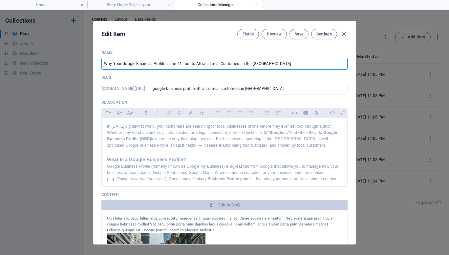
click at [167, 64] on input "Why Your Google Business Profile Is the #1 Tool to Attract Local Customers in t…" at bounding box center [224, 64] width 246 height 12
type input "Why Your Google Business Profile is the #1 Tool to Attract Local Customers in t…"
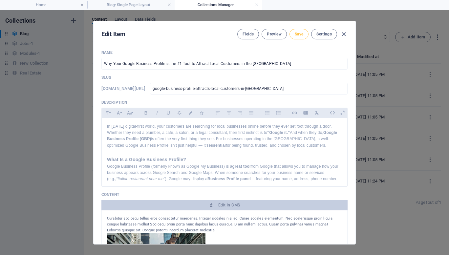
click at [300, 38] on button "Save" at bounding box center [299, 34] width 19 height 11
click at [345, 37] on icon "button" at bounding box center [344, 35] width 8 height 8
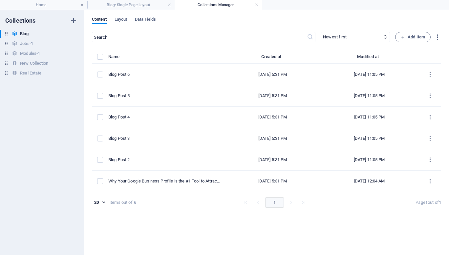
click at [257, 6] on link at bounding box center [257, 5] width 4 height 6
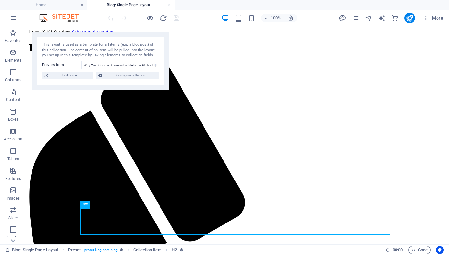
click at [171, 4] on h4 "Blog: Single Page Layout" at bounding box center [130, 4] width 87 height 7
click at [169, 4] on link at bounding box center [169, 5] width 4 height 6
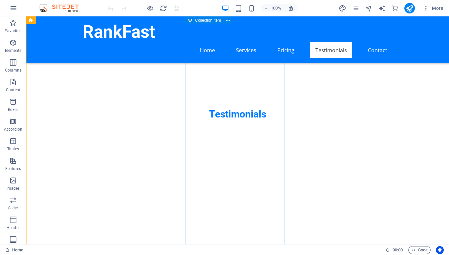
scroll to position [1653, 0]
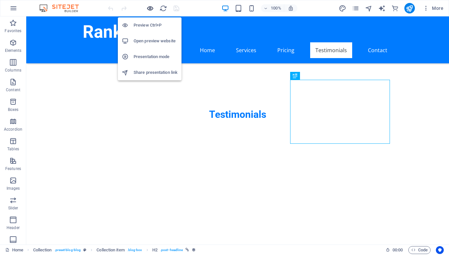
click at [150, 10] on icon "button" at bounding box center [150, 9] width 8 height 8
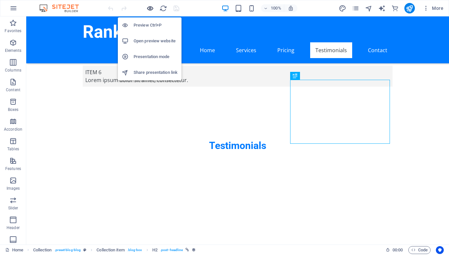
scroll to position [1582, 0]
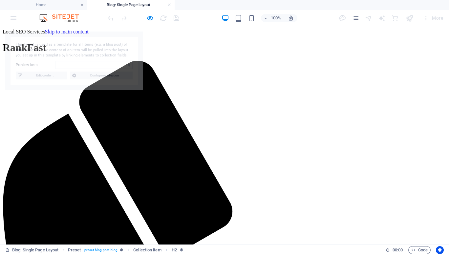
scroll to position [0, 0]
select select "68e153e39306663cac077b14"
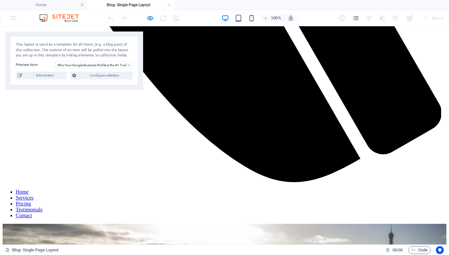
scroll to position [461, 0]
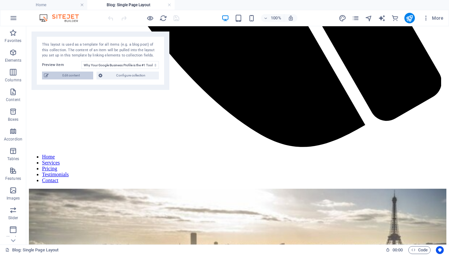
click at [63, 73] on span "Edit content" at bounding box center [71, 76] width 41 height 8
select select "Category 1"
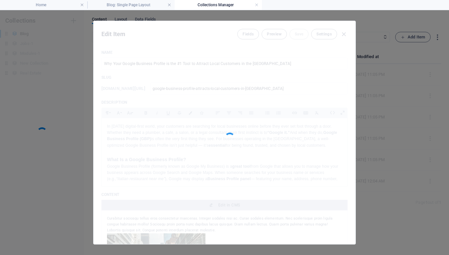
scroll to position [0, 0]
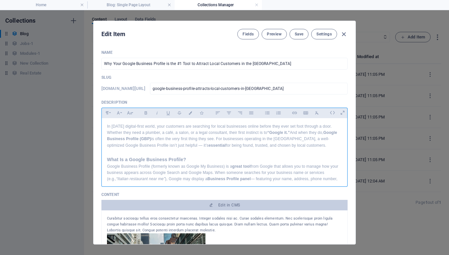
click at [183, 169] on p "Google Business Profile (formerly known as Google My Business) is a great tool …" at bounding box center [224, 180] width 235 height 32
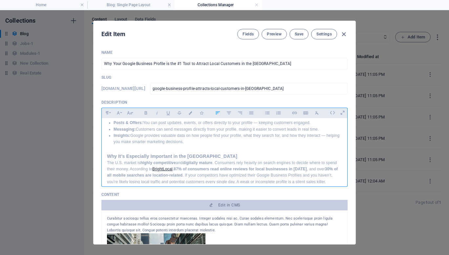
scroll to position [218, 0]
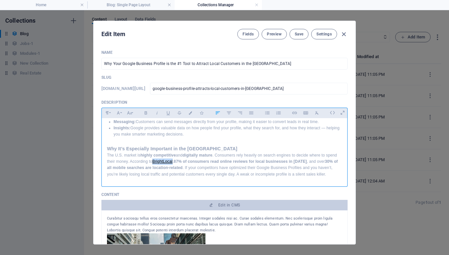
drag, startPoint x: 166, startPoint y: 167, endPoint x: 186, endPoint y: 169, distance: 20.4
click at [186, 169] on p "The U.S. market is highly competitive and digitally mature . Consumers rely hea…" at bounding box center [224, 164] width 235 height 25
click at [192, 114] on icon "button" at bounding box center [191, 112] width 6 height 3
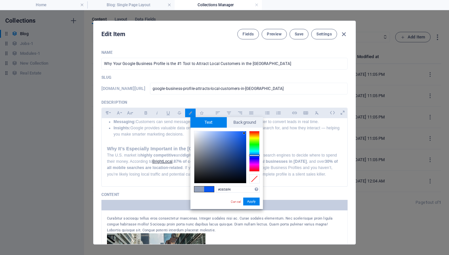
click at [244, 133] on div at bounding box center [220, 157] width 52 height 52
drag, startPoint x: 244, startPoint y: 133, endPoint x: 252, endPoint y: 129, distance: 8.7
click at [252, 129] on div "#0057ff Supported formats #0852ed rgb(8, 82, 237) rgba(8, 82, 237, 90%) hsv(221…" at bounding box center [226, 216] width 73 height 177
type input "#0055f9"
click at [246, 132] on div at bounding box center [246, 132] width 2 height 2
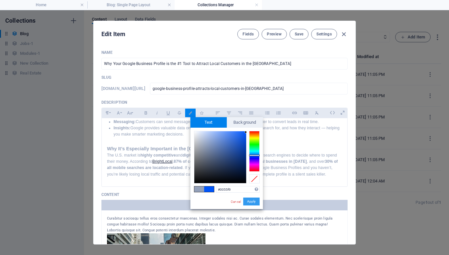
click at [254, 203] on button "Apply" at bounding box center [251, 202] width 16 height 8
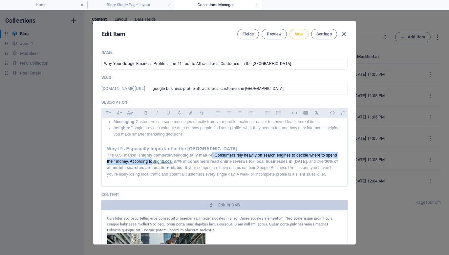
click at [300, 33] on span "Save" at bounding box center [299, 34] width 9 height 5
click at [343, 33] on icon "button" at bounding box center [344, 35] width 8 height 8
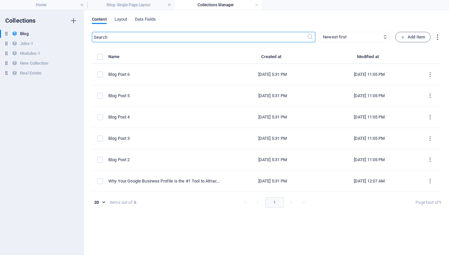
type input "[DATE]"
type input "google-business-profile-attracts-local-customers-in-[GEOGRAPHIC_DATA]"
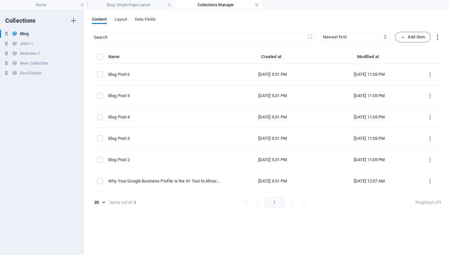
click at [255, 4] on link at bounding box center [257, 5] width 4 height 6
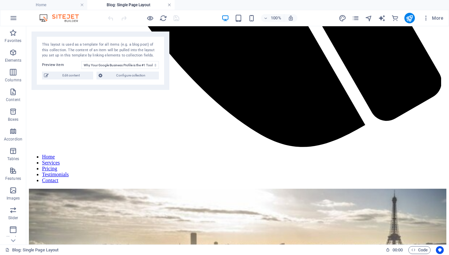
click at [169, 3] on link at bounding box center [169, 5] width 4 height 6
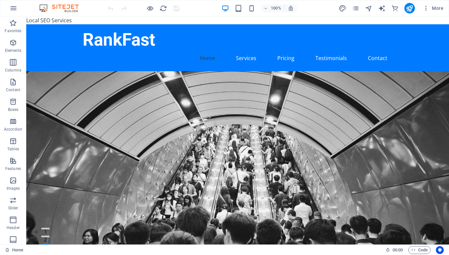
scroll to position [1611, 0]
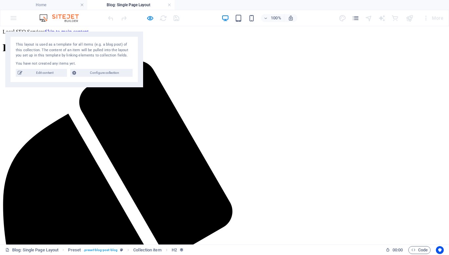
scroll to position [0, 0]
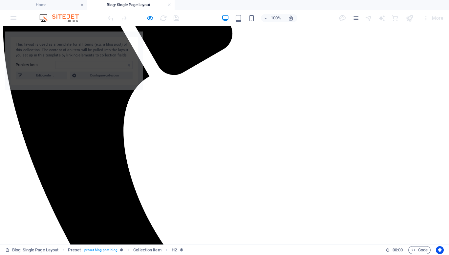
select select "68e153e39306663cac077b14"
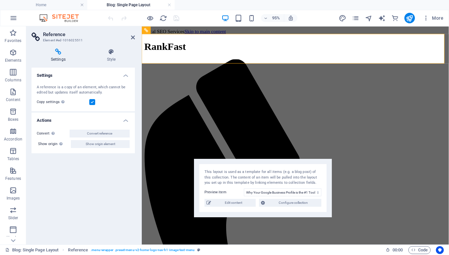
drag, startPoint x: 232, startPoint y: 49, endPoint x: 279, endPoint y: 177, distance: 135.8
click at [279, 177] on div "This layout is used as a template for all items (e.g. a blog post) of this coll…" at bounding box center [263, 177] width 117 height 16
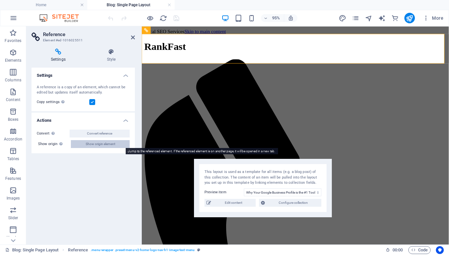
click at [110, 145] on span "Show origin element" at bounding box center [101, 144] width 30 height 8
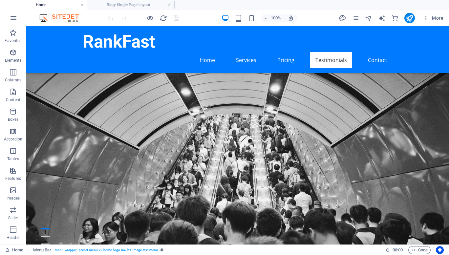
scroll to position [1639, 0]
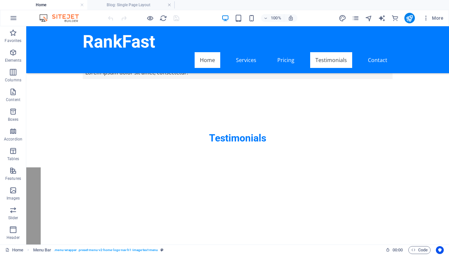
click at [208, 52] on link "Home" at bounding box center [208, 60] width 26 height 16
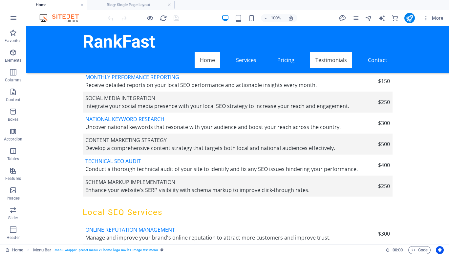
click at [208, 52] on link "Home" at bounding box center [208, 60] width 26 height 16
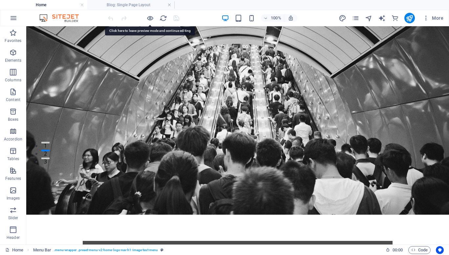
scroll to position [39, 0]
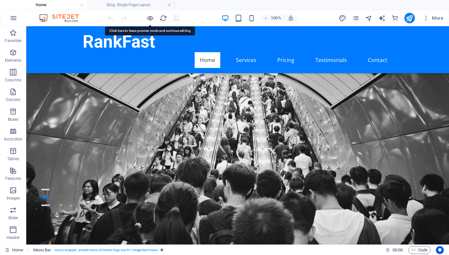
click at [208, 52] on link "Home" at bounding box center [208, 60] width 26 height 16
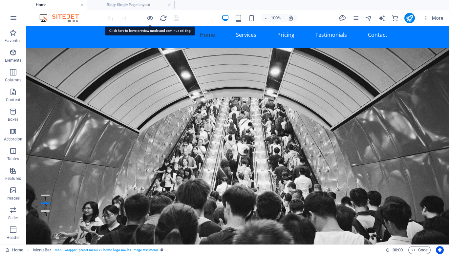
click at [208, 48] on div at bounding box center [237, 158] width 423 height 220
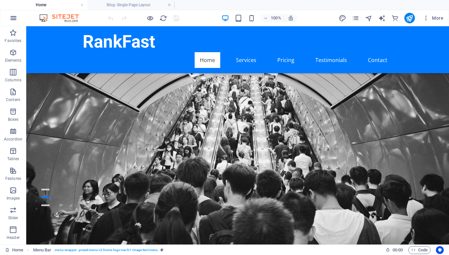
click at [12, 17] on icon "button" at bounding box center [14, 18] width 8 height 8
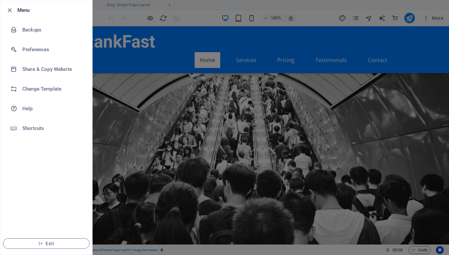
click at [357, 17] on div at bounding box center [224, 127] width 449 height 255
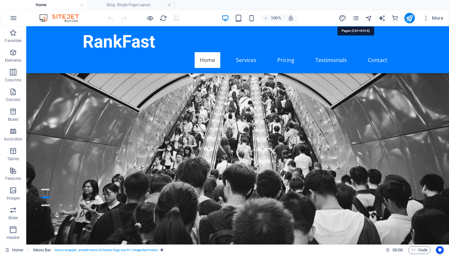
click at [357, 17] on icon "pages" at bounding box center [356, 18] width 8 height 8
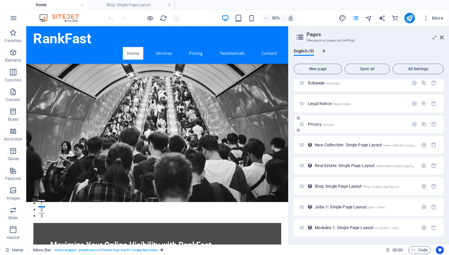
scroll to position [0, 0]
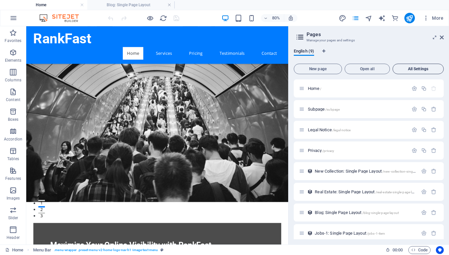
click at [432, 68] on span "All Settings" at bounding box center [418, 69] width 45 height 4
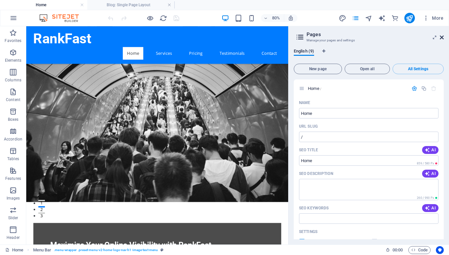
click at [442, 36] on icon at bounding box center [442, 37] width 4 height 5
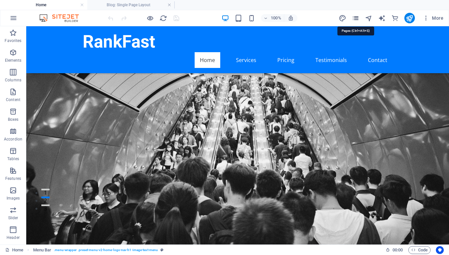
click at [354, 14] on icon "pages" at bounding box center [356, 18] width 8 height 8
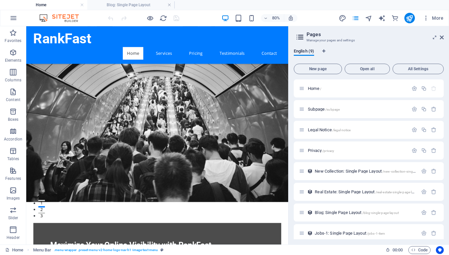
click at [157, 52] on link "Home" at bounding box center [160, 60] width 26 height 16
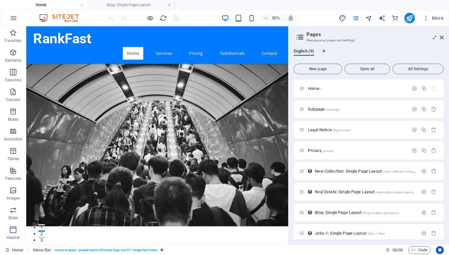
scroll to position [39, 0]
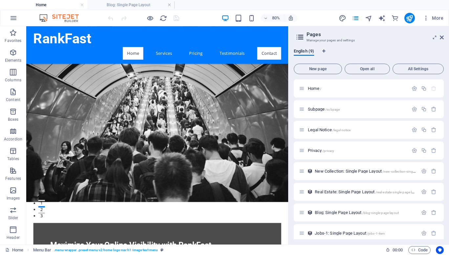
click at [334, 52] on link "Contact" at bounding box center [330, 60] width 30 height 16
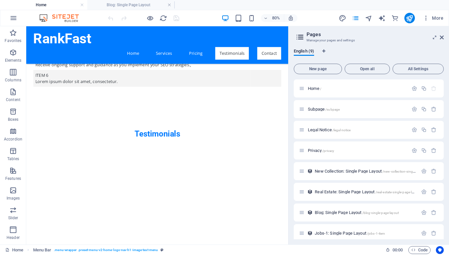
scroll to position [1717, 0]
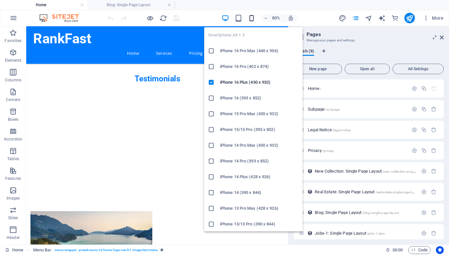
click at [251, 16] on icon "button" at bounding box center [252, 18] width 8 height 8
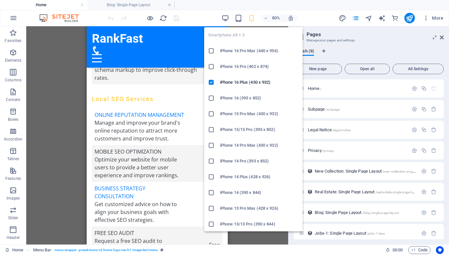
scroll to position [1711, 0]
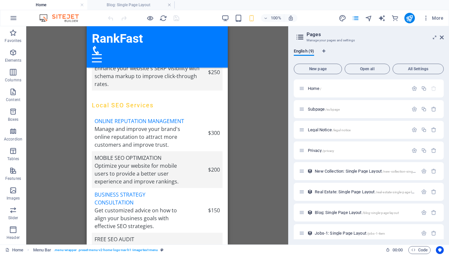
click at [100, 46] on icon at bounding box center [96, 50] width 8 height 8
click at [102, 54] on div at bounding box center [97, 58] width 10 height 8
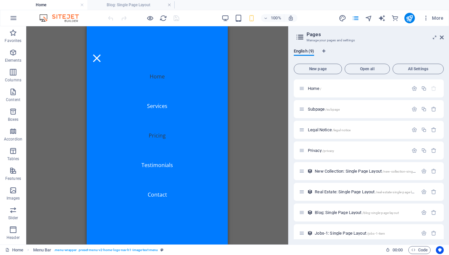
click at [157, 77] on link "Home" at bounding box center [157, 77] width 26 height 16
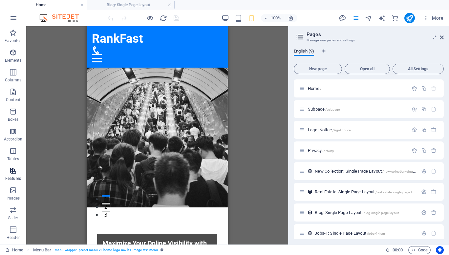
scroll to position [97, 0]
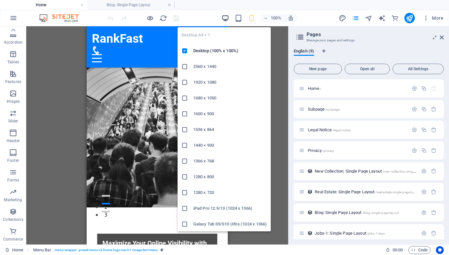
click at [223, 16] on icon "button" at bounding box center [226, 18] width 8 height 8
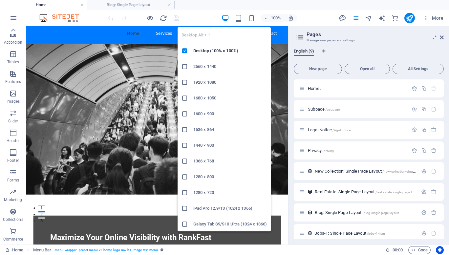
scroll to position [0, 0]
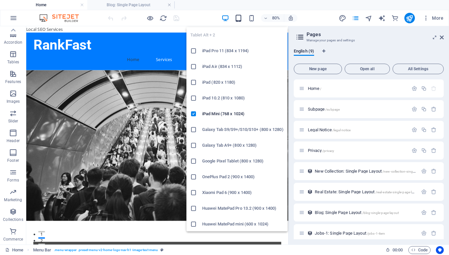
click at [237, 19] on icon "button" at bounding box center [239, 18] width 8 height 8
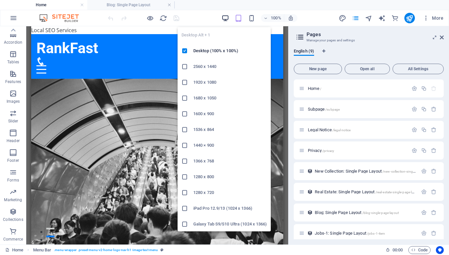
click at [226, 15] on icon "button" at bounding box center [226, 18] width 8 height 8
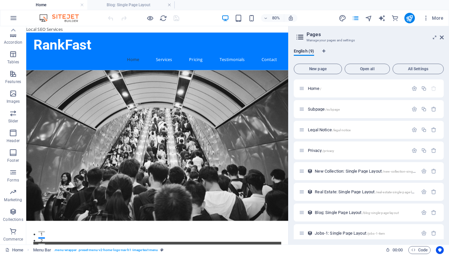
click at [171, 60] on link "Home" at bounding box center [160, 68] width 26 height 16
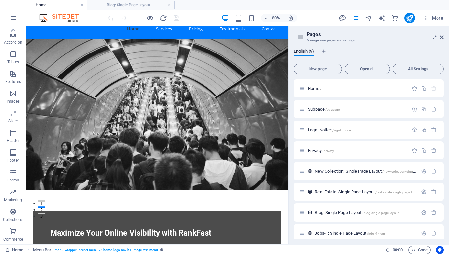
scroll to position [8, 0]
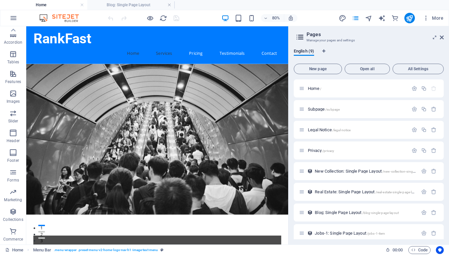
click at [202, 52] on link "Services" at bounding box center [198, 60] width 31 height 16
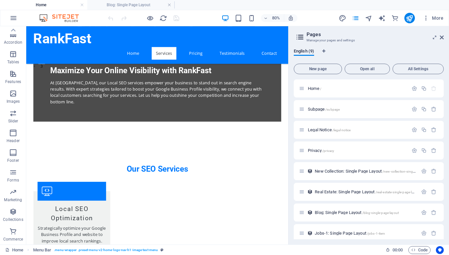
scroll to position [196, 0]
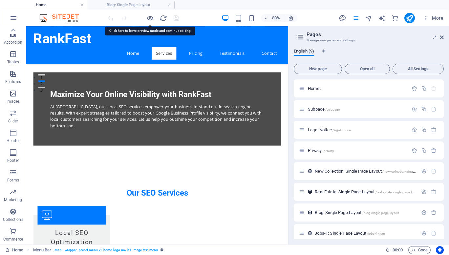
drag, startPoint x: 202, startPoint y: 43, endPoint x: 190, endPoint y: 45, distance: 11.6
click at [190, 52] on link "Services" at bounding box center [198, 60] width 31 height 16
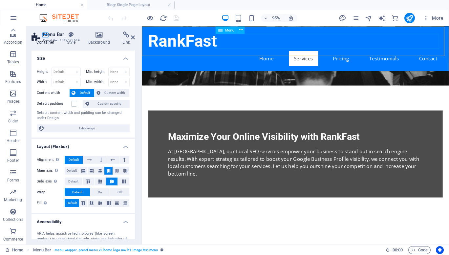
click at [268, 52] on nav "Home Services Pricing Testimonials Contact" at bounding box center [304, 60] width 310 height 16
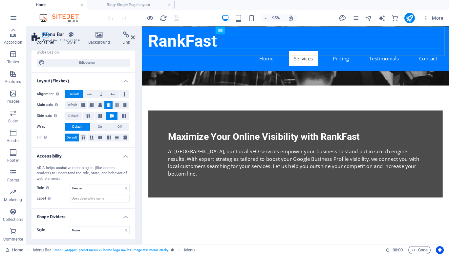
scroll to position [0, 0]
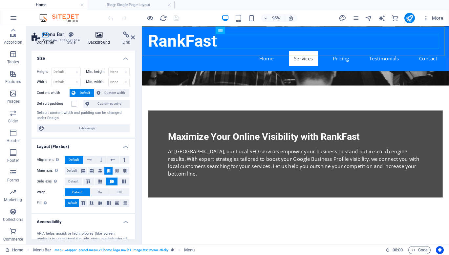
click at [100, 39] on h4 "Background" at bounding box center [100, 39] width 34 height 14
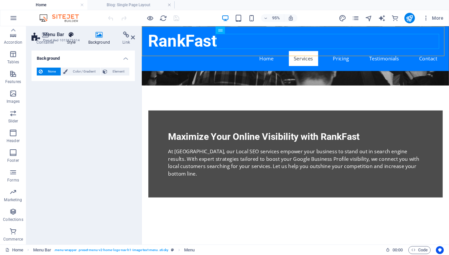
click at [72, 33] on icon at bounding box center [71, 35] width 19 height 7
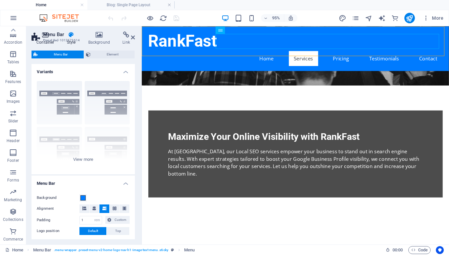
click at [57, 34] on icon at bounding box center [46, 35] width 28 height 7
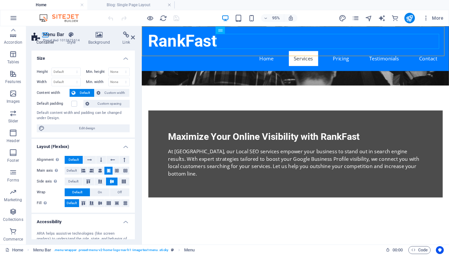
scroll to position [66, 0]
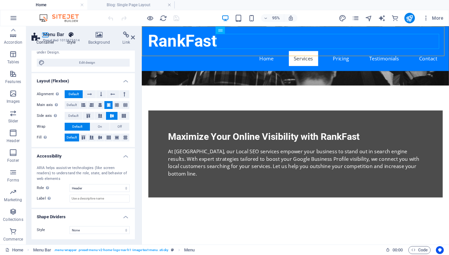
click at [73, 44] on h4 "Style" at bounding box center [72, 39] width 21 height 14
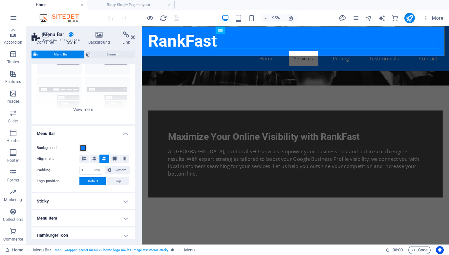
scroll to position [114, 0]
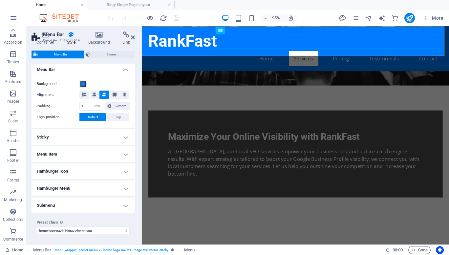
click at [127, 204] on h4 "Submenu" at bounding box center [83, 206] width 103 height 16
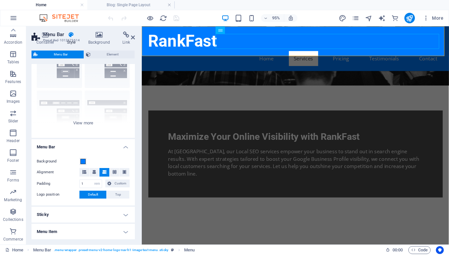
scroll to position [0, 0]
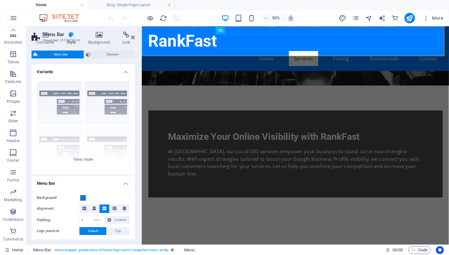
click at [68, 53] on span "Menu Bar" at bounding box center [61, 55] width 42 height 8
click at [99, 55] on span "Element" at bounding box center [113, 55] width 40 height 8
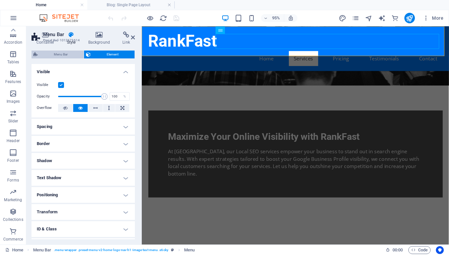
click at [55, 55] on span "Menu Bar" at bounding box center [61, 55] width 42 height 8
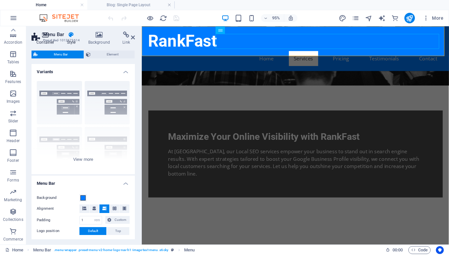
click at [48, 43] on h4 "Container" at bounding box center [47, 39] width 31 height 14
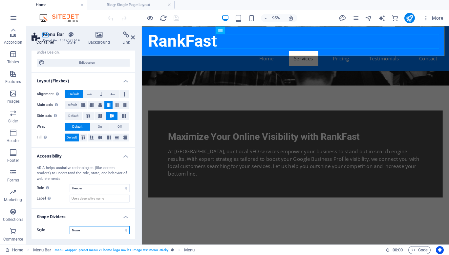
click at [79, 229] on select "None Triangle Square Diagonal Polygon 1 Polygon 2 Zigzag Multiple Zigzags Waves…" at bounding box center [100, 230] width 60 height 8
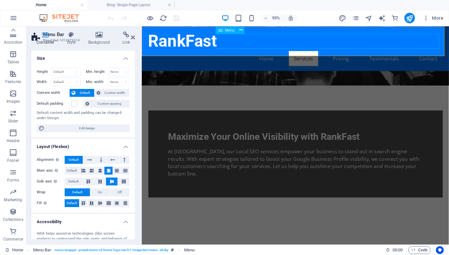
click at [357, 52] on nav "Home Services Pricing Testimonials Contact" at bounding box center [304, 60] width 310 height 16
click at [243, 29] on icon at bounding box center [240, 30] width 3 height 7
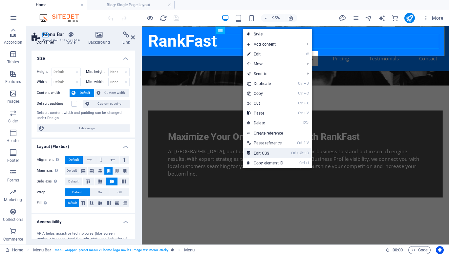
click at [267, 150] on link "Ctrl Alt C Edit CSS" at bounding box center [265, 153] width 44 height 10
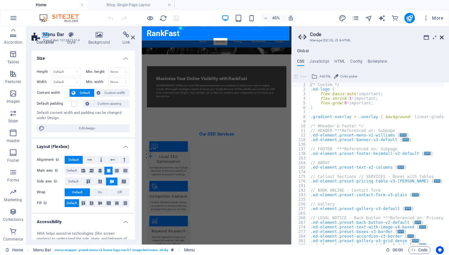
click at [443, 38] on icon at bounding box center [442, 37] width 4 height 5
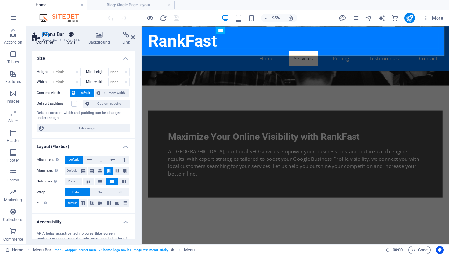
click at [68, 33] on icon at bounding box center [71, 35] width 19 height 7
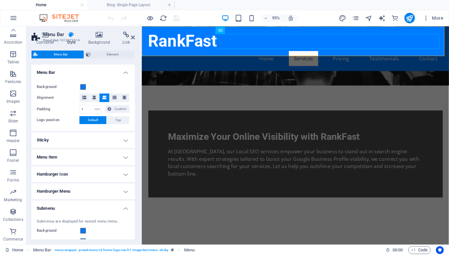
scroll to position [131, 0]
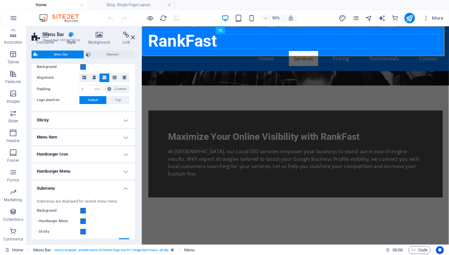
click at [46, 137] on h4 "Menu Item" at bounding box center [83, 137] width 103 height 16
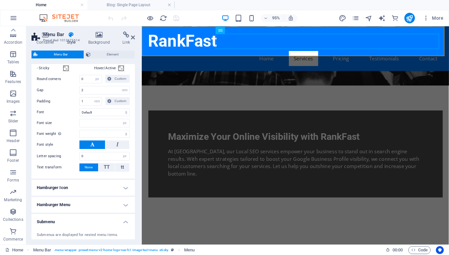
scroll to position [258, 0]
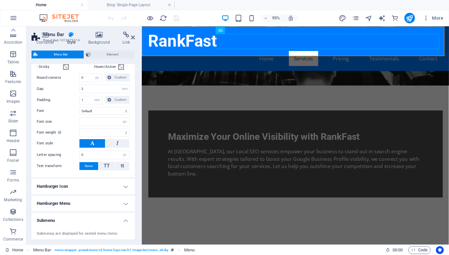
click at [60, 201] on h4 "Hamburger Menu" at bounding box center [83, 204] width 103 height 16
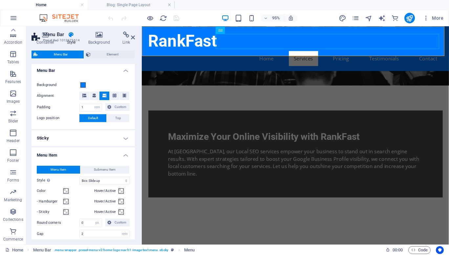
scroll to position [0, 0]
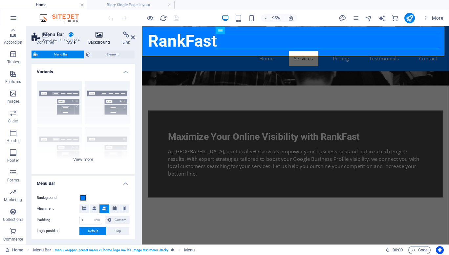
click at [97, 36] on icon at bounding box center [99, 35] width 32 height 7
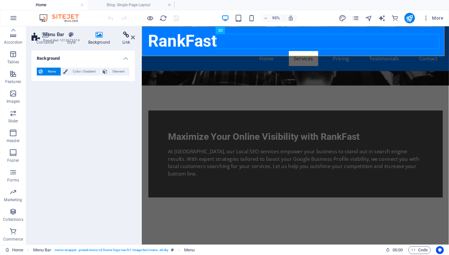
click at [122, 38] on h4 "Link" at bounding box center [126, 39] width 17 height 14
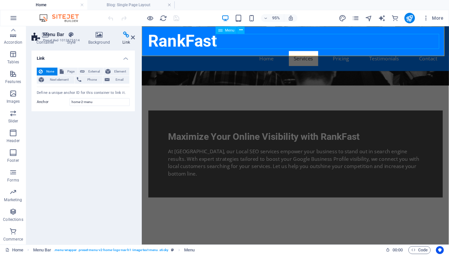
click at [274, 52] on nav "Home Services Pricing Testimonials Contact" at bounding box center [304, 60] width 310 height 16
select select
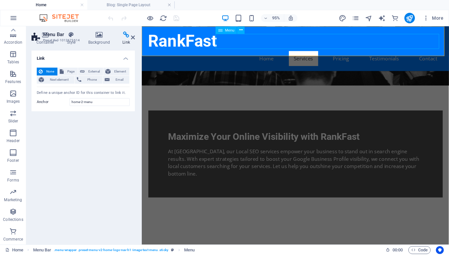
select select
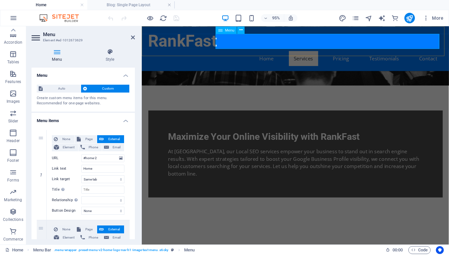
click at [274, 52] on nav "Home Services Pricing Testimonials Contact" at bounding box center [304, 60] width 310 height 16
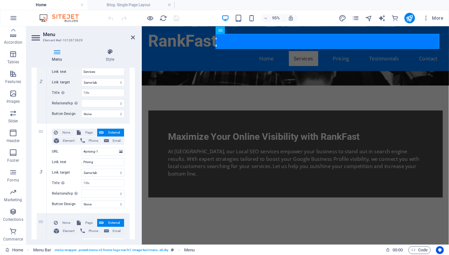
scroll to position [187, 0]
click at [132, 37] on icon at bounding box center [133, 37] width 4 height 5
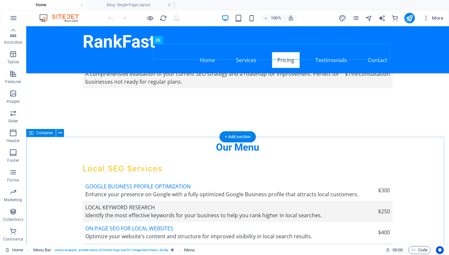
scroll to position [1136, 0]
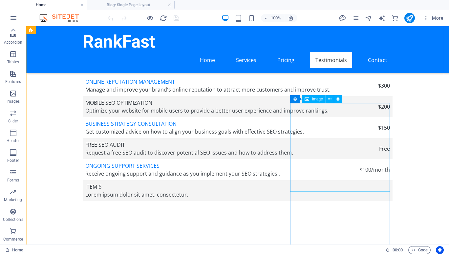
scroll to position [1550, 0]
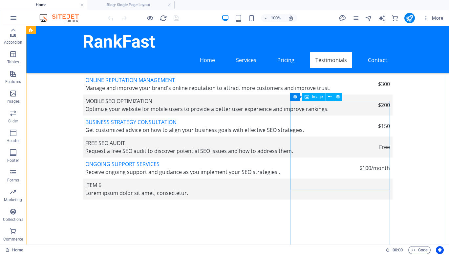
select select "image"
select select "px"
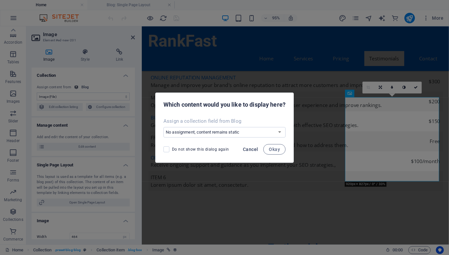
click at [252, 149] on span "Cancel" at bounding box center [250, 149] width 15 height 5
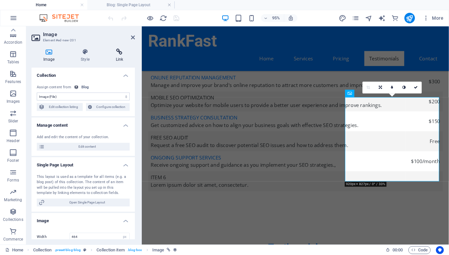
click at [125, 54] on icon at bounding box center [119, 52] width 31 height 7
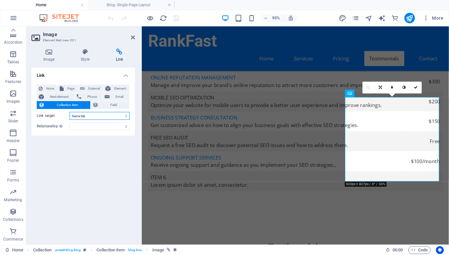
click at [86, 117] on select "New tab Same tab Overlay" at bounding box center [100, 116] width 60 height 8
select select "blank"
click at [70, 112] on select "New tab Same tab Overlay" at bounding box center [100, 116] width 60 height 8
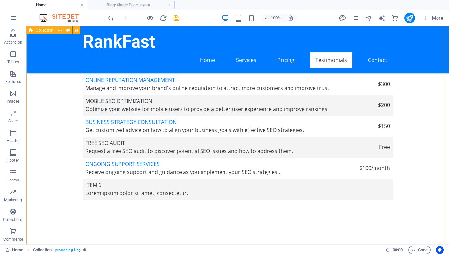
select select "columns.publishing_date_DESC"
select select "columns.status"
select select "columns.publishing_date"
select select "past"
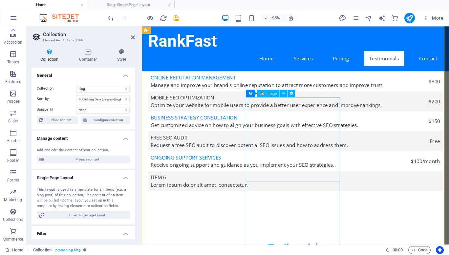
select select "image"
select select "px"
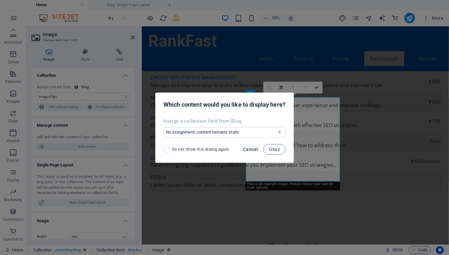
click at [250, 151] on span "Cancel" at bounding box center [250, 149] width 15 height 5
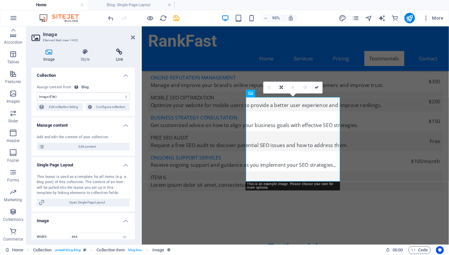
click at [124, 58] on h4 "Link" at bounding box center [119, 56] width 31 height 14
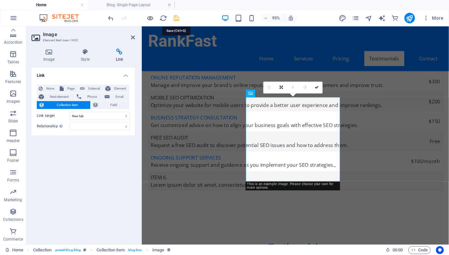
click at [177, 18] on icon "save" at bounding box center [177, 18] width 8 height 8
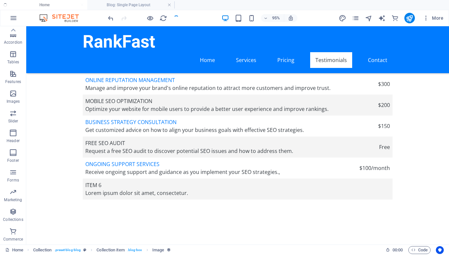
checkbox input "false"
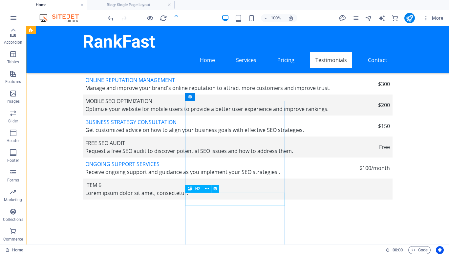
select select "name"
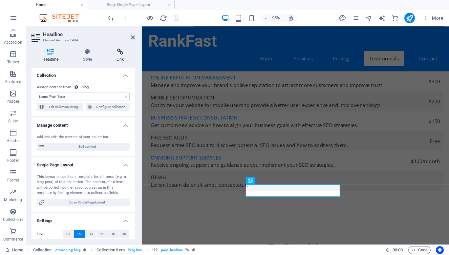
click at [120, 55] on icon at bounding box center [120, 52] width 29 height 7
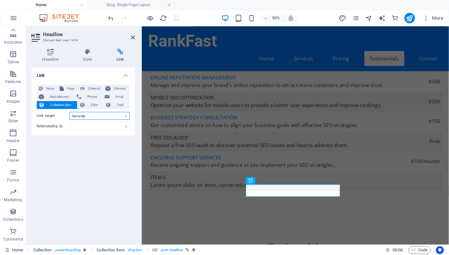
click at [87, 118] on select "New tab Same tab Overlay" at bounding box center [100, 116] width 60 height 8
click at [70, 112] on select "New tab Same tab Overlay" at bounding box center [100, 116] width 60 height 8
click at [82, 115] on select "New tab Same tab Overlay" at bounding box center [100, 116] width 60 height 8
select select "blank"
click at [70, 112] on select "New tab Same tab Overlay" at bounding box center [100, 116] width 60 height 8
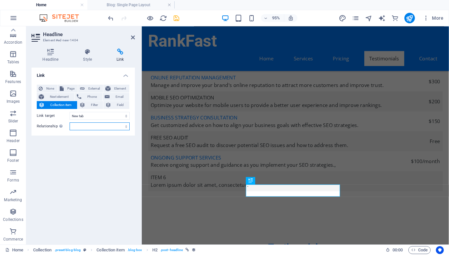
click at [80, 125] on select "alternate author bookmark external help license next nofollow noreferrer noopen…" at bounding box center [100, 126] width 60 height 8
click at [46, 152] on div "Link None Page External Element Next element Phone Email Collection item Filter…" at bounding box center [83, 154] width 103 height 172
click at [176, 18] on icon "save" at bounding box center [177, 18] width 8 height 8
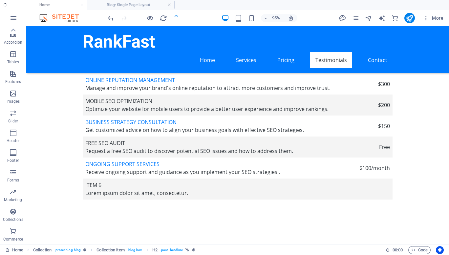
checkbox input "false"
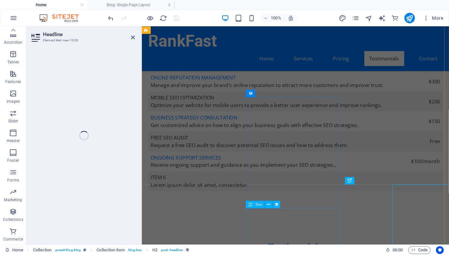
select select "name"
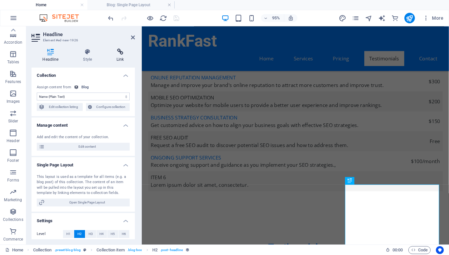
click at [124, 51] on icon at bounding box center [120, 52] width 29 height 7
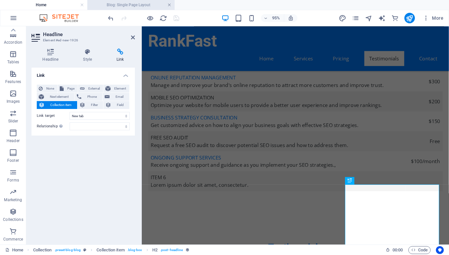
click at [170, 6] on link at bounding box center [169, 5] width 4 height 6
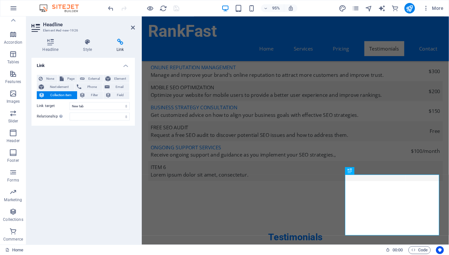
scroll to position [87, 0]
click at [409, 7] on icon "publish" at bounding box center [410, 9] width 8 height 8
